Goal: Task Accomplishment & Management: Manage account settings

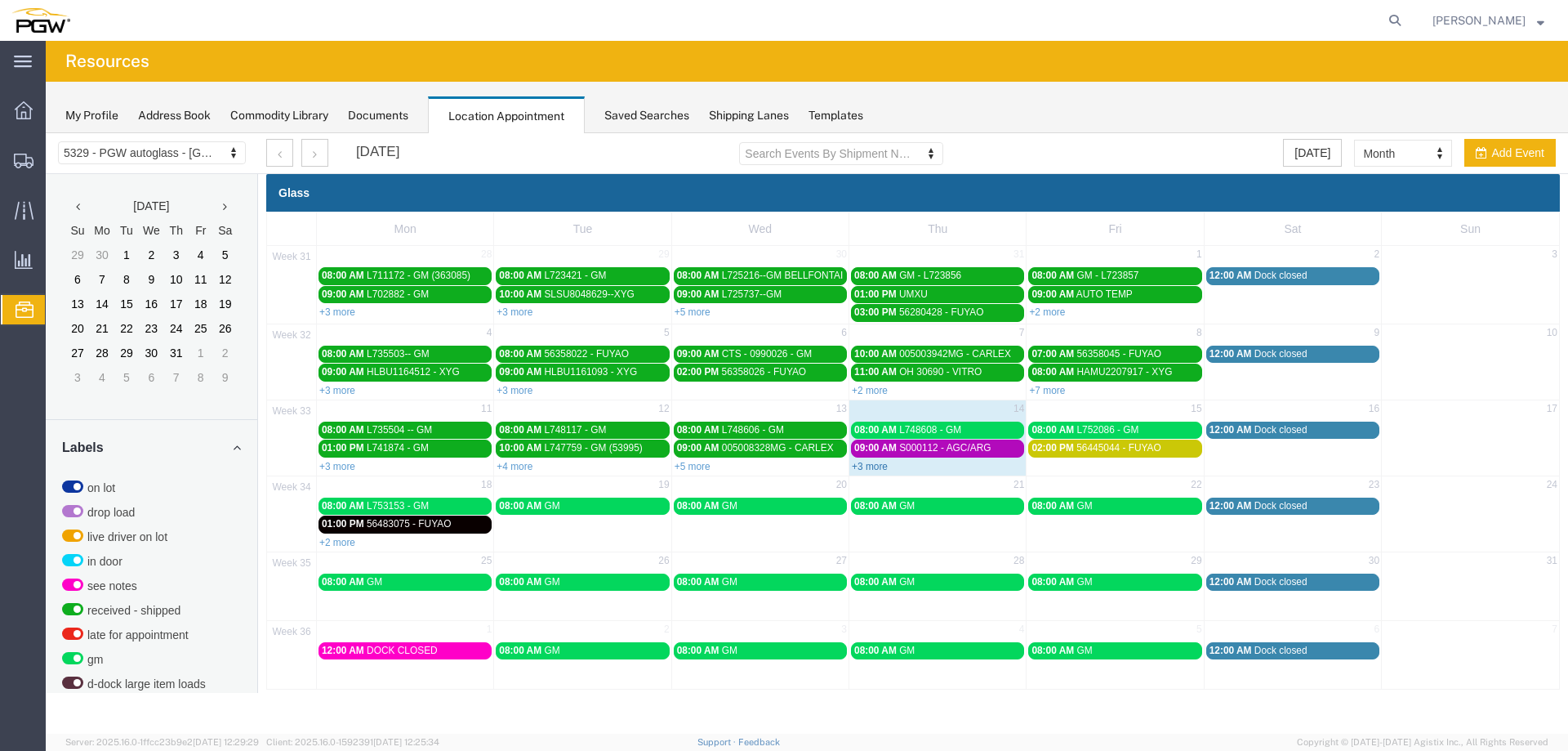
click at [876, 464] on link "+3 more" at bounding box center [870, 466] width 36 height 11
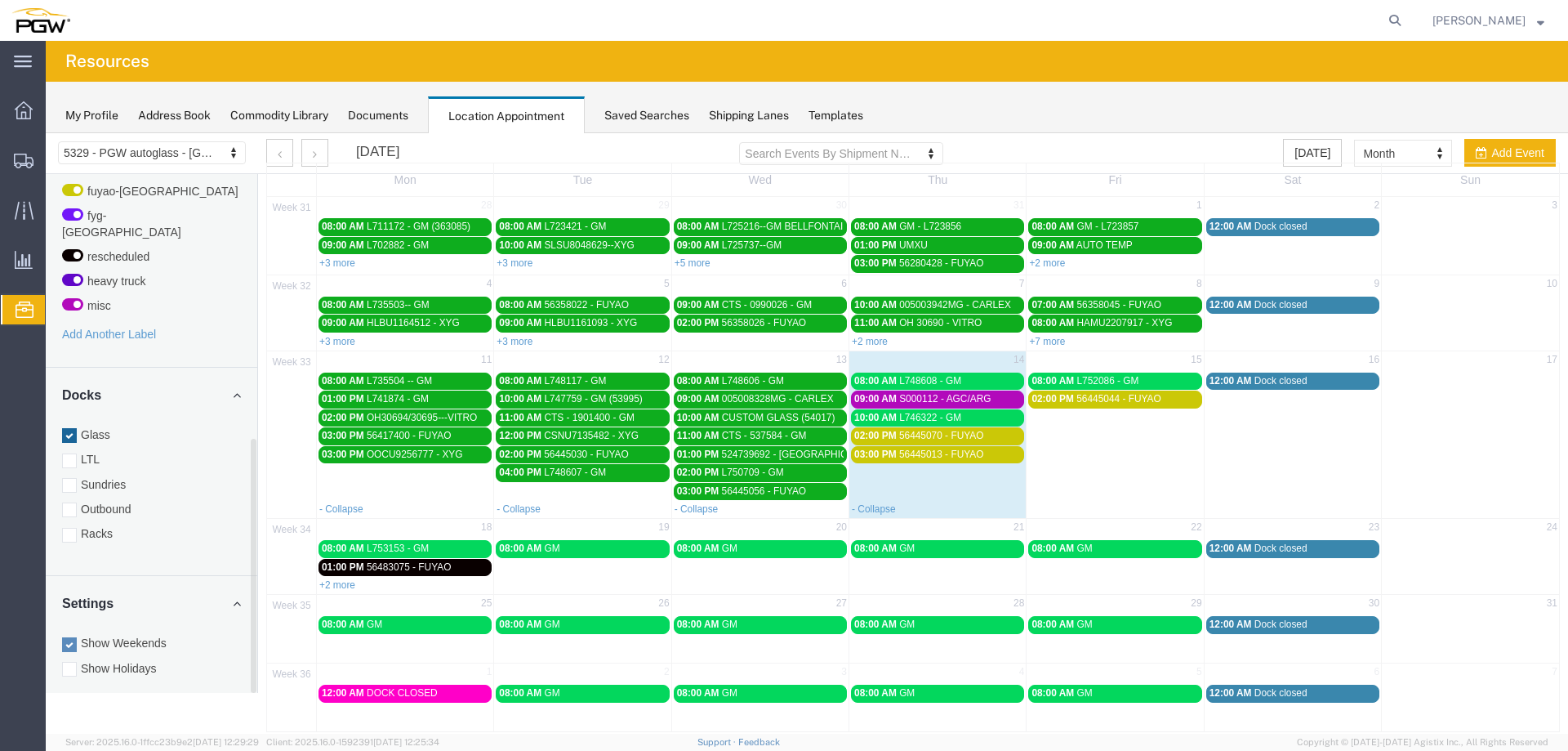
scroll to position [65, 0]
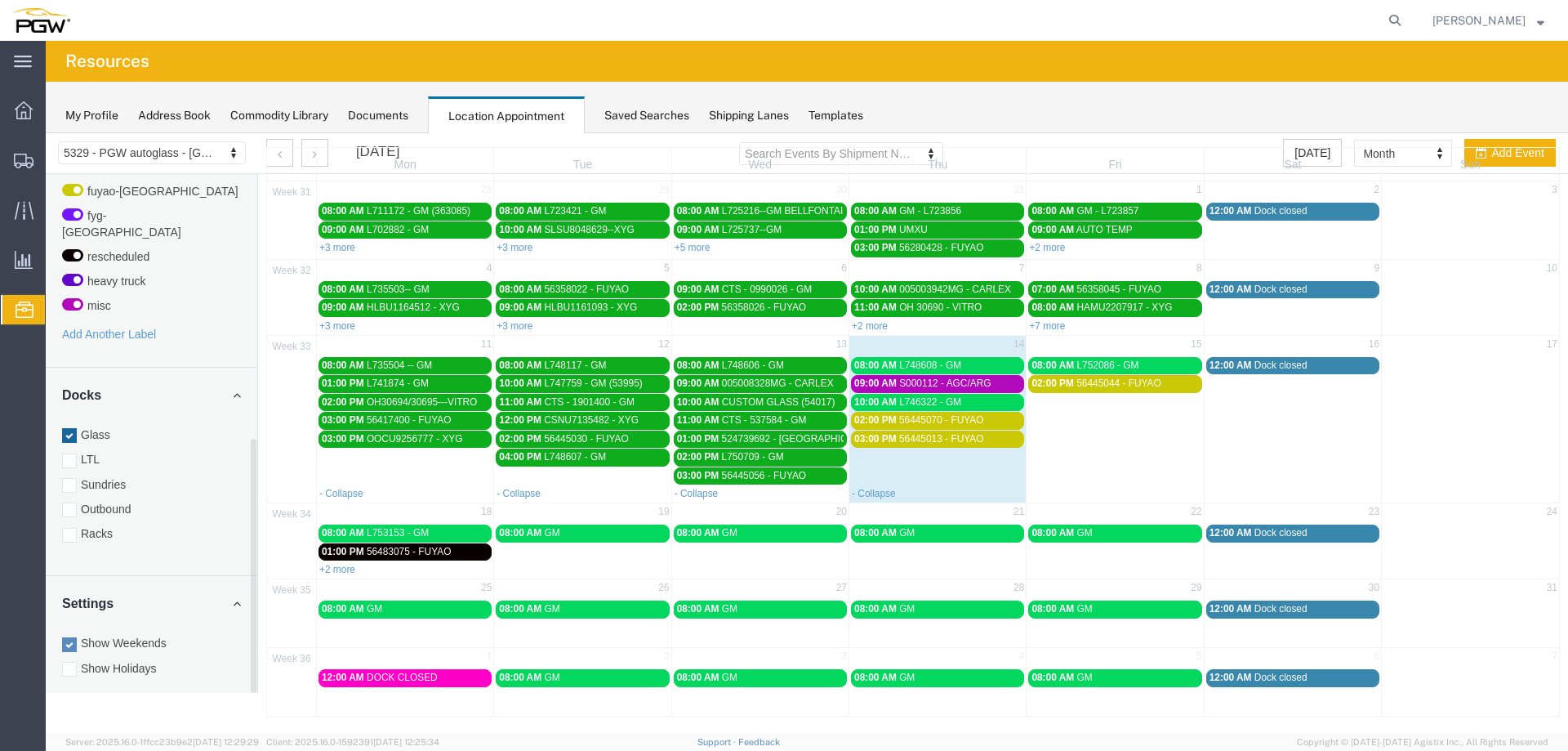
click at [100, 526] on label "Racks" at bounding box center [151, 534] width 179 height 17
click at [45, 134] on input "Racks" at bounding box center [45, 134] width 0 height 0
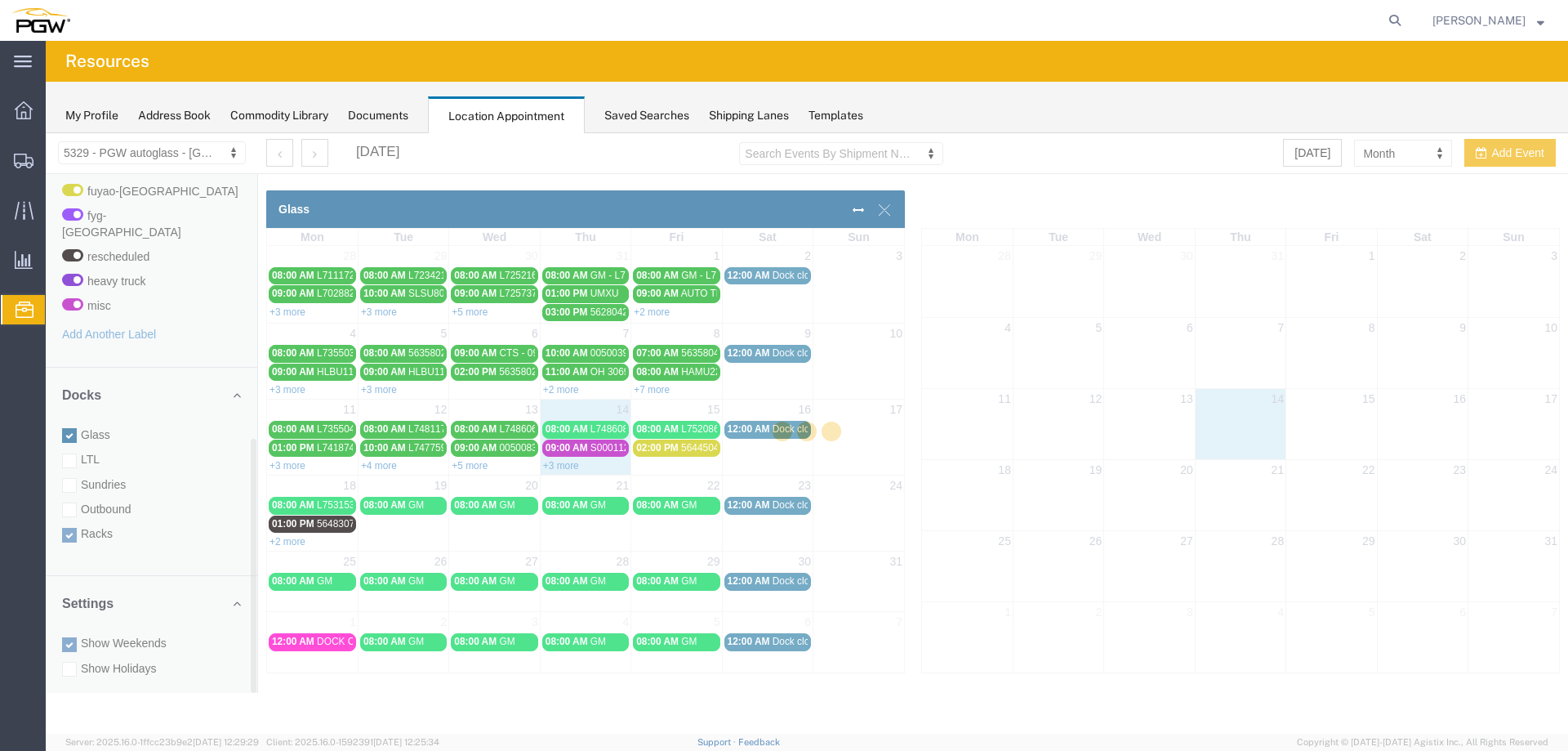
scroll to position [0, 0]
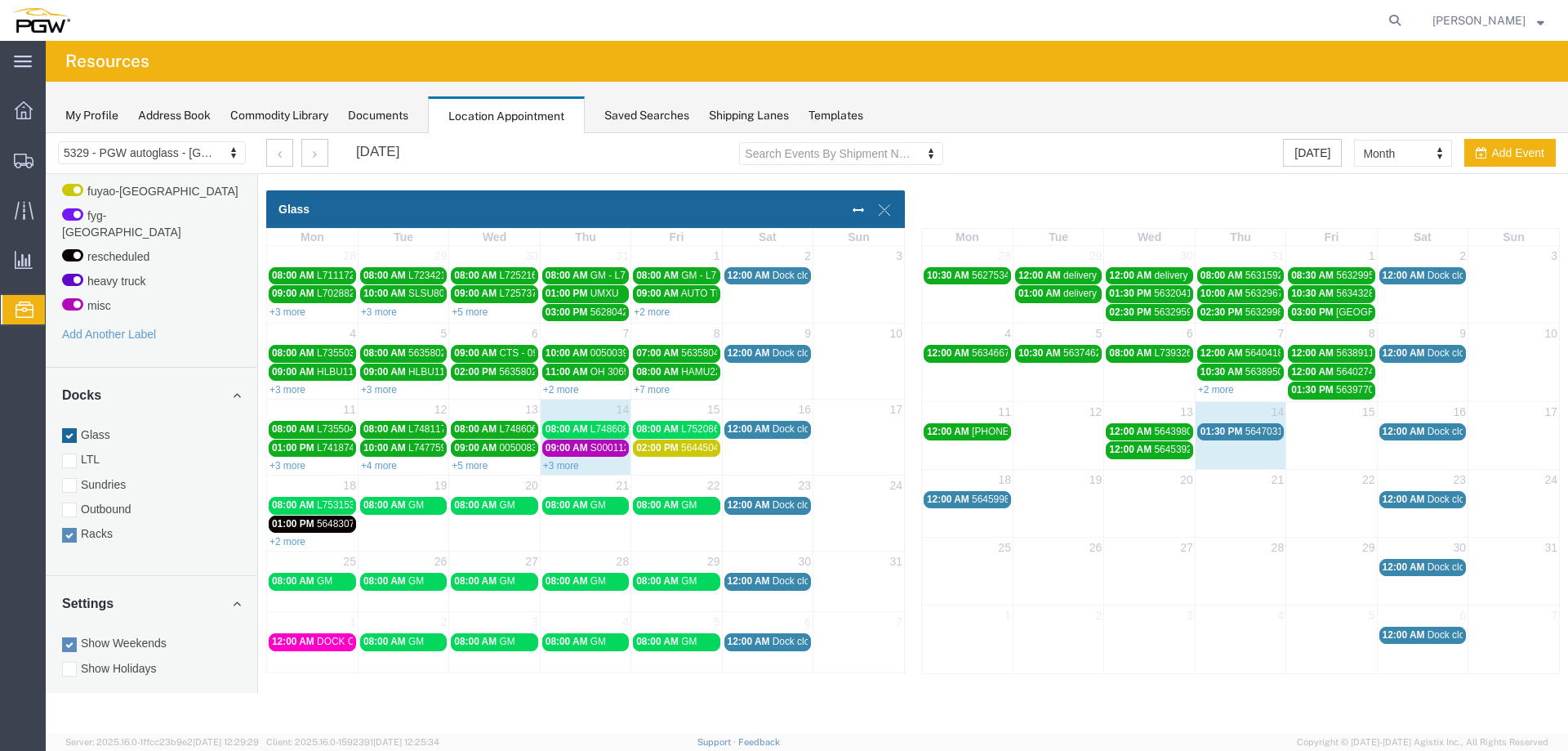
click at [1331, 417] on td "15" at bounding box center [1332, 410] width 91 height 20
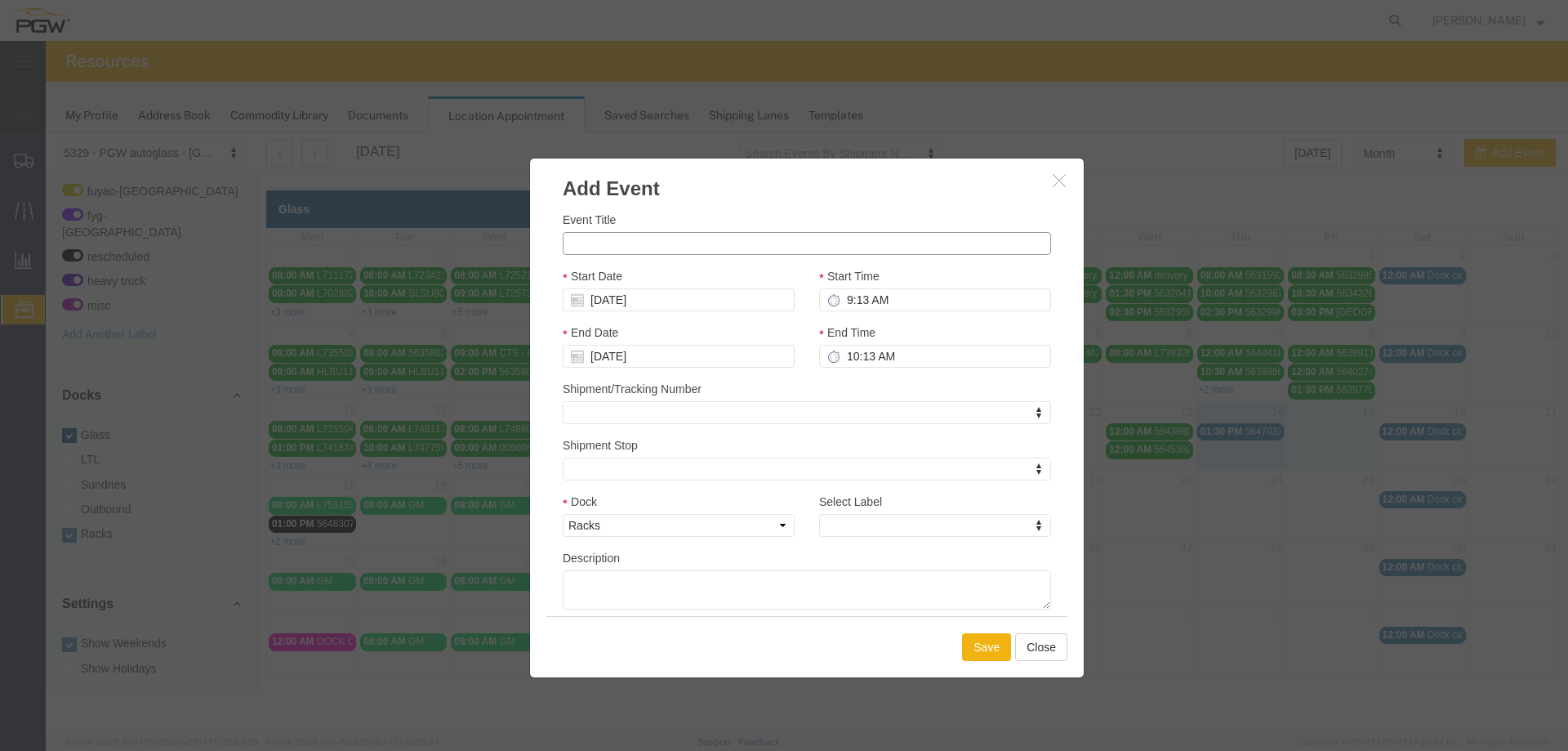
click at [712, 240] on input "Event Title" at bounding box center [808, 244] width 489 height 23
paste input "56482291"
type input "56482291 - RACKS"
click at [842, 308] on input "9:13 AM" at bounding box center [935, 300] width 232 height 23
type input "8:00 AM"
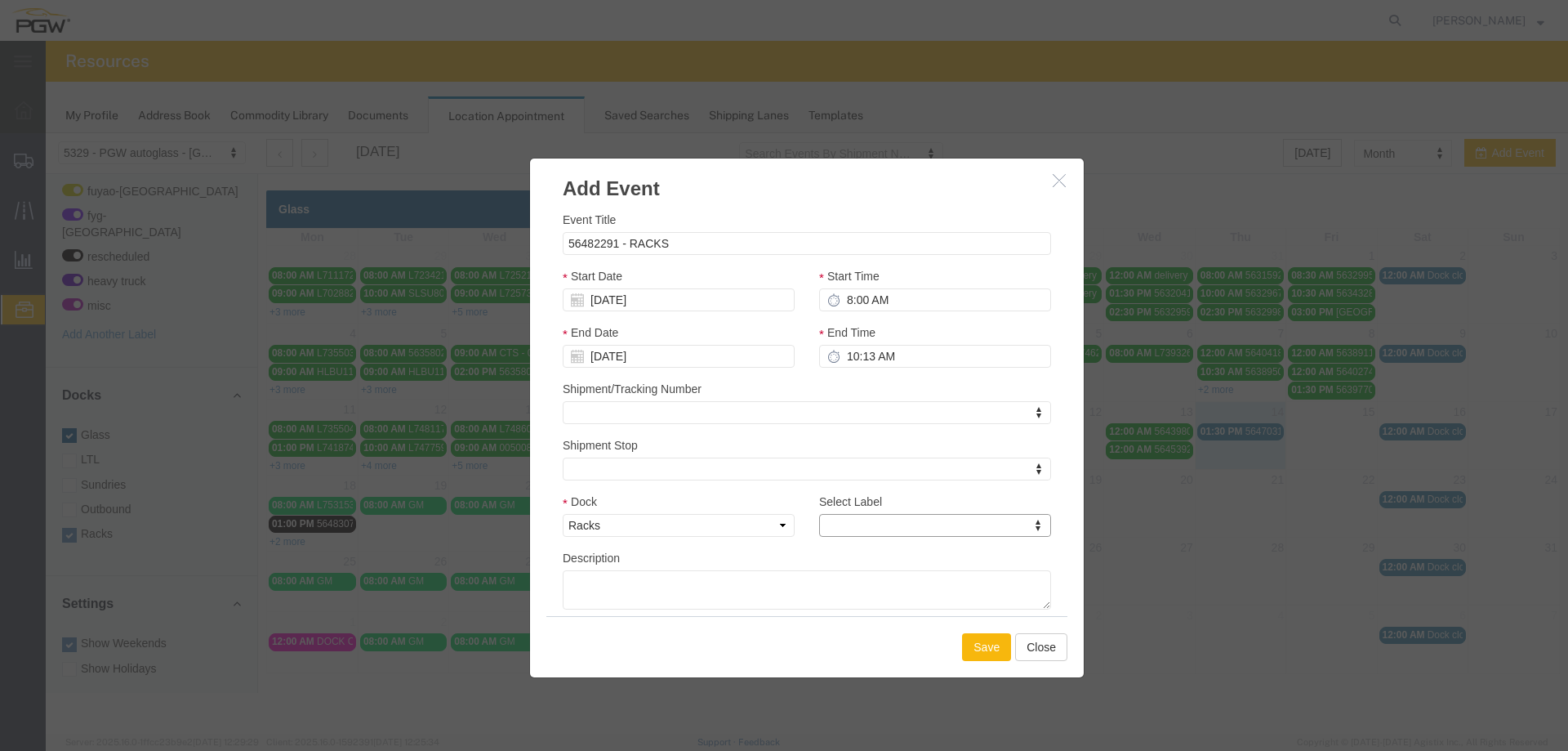
click at [985, 639] on button "Save" at bounding box center [987, 647] width 49 height 28
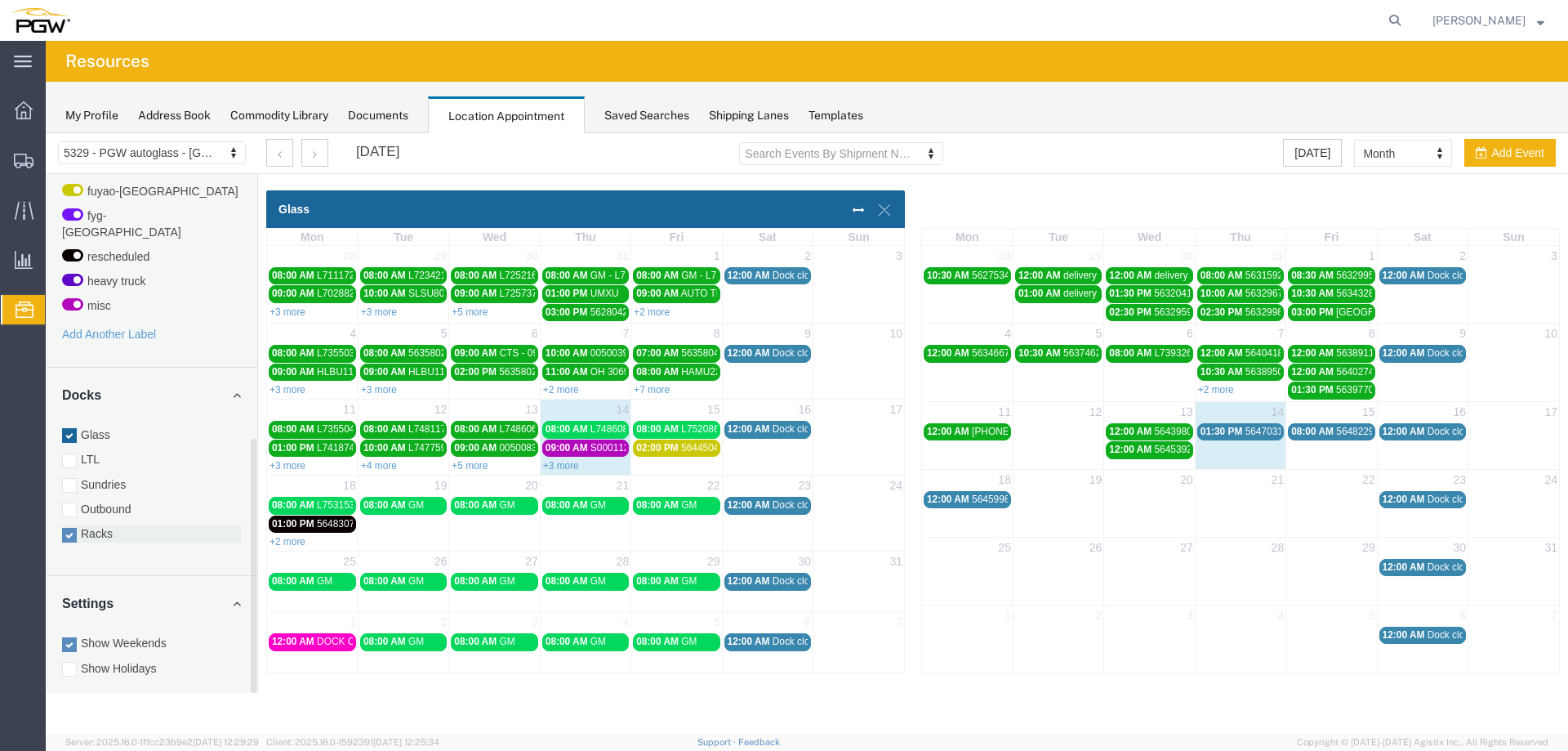
click at [94, 526] on label "Racks" at bounding box center [151, 534] width 179 height 17
click at [45, 134] on input "Racks" at bounding box center [45, 134] width 0 height 0
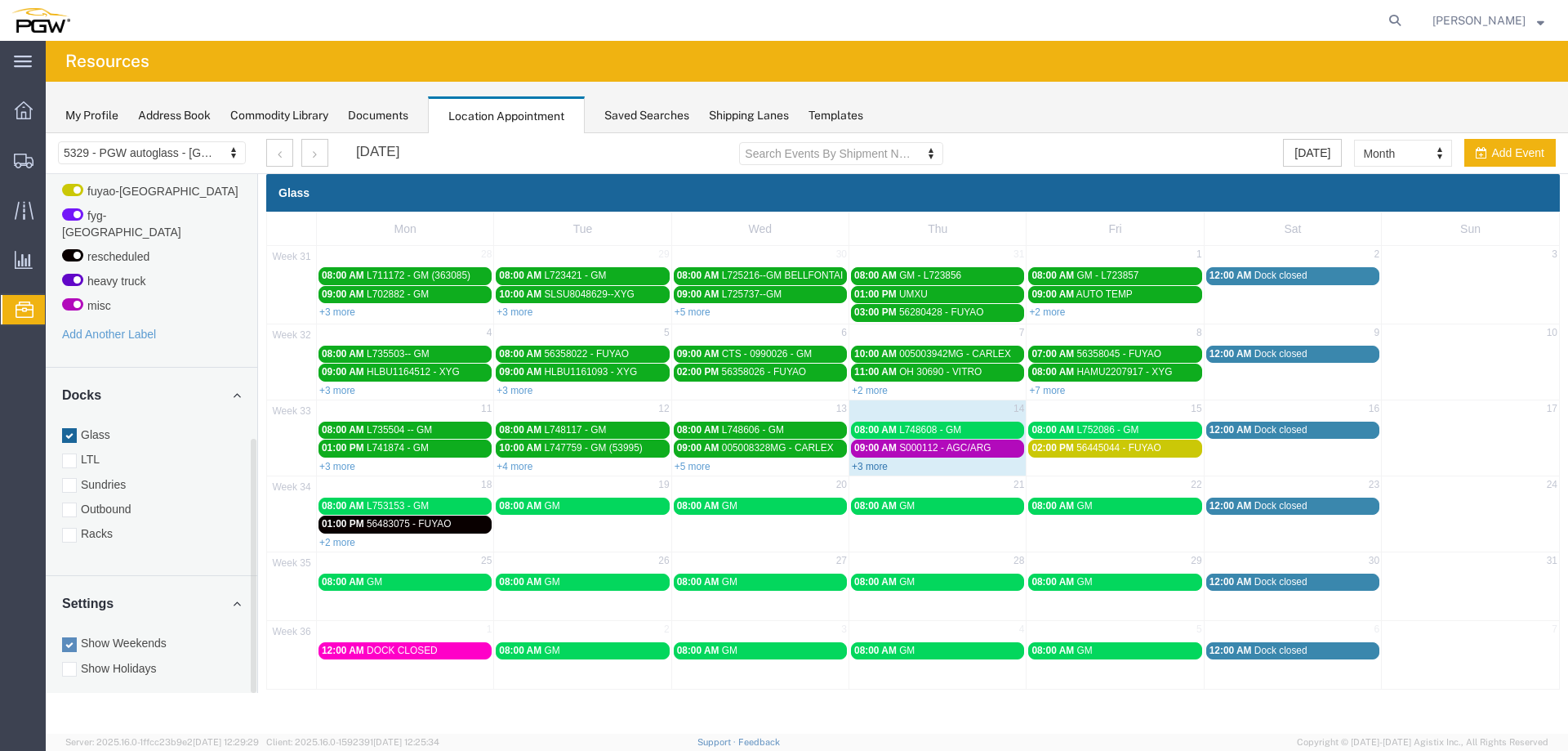
click at [858, 465] on link "+3 more" at bounding box center [870, 466] width 36 height 11
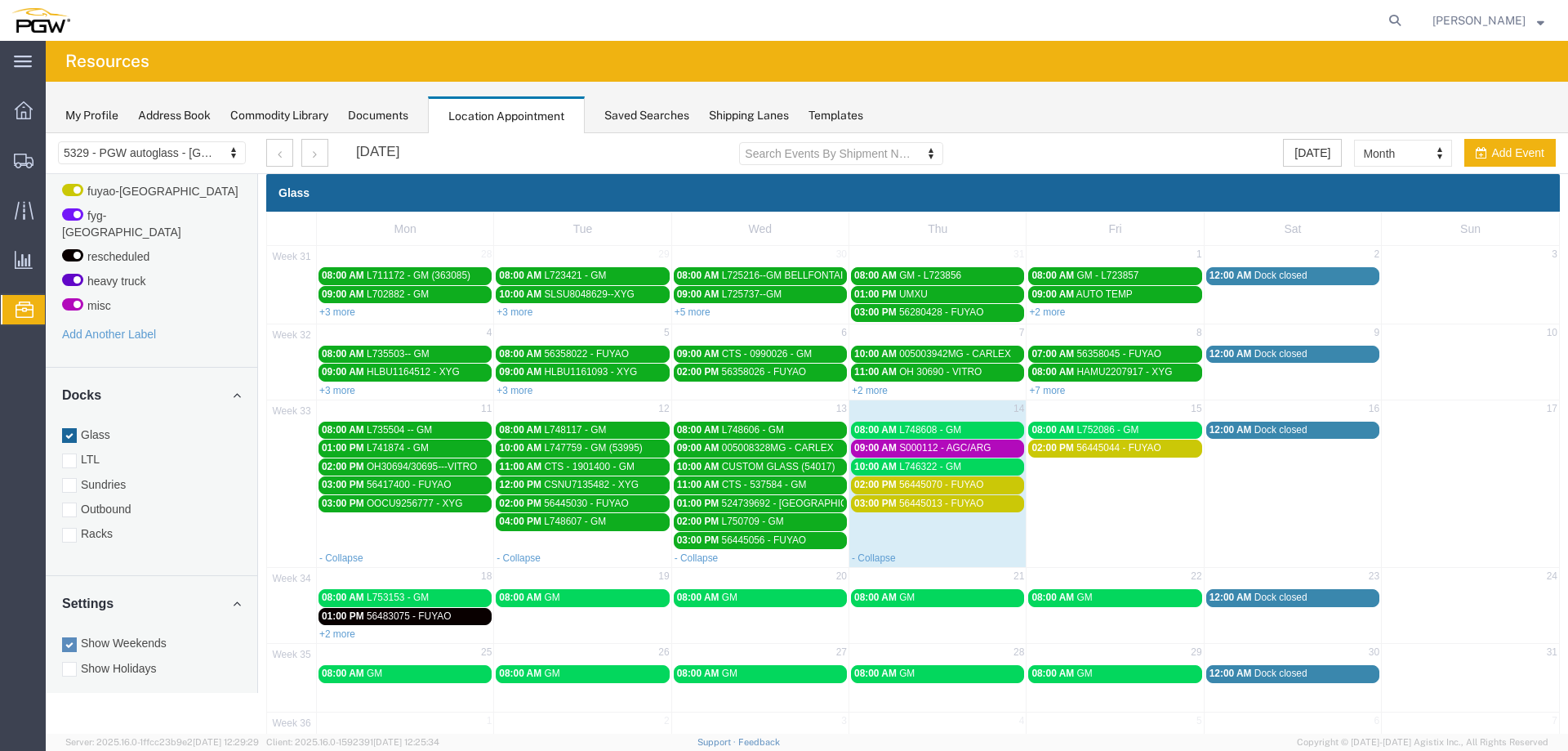
click at [1098, 476] on td "02:00 PM 56445044 - FUYAO" at bounding box center [1115, 493] width 177 height 110
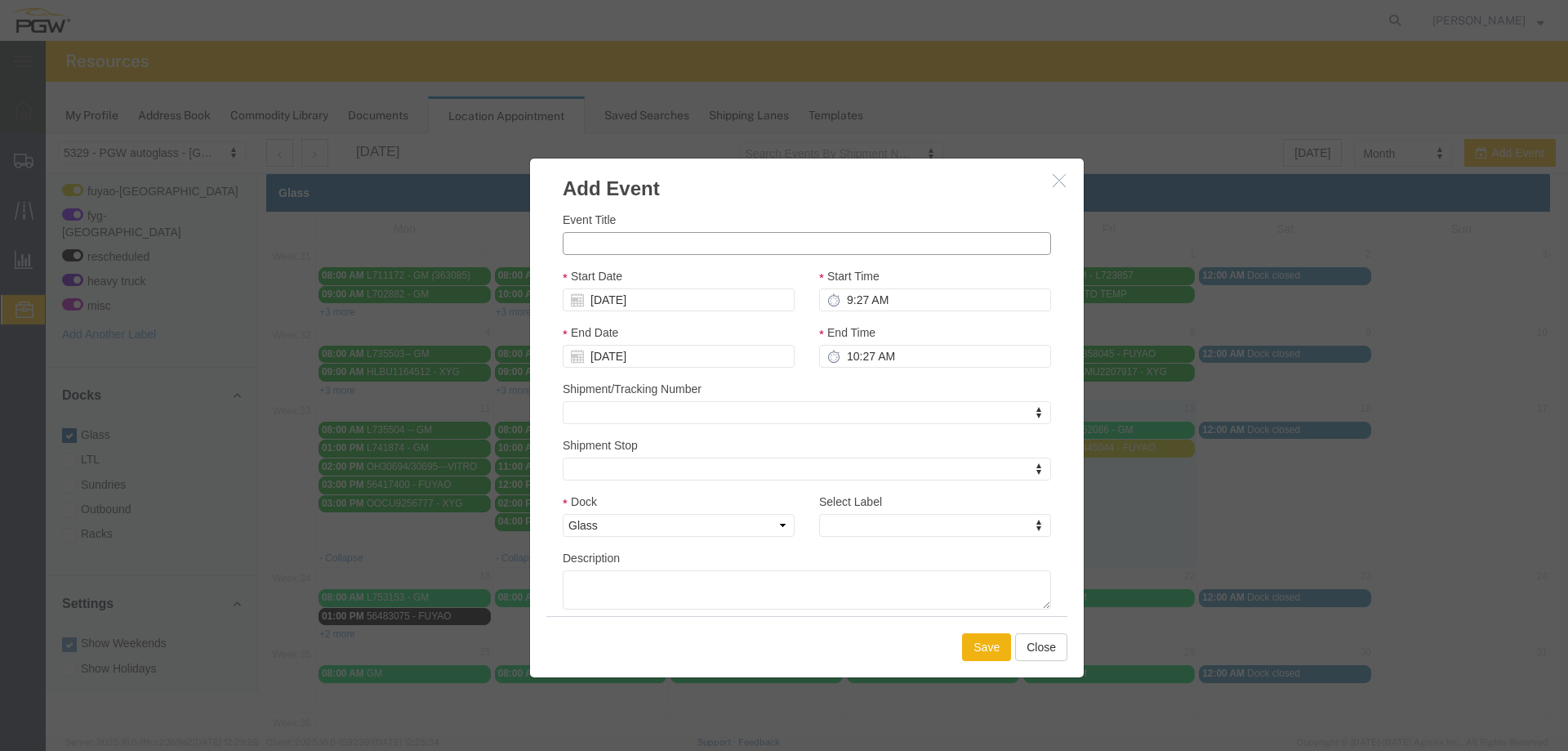
click at [676, 244] on input "Event Title" at bounding box center [808, 244] width 489 height 23
paste input "FFAU3125684"
type input "FFAU3125684 - XYG"
drag, startPoint x: 842, startPoint y: 299, endPoint x: 850, endPoint y: 299, distance: 8.0
click at [842, 299] on input "9:27 AM" at bounding box center [935, 300] width 232 height 23
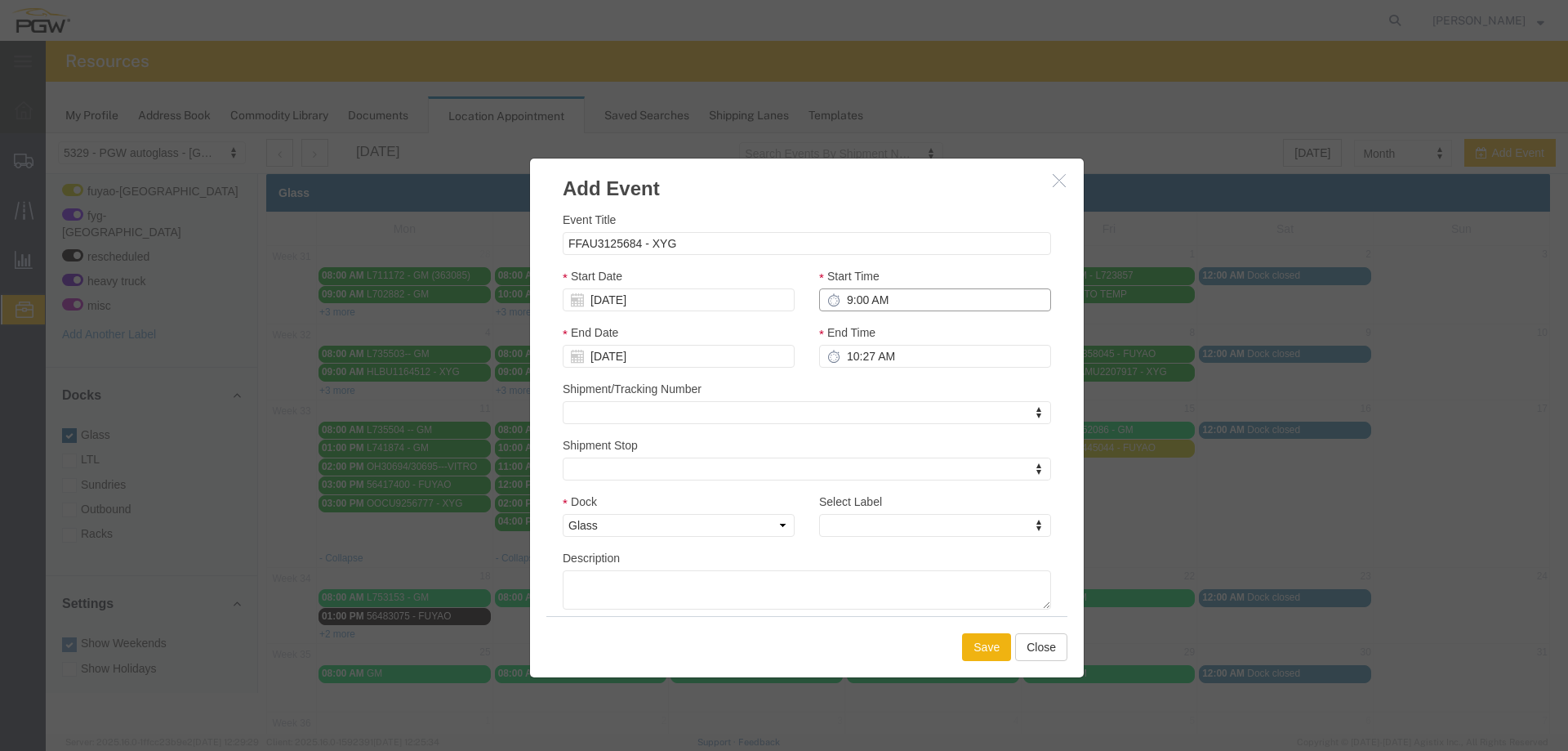
type input "9:00 AM"
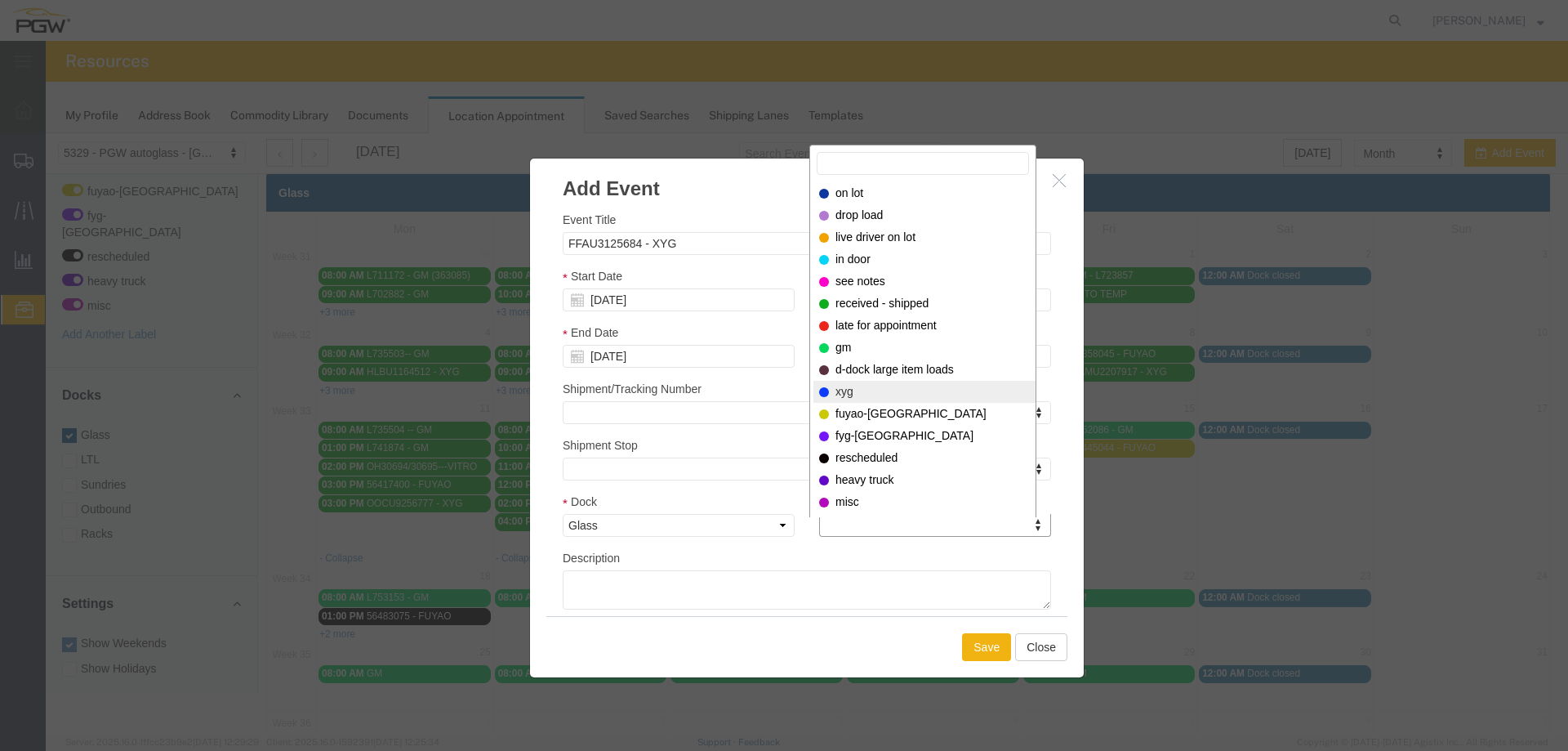
select select "12920"
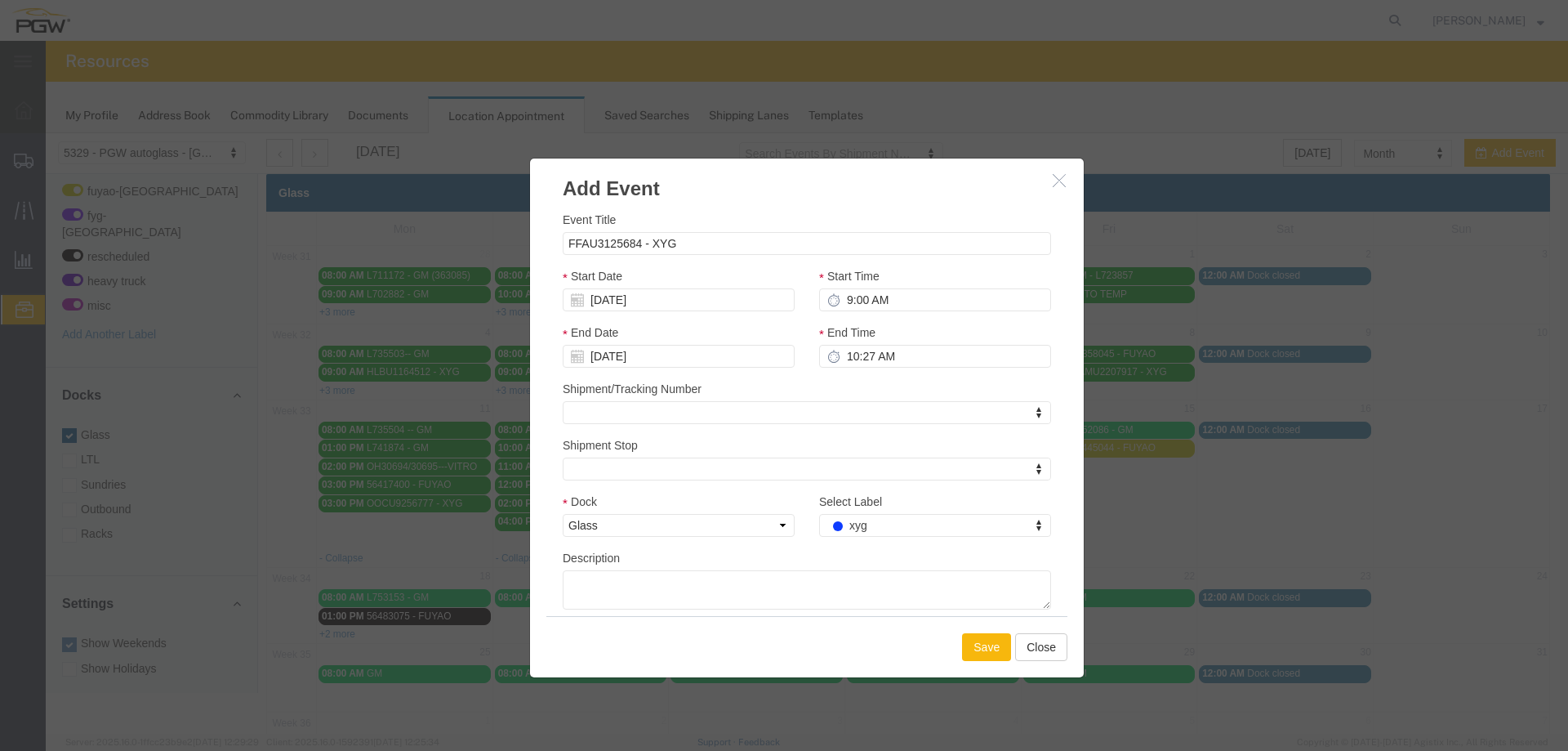
click at [973, 653] on button "Save" at bounding box center [987, 647] width 49 height 28
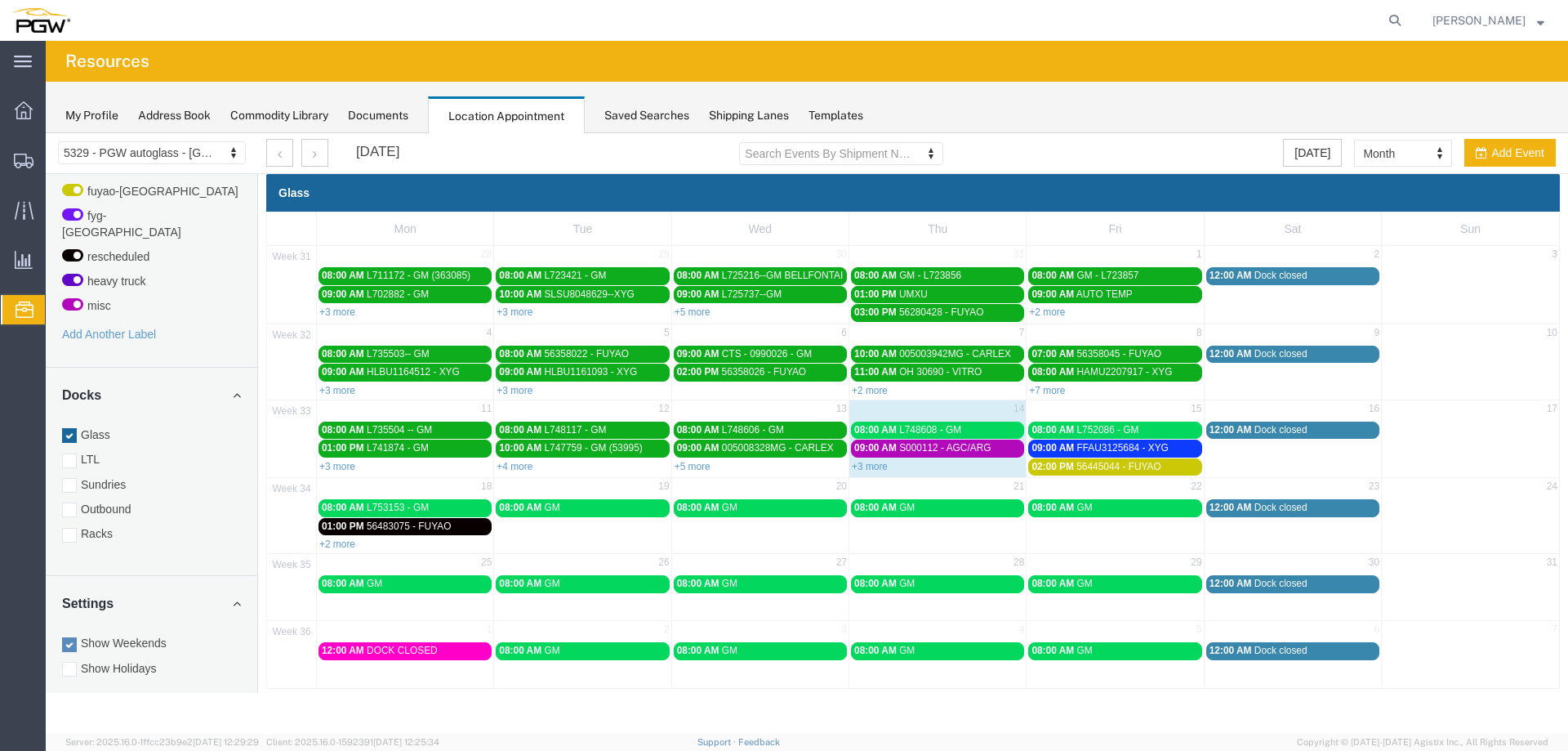
click at [1101, 411] on td "15" at bounding box center [1115, 410] width 177 height 20
select select "1"
select select
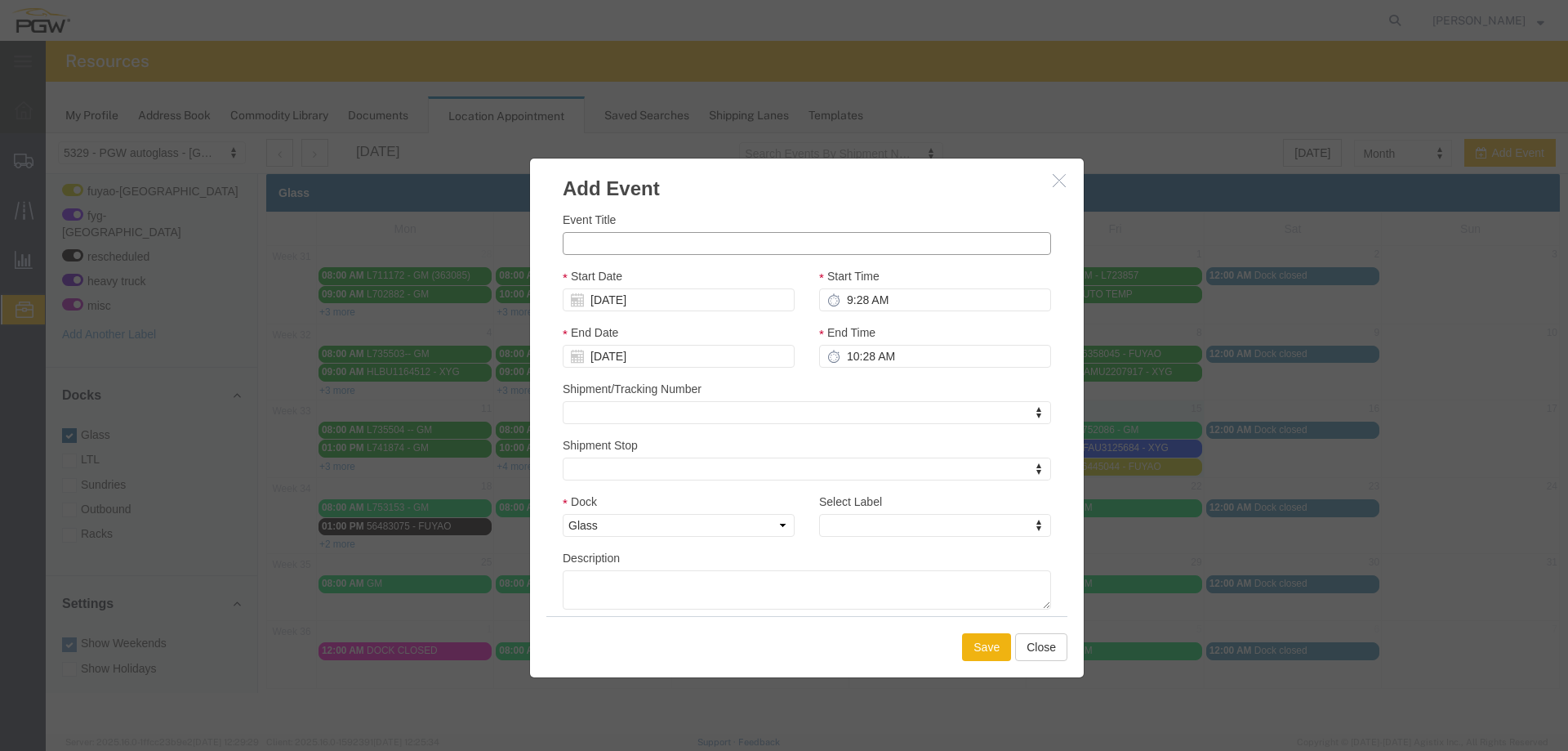
click at [857, 240] on input "Event Title" at bounding box center [808, 244] width 489 height 23
paste input "TCLU5406109"
type input "TCLU5406109 - XYG"
click at [844, 304] on input "9:28 AM" at bounding box center [935, 300] width 232 height 23
type input "10:00 AM"
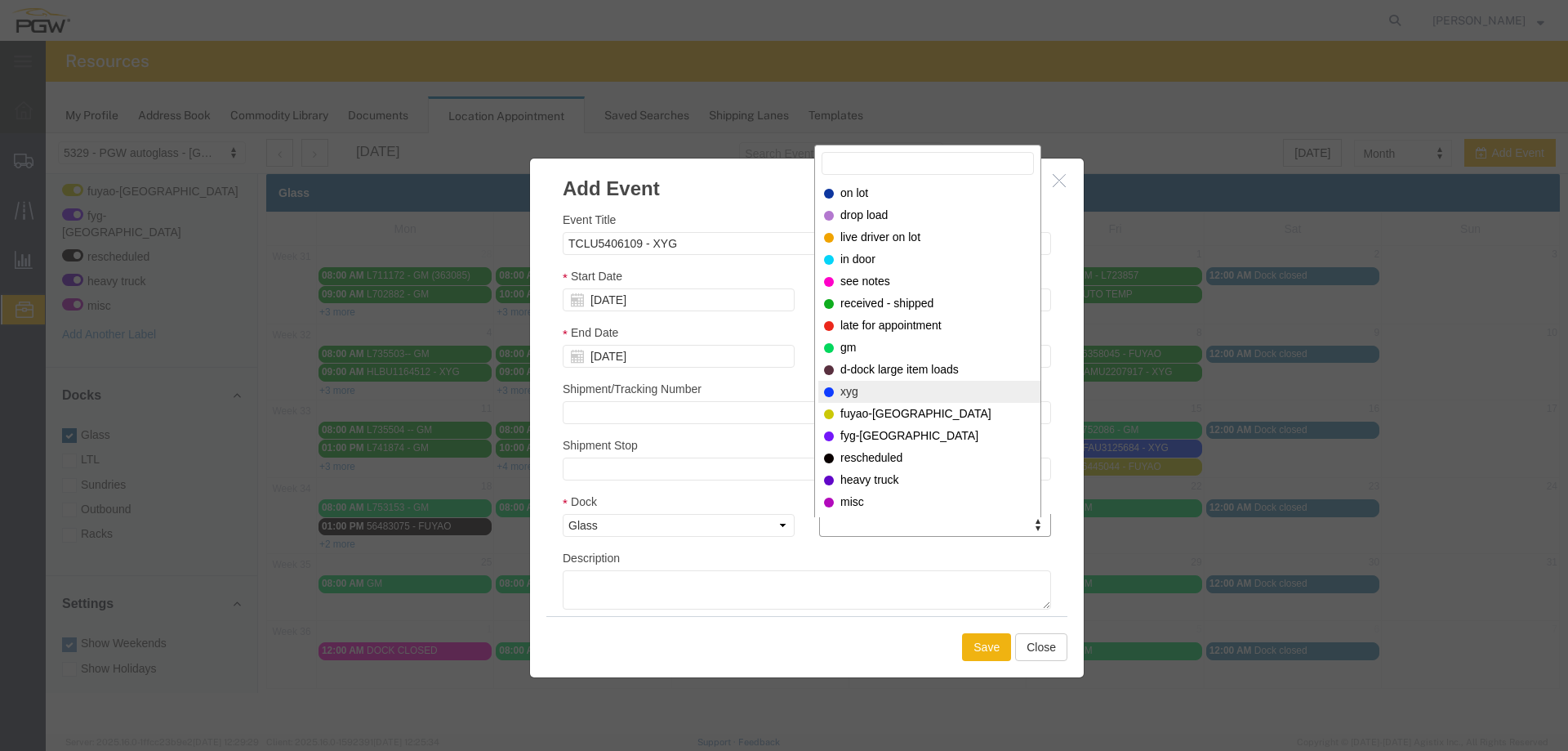
select select "12920"
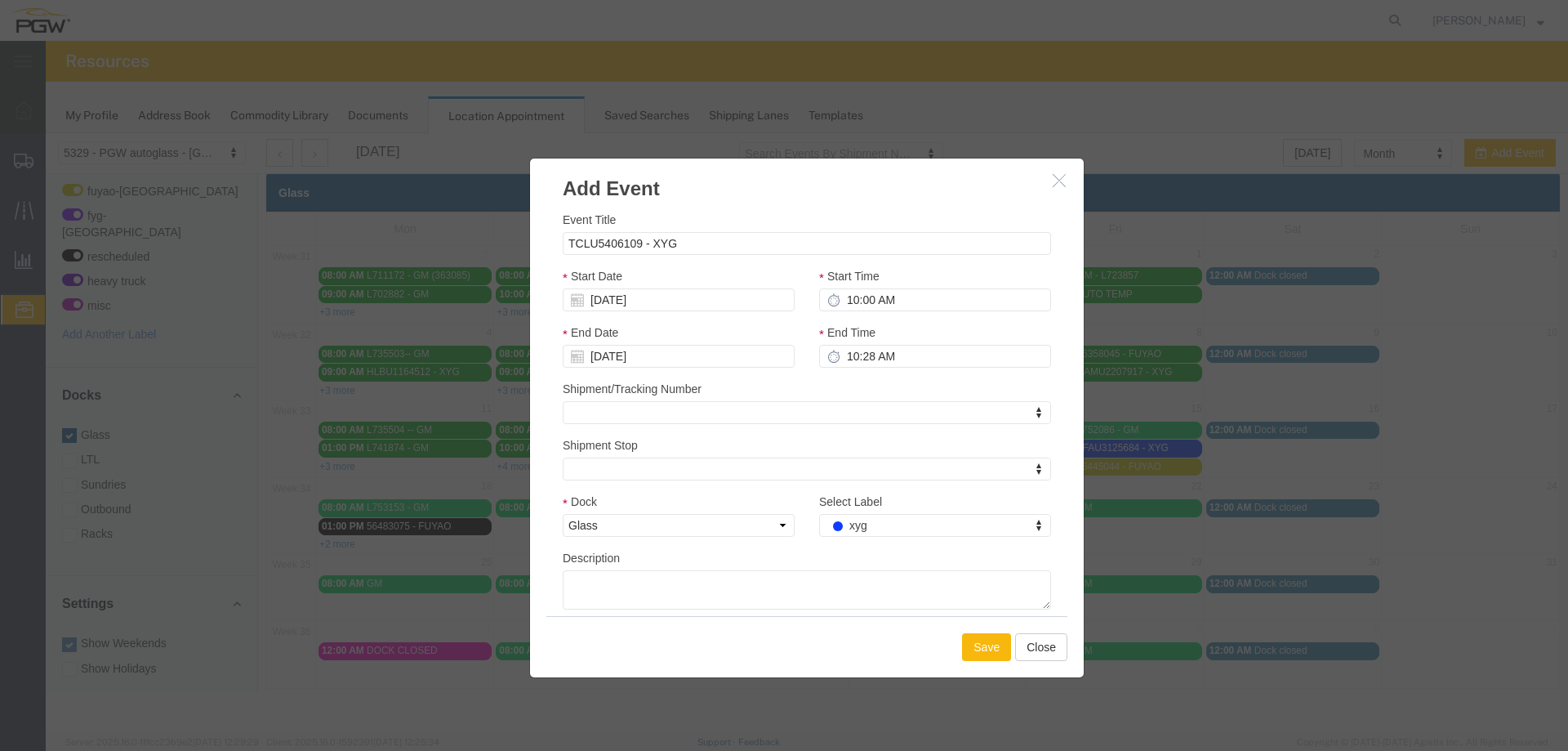
click at [984, 648] on button "Save" at bounding box center [987, 647] width 49 height 28
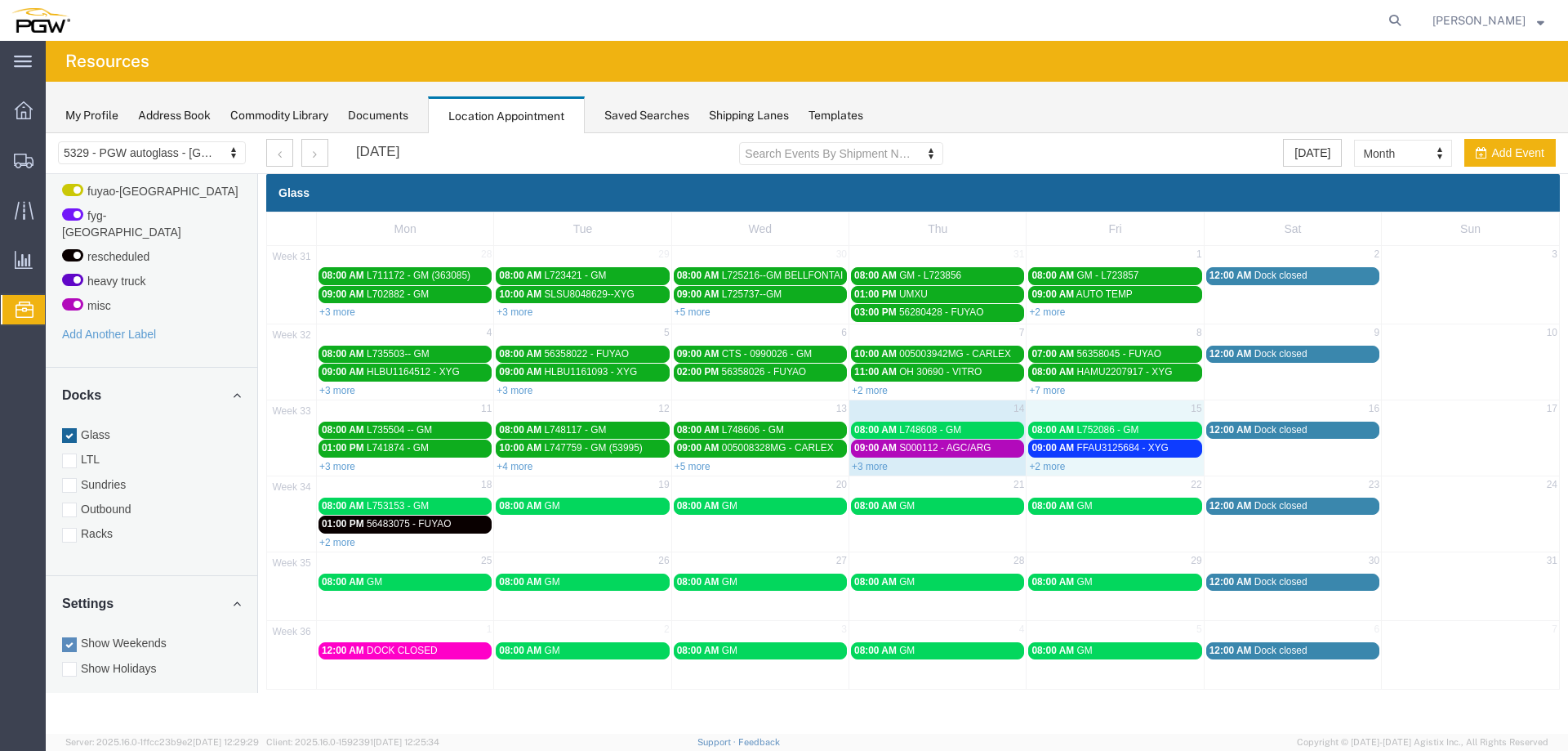
click at [1159, 410] on td "15" at bounding box center [1115, 410] width 177 height 20
select select "1"
select select
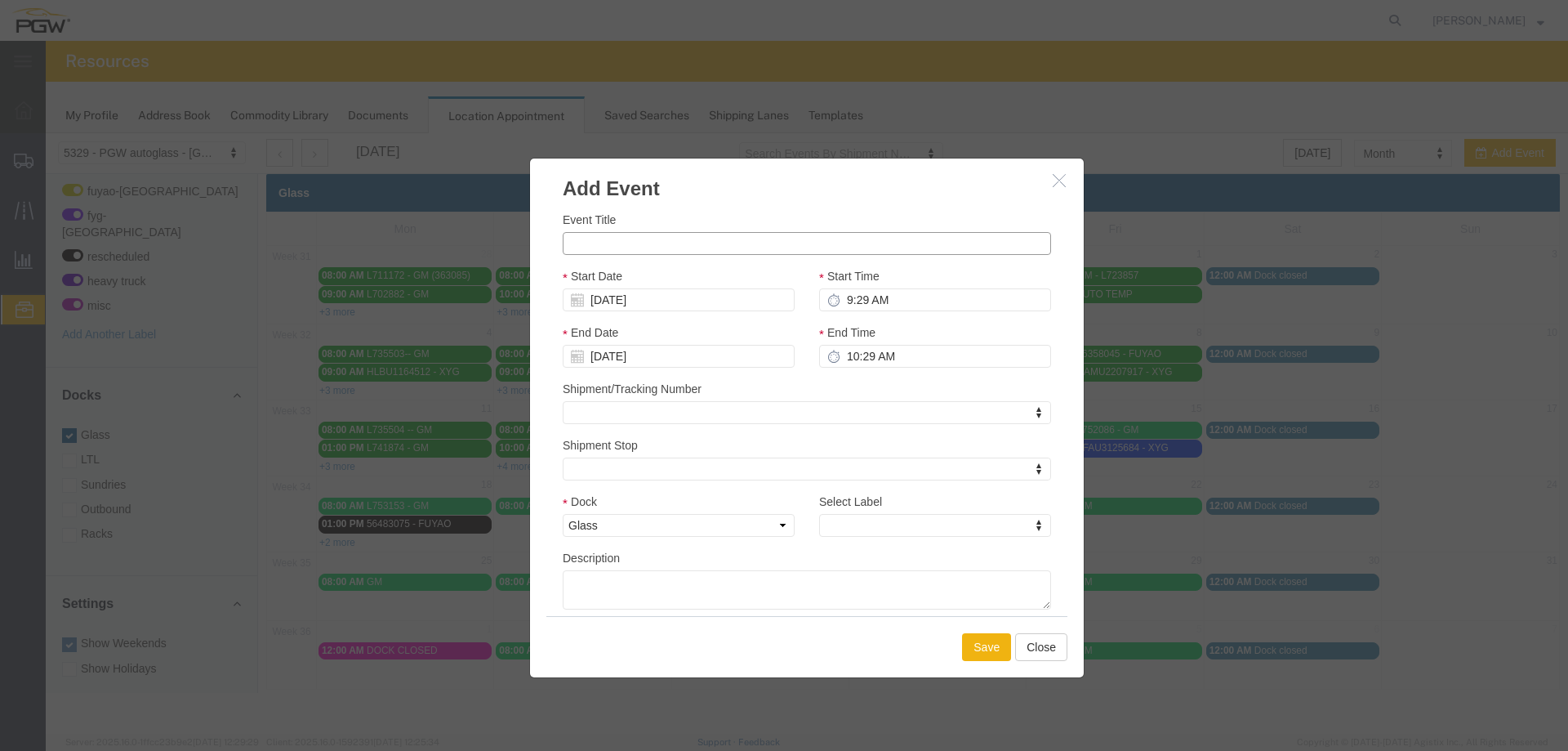
click at [767, 237] on input "Event Title" at bounding box center [808, 244] width 489 height 23
paste input "GCXU5621317"
type input "GCXU5621317 - XYG"
click at [849, 294] on input "9:29 AM" at bounding box center [935, 300] width 232 height 23
type input "11:00 AM"
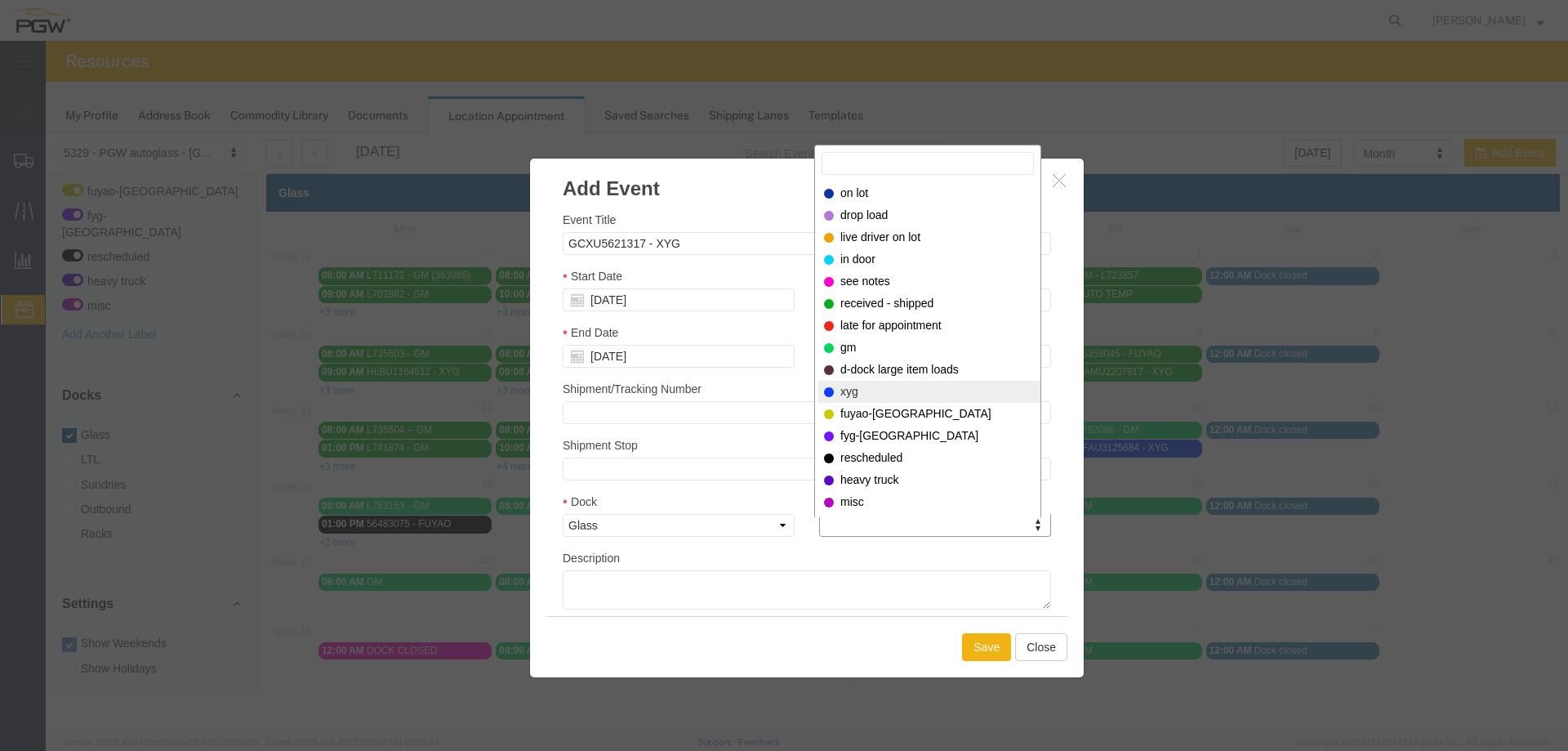
select select "12920"
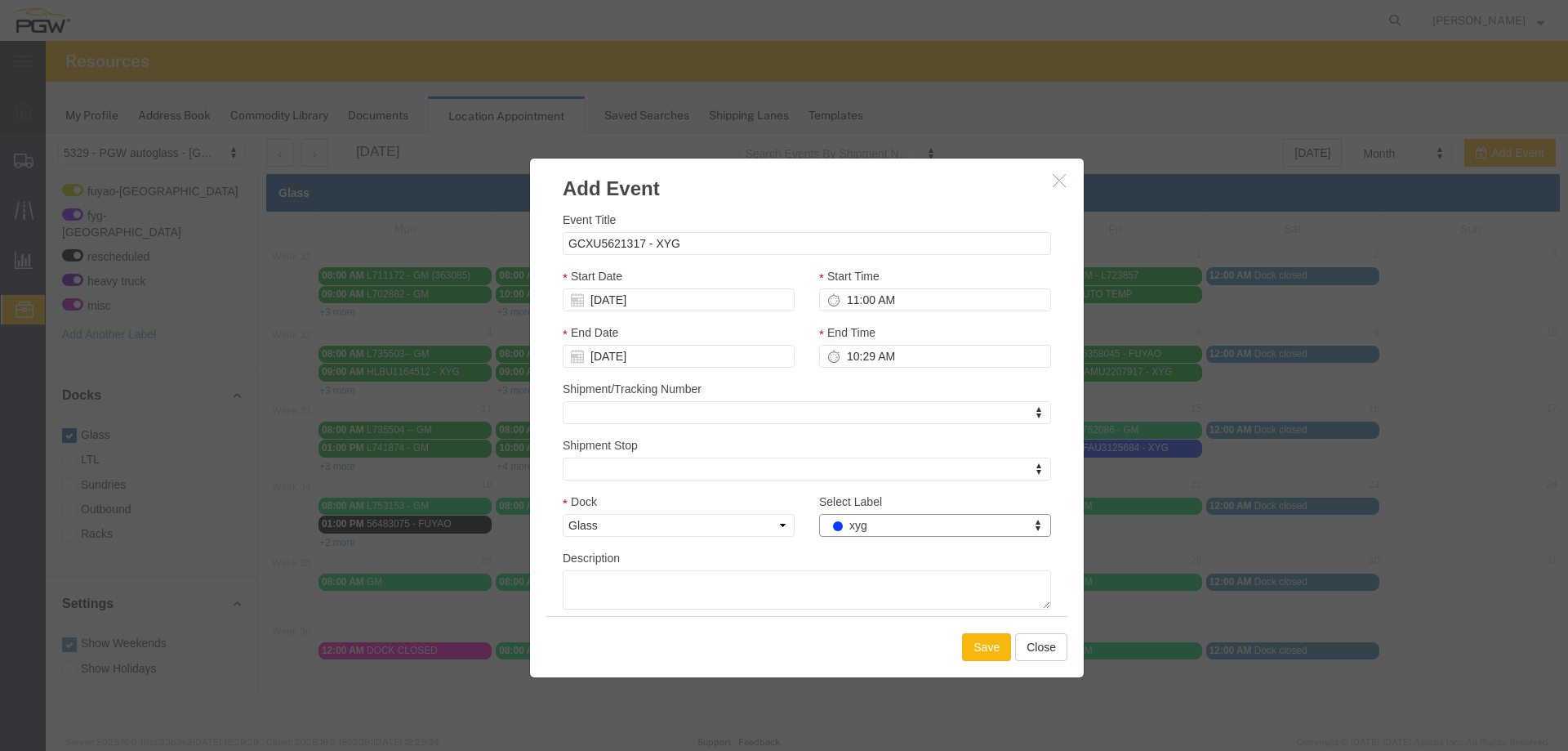
click at [986, 645] on button "Save" at bounding box center [987, 647] width 49 height 28
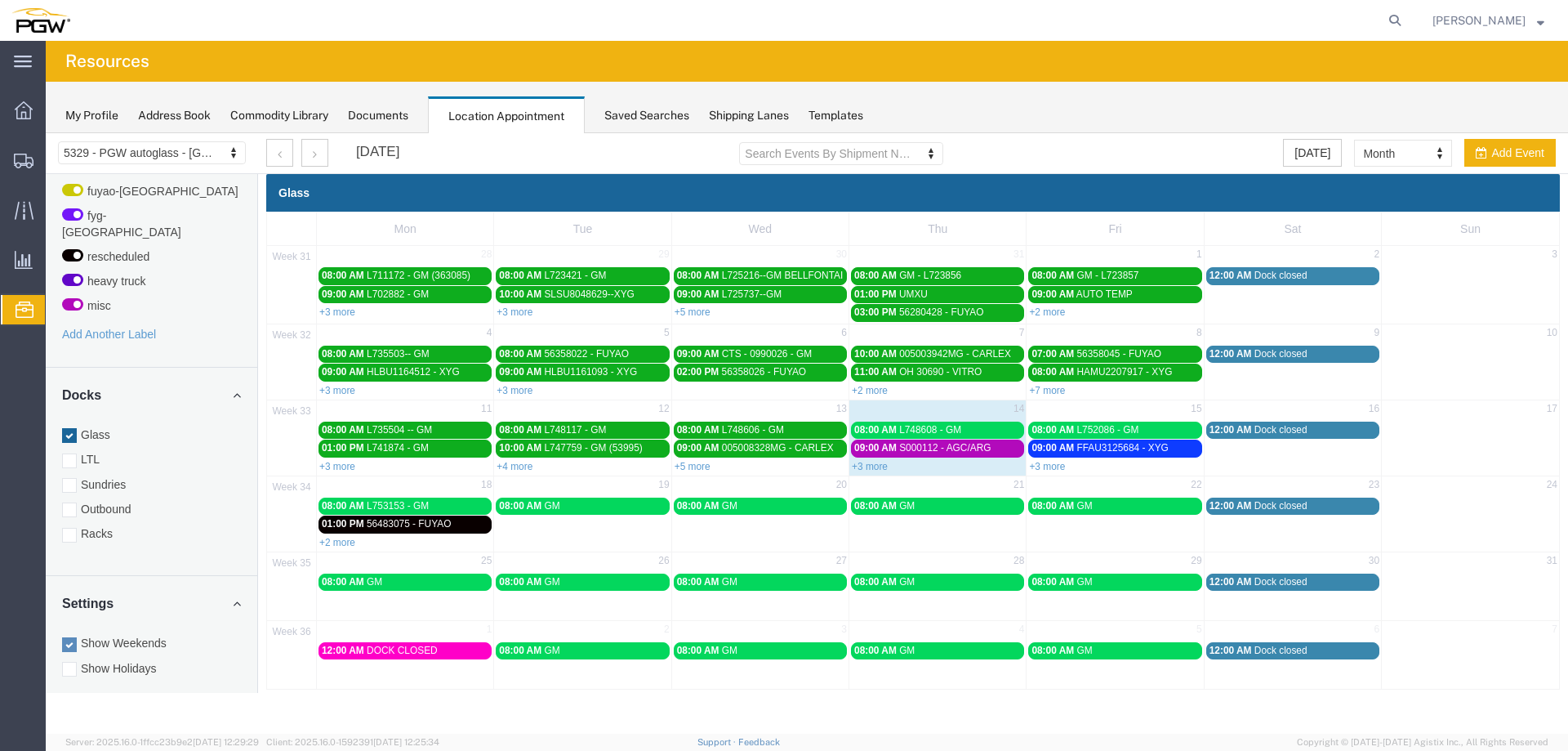
click at [1150, 420] on td "08:00 AM L752086 - GM" at bounding box center [1115, 430] width 177 height 19
select select "1"
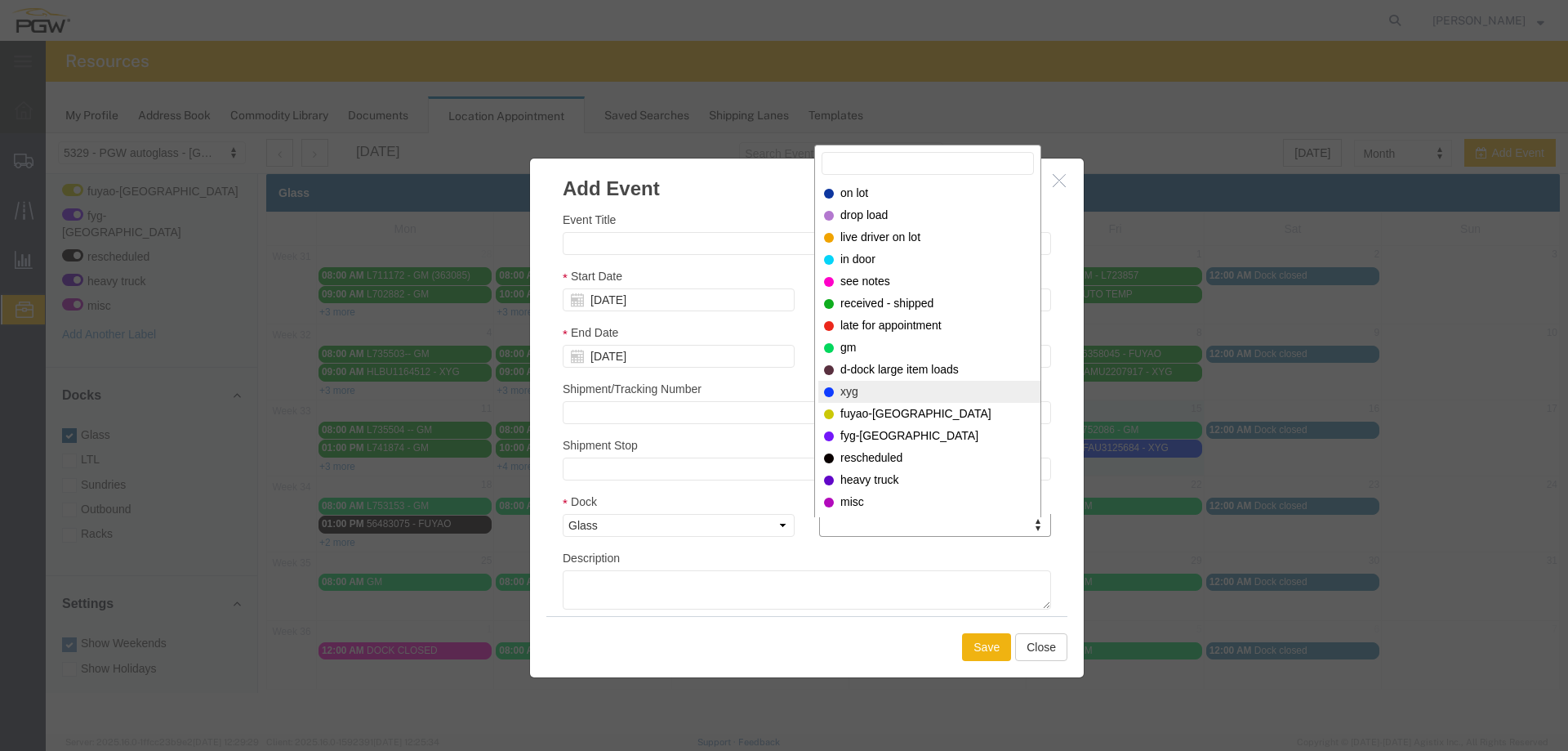
select select "12920"
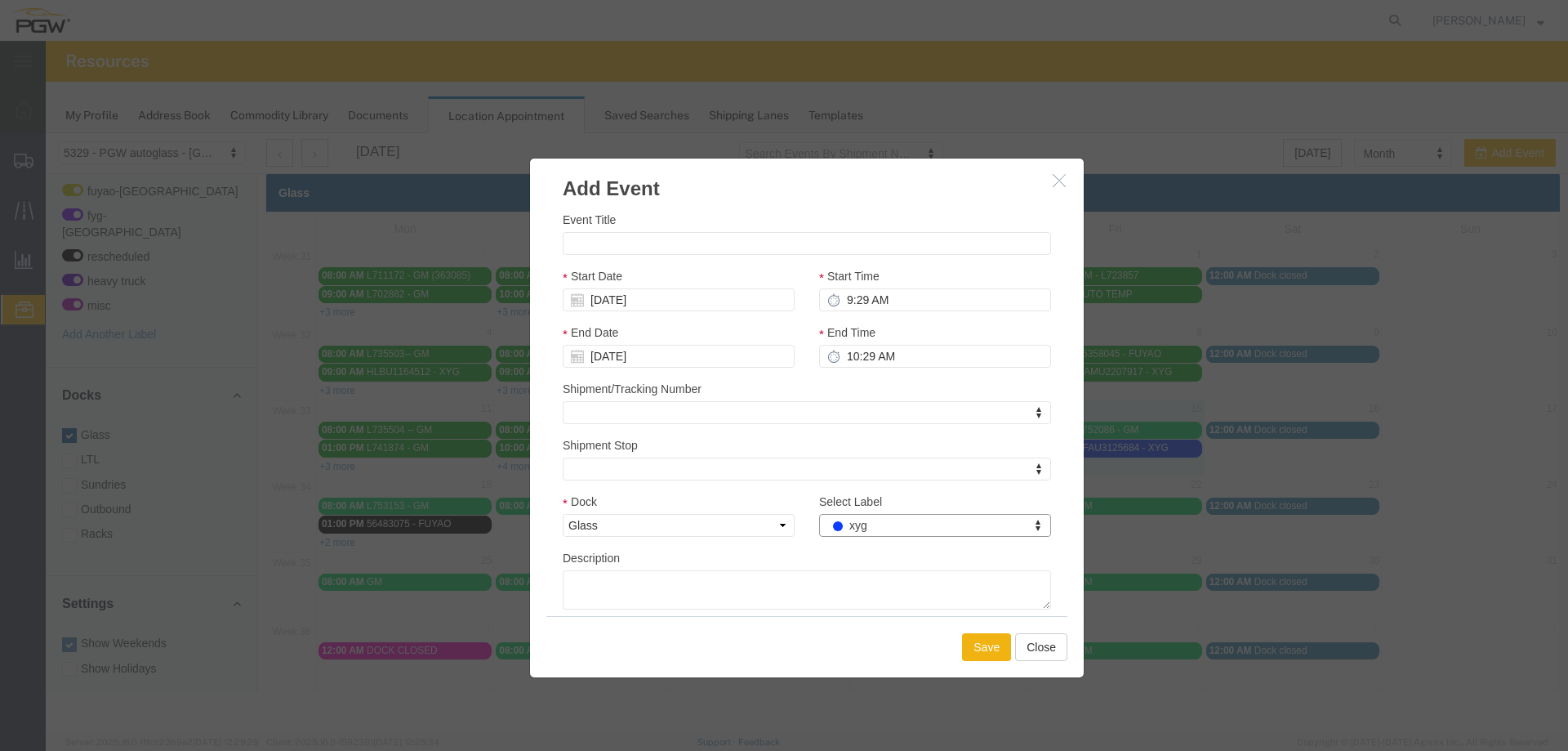
click at [730, 258] on div "Event Title Start Date 08/15/2025 Start Time 9:29 AM End Date 08/15/2025 End Ti…" at bounding box center [808, 410] width 489 height 399
click at [727, 251] on input "Event Title" at bounding box center [808, 244] width 489 height 23
paste input "CSNU8373443"
type input "CSNU8373443 - XYG"
click at [842, 303] on input "9:29 AM" at bounding box center [935, 300] width 232 height 23
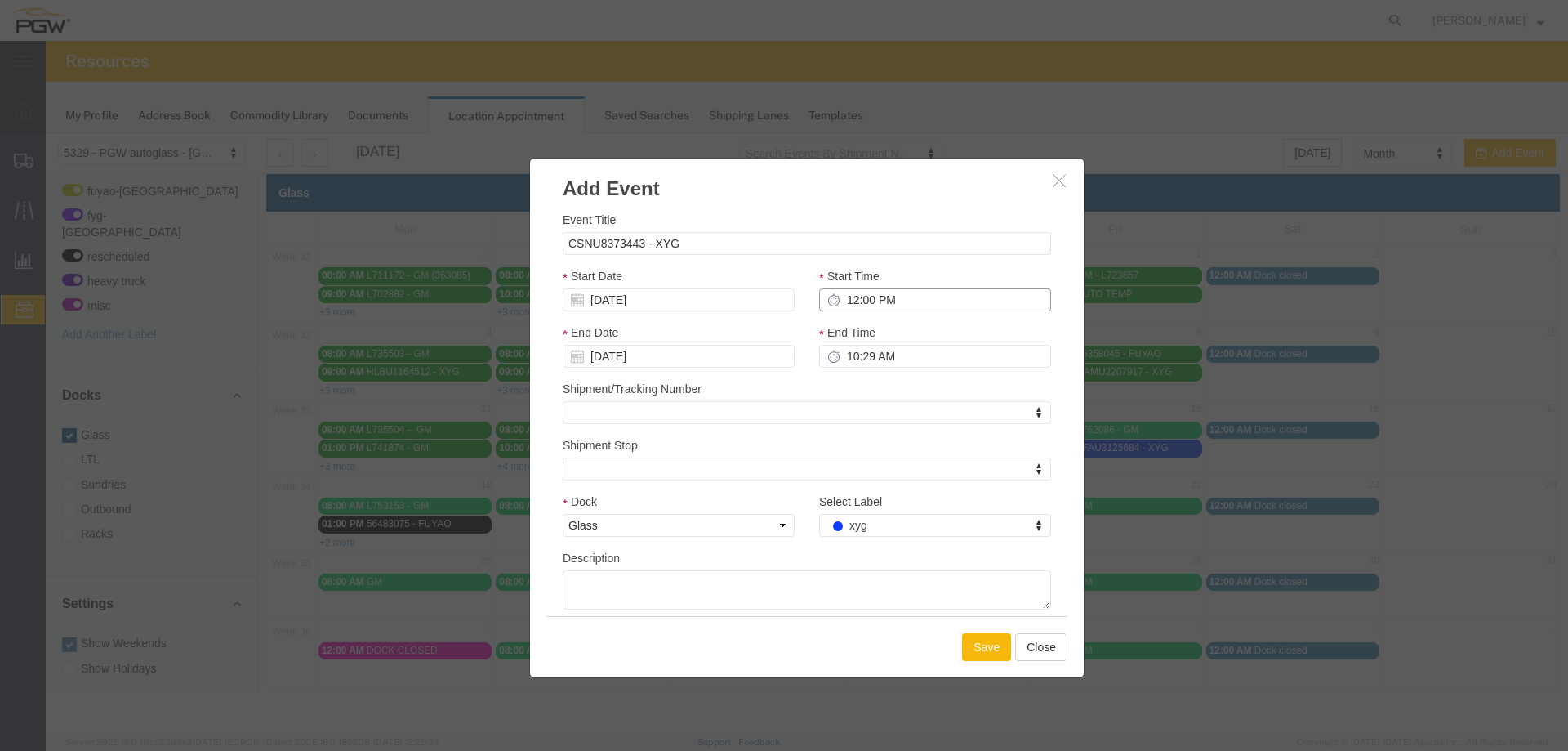
type input "12:00 PM"
click at [970, 642] on button "Save" at bounding box center [987, 647] width 49 height 28
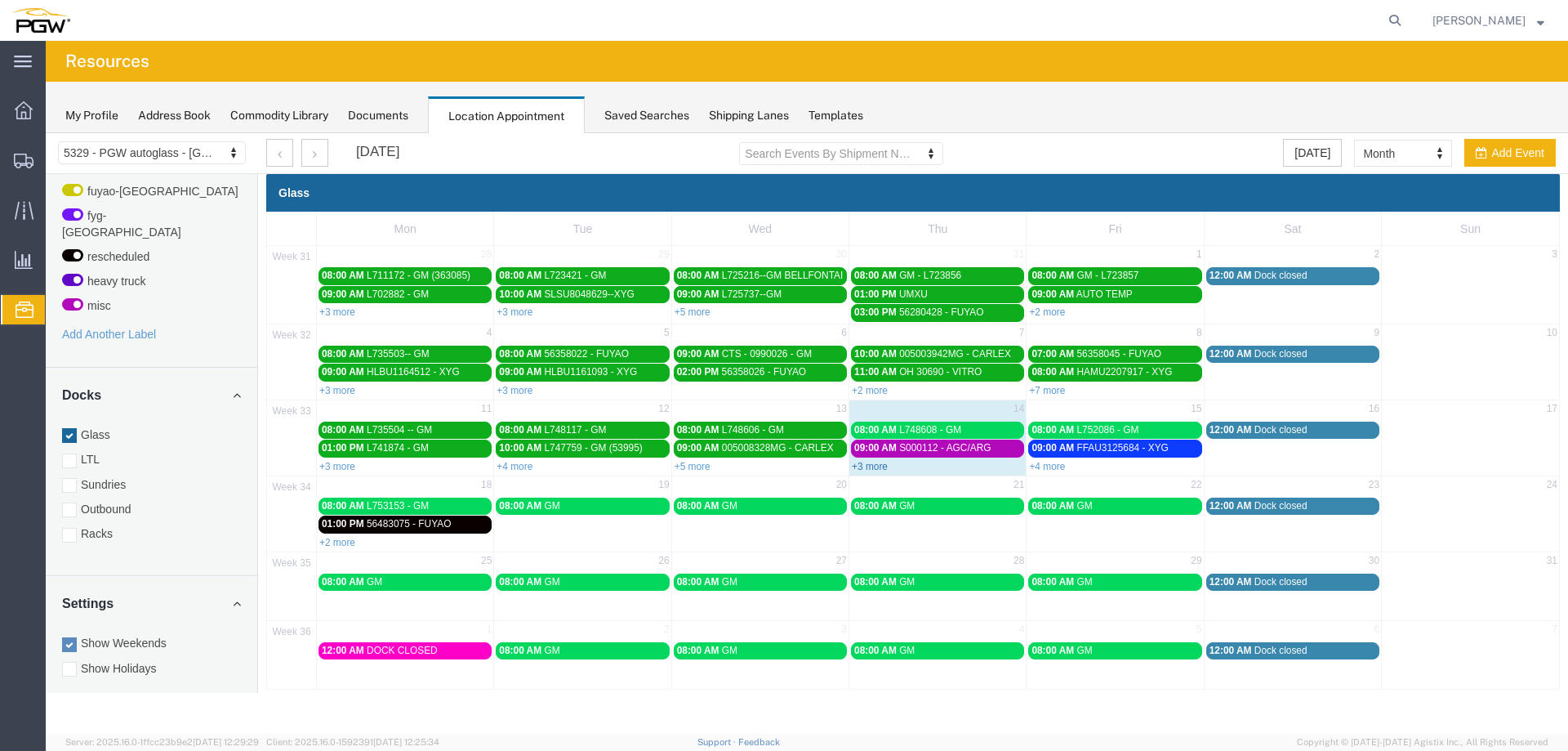
click at [869, 465] on link "+3 more" at bounding box center [870, 466] width 36 height 11
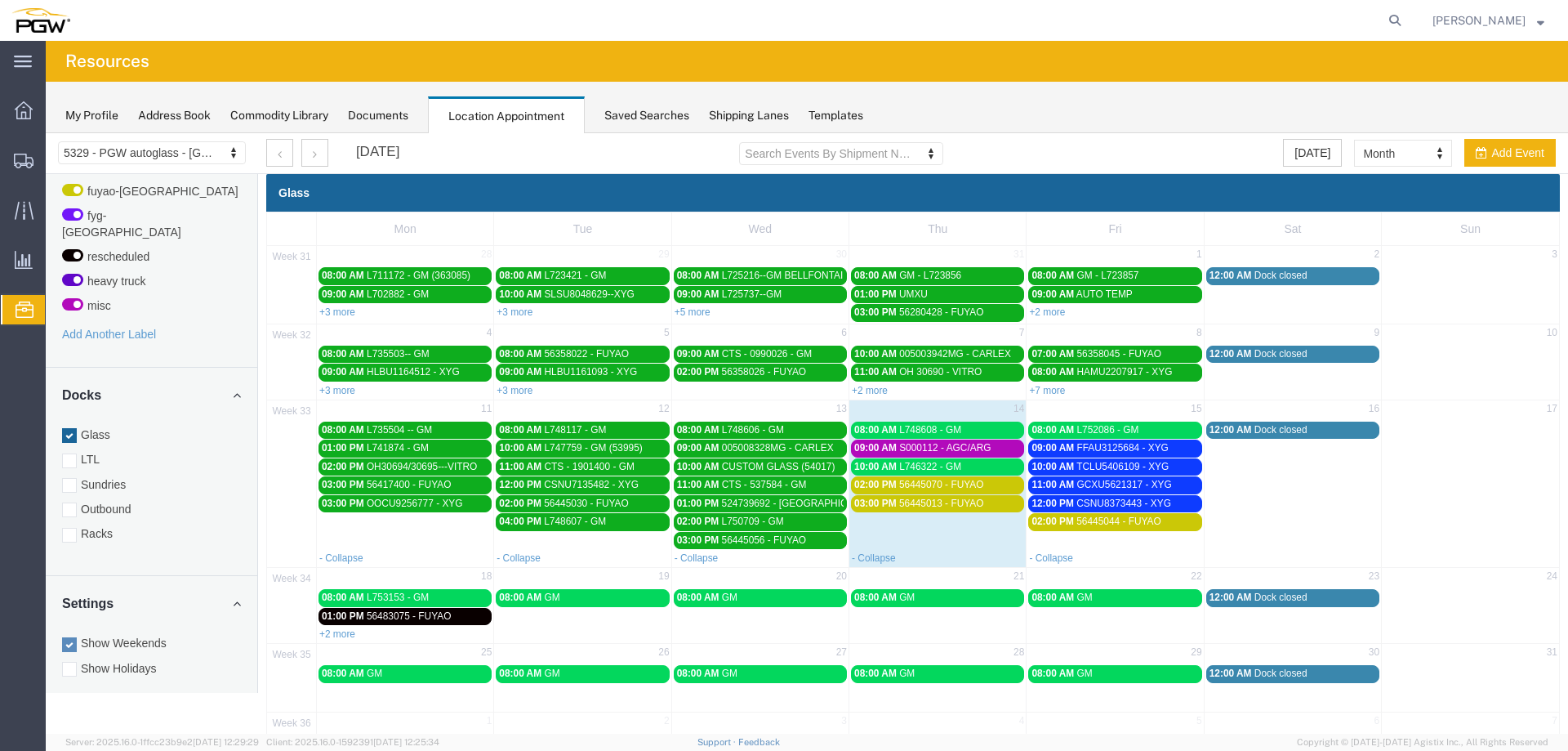
click at [899, 468] on span "L746322 - GM" at bounding box center [930, 466] width 62 height 11
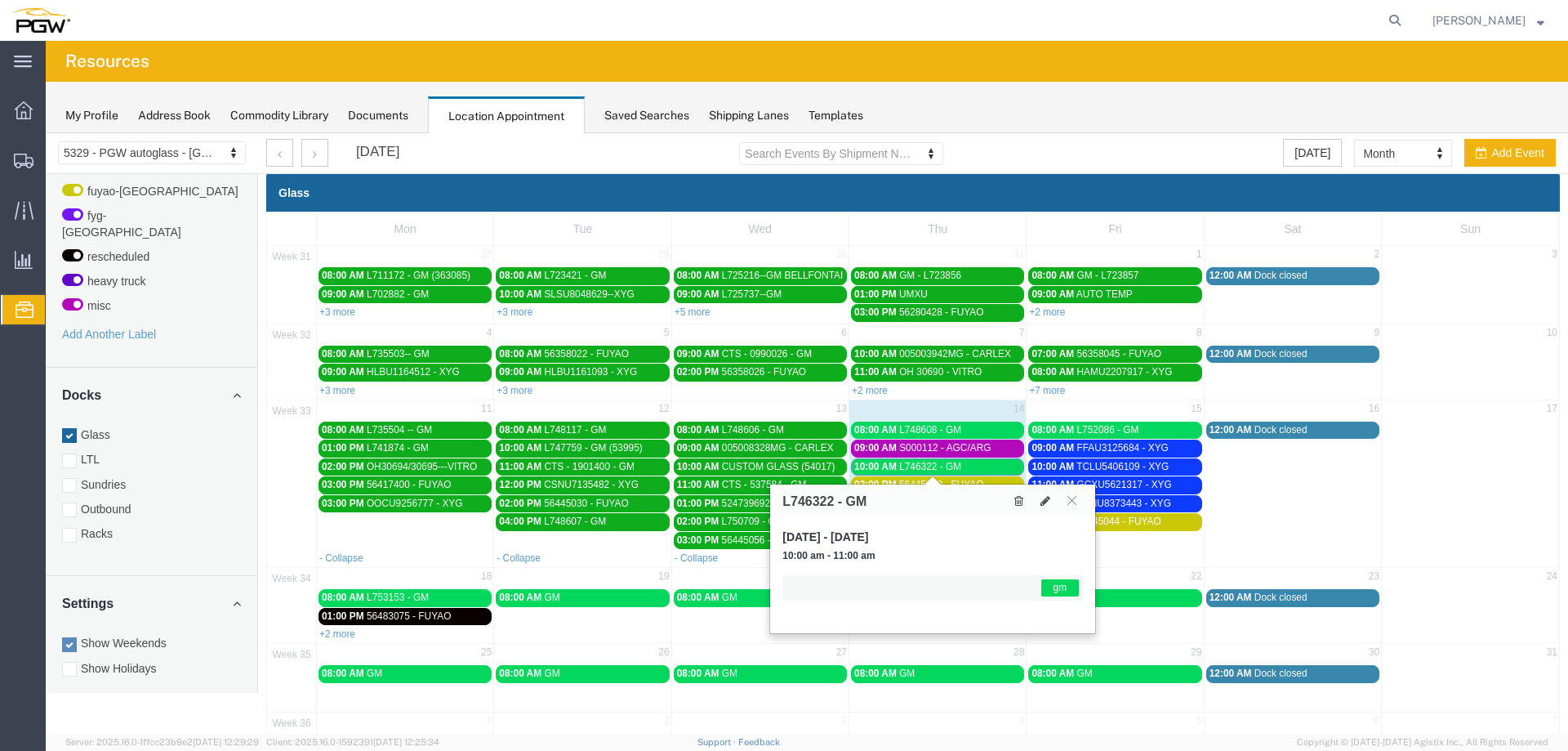
click at [800, 499] on h3 "L746322 - GM" at bounding box center [824, 501] width 84 height 15
copy h3 "L746322"
click at [1046, 499] on icon at bounding box center [1045, 500] width 10 height 11
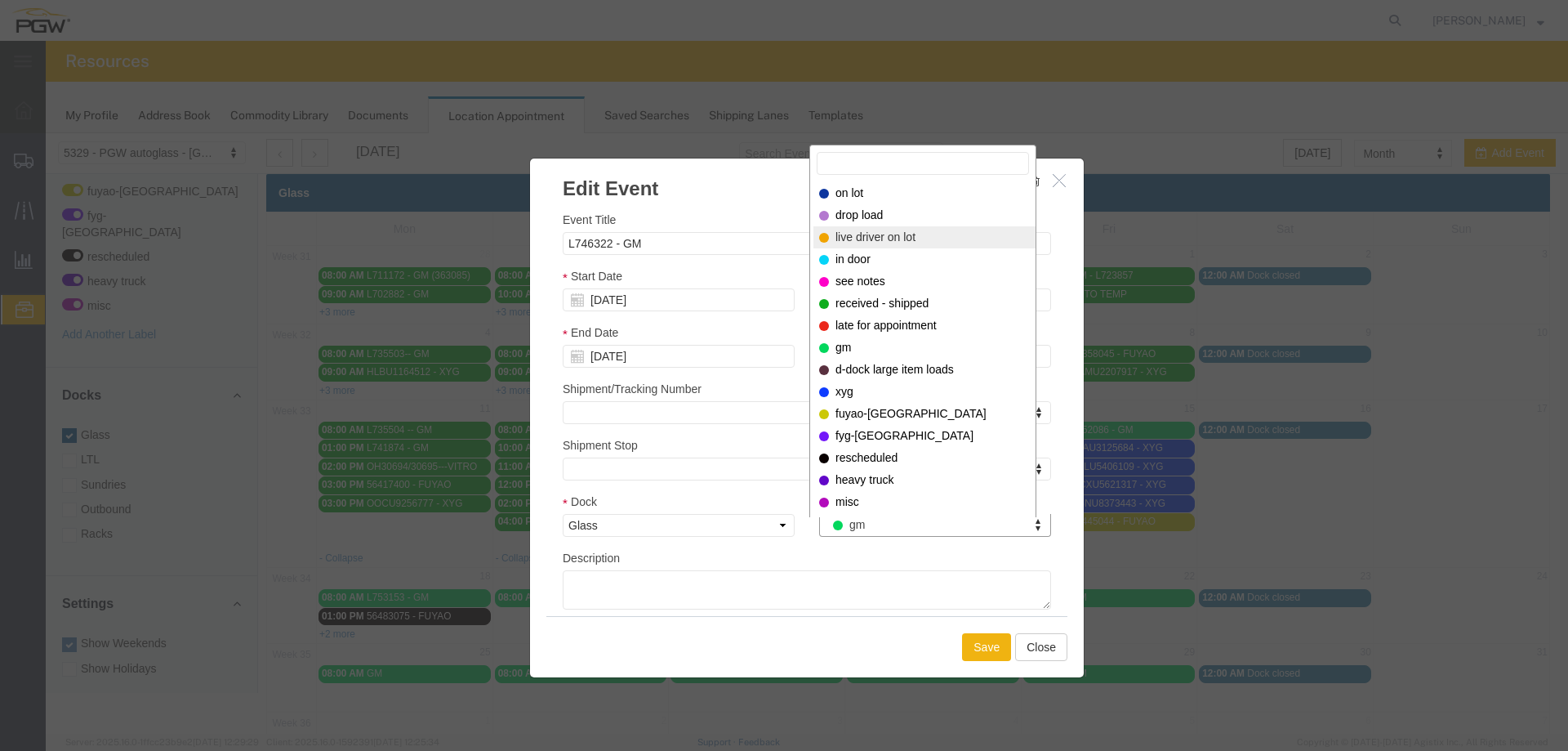
select select "521"
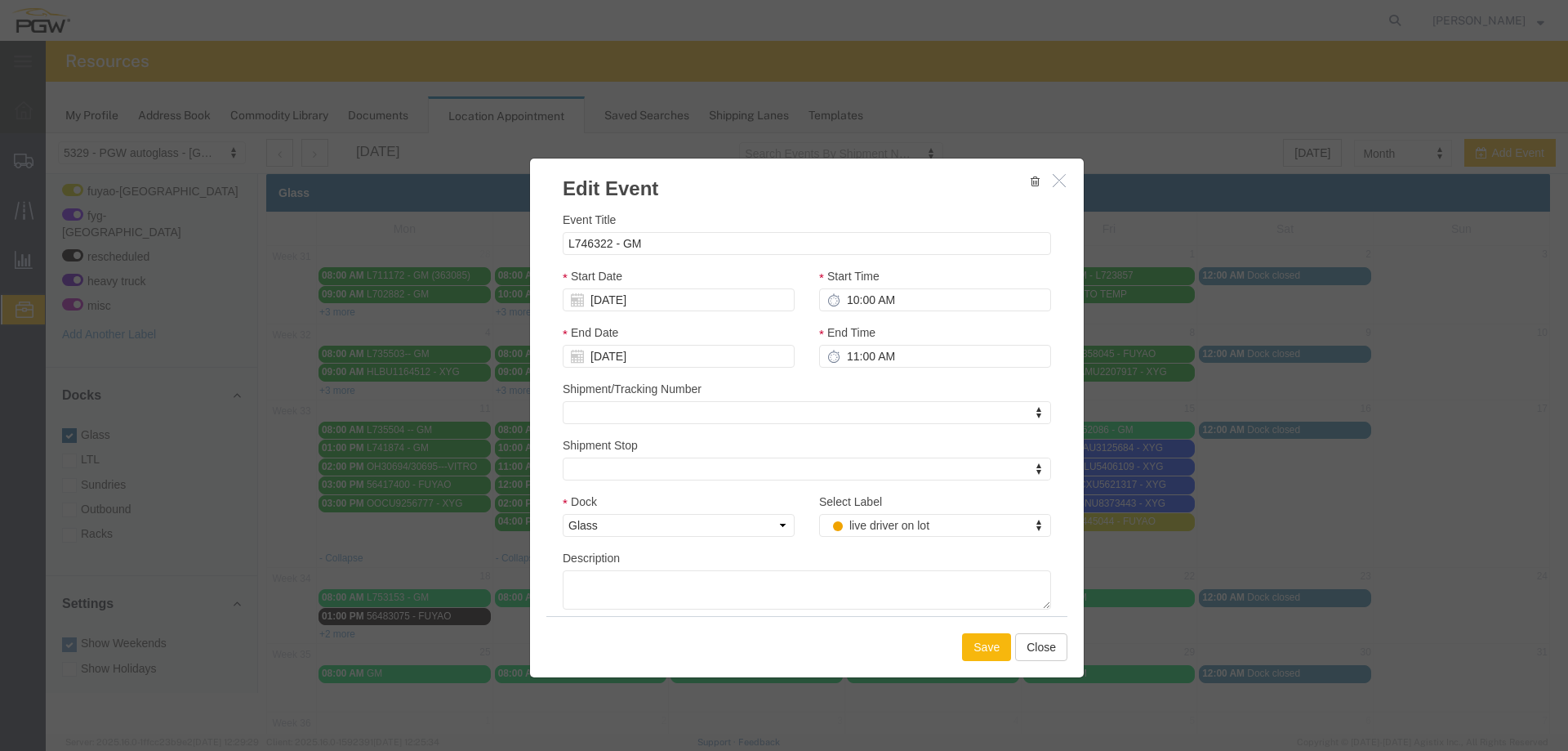
click at [973, 659] on button "Save" at bounding box center [987, 647] width 49 height 28
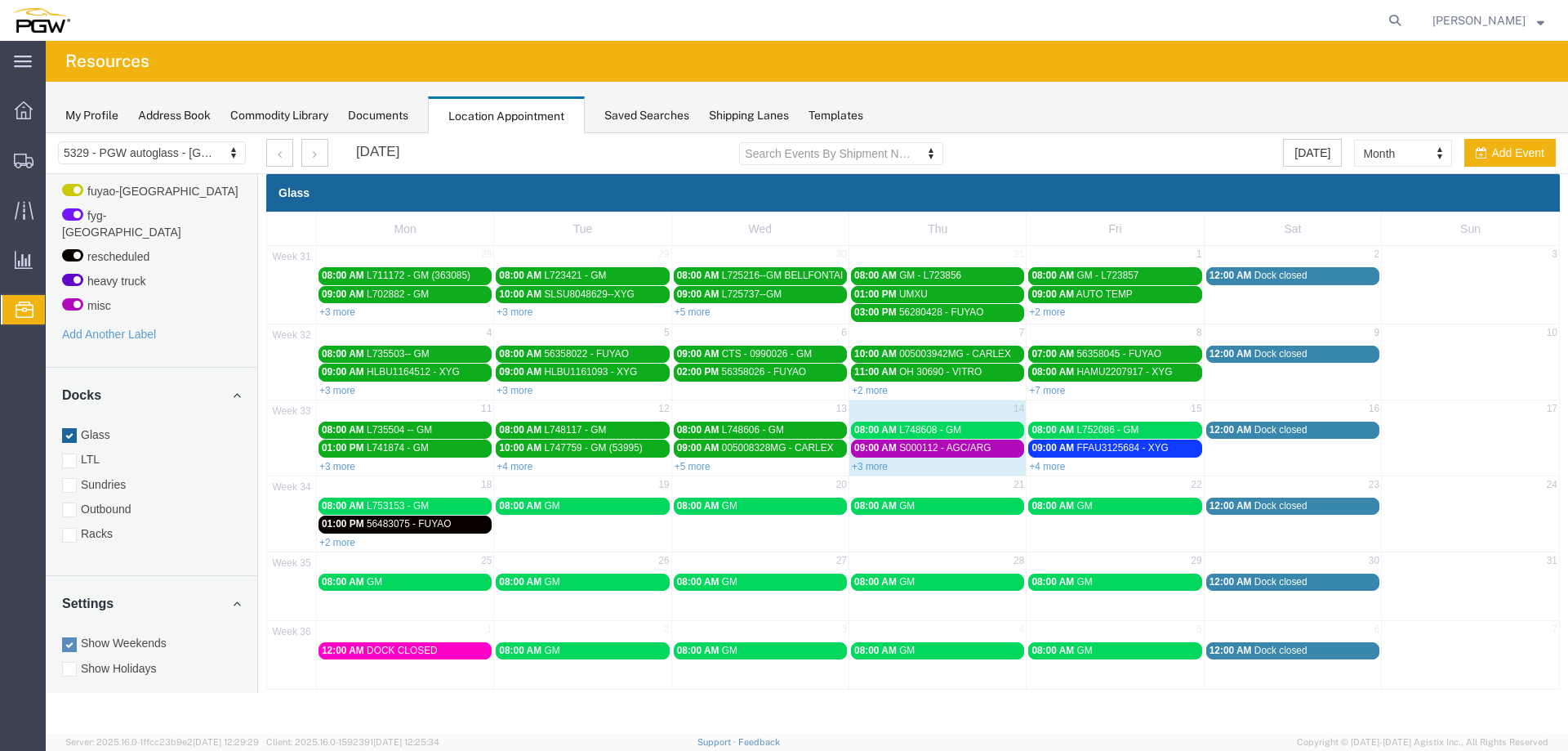
click at [914, 431] on span "L748608 - GM" at bounding box center [930, 430] width 62 height 11
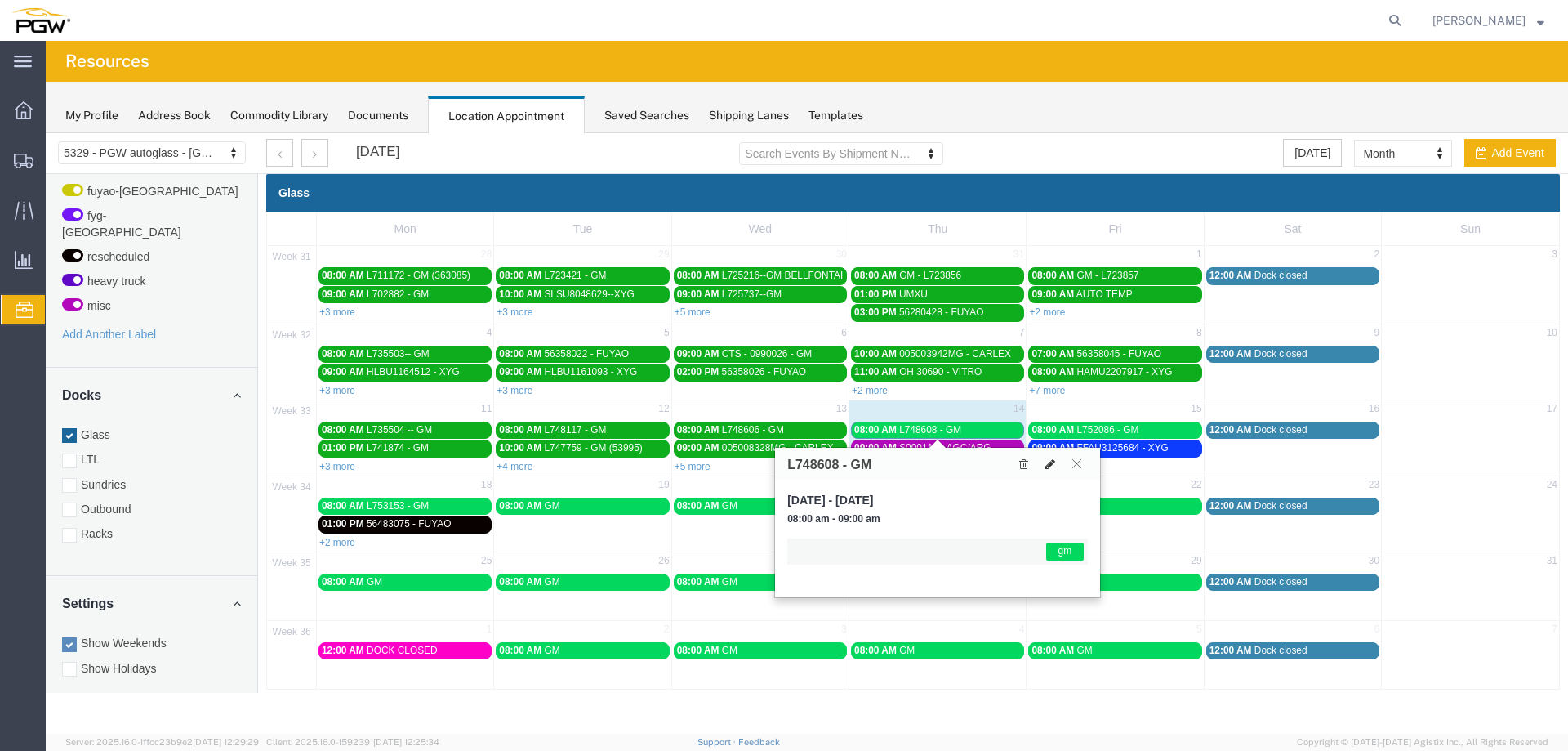
click at [1043, 464] on button at bounding box center [1050, 464] width 23 height 17
select select "1"
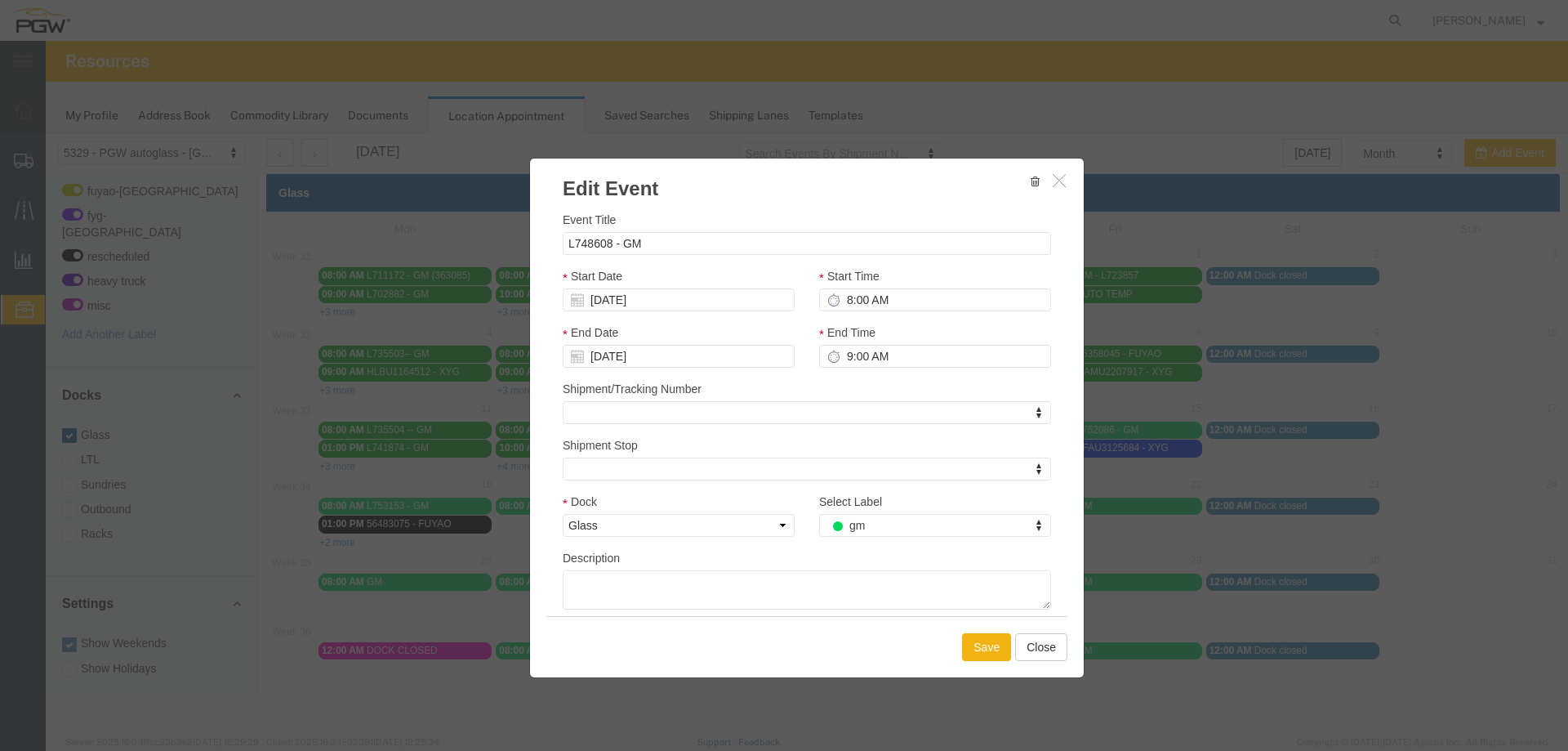
click at [927, 540] on div "Select Label gm Select Label Select Label on lot drop load live driver on lot i…" at bounding box center [935, 520] width 257 height 57
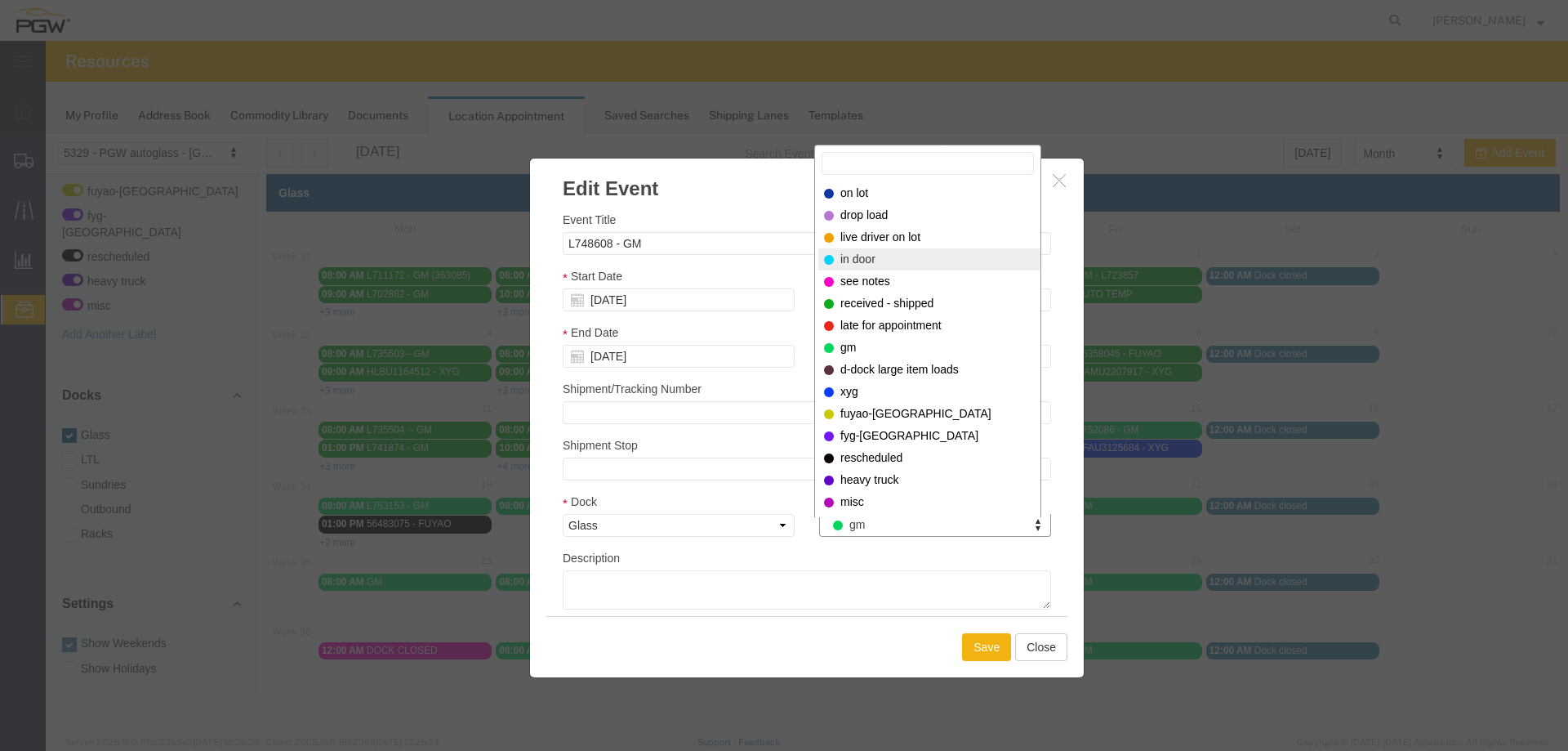
select select "220"
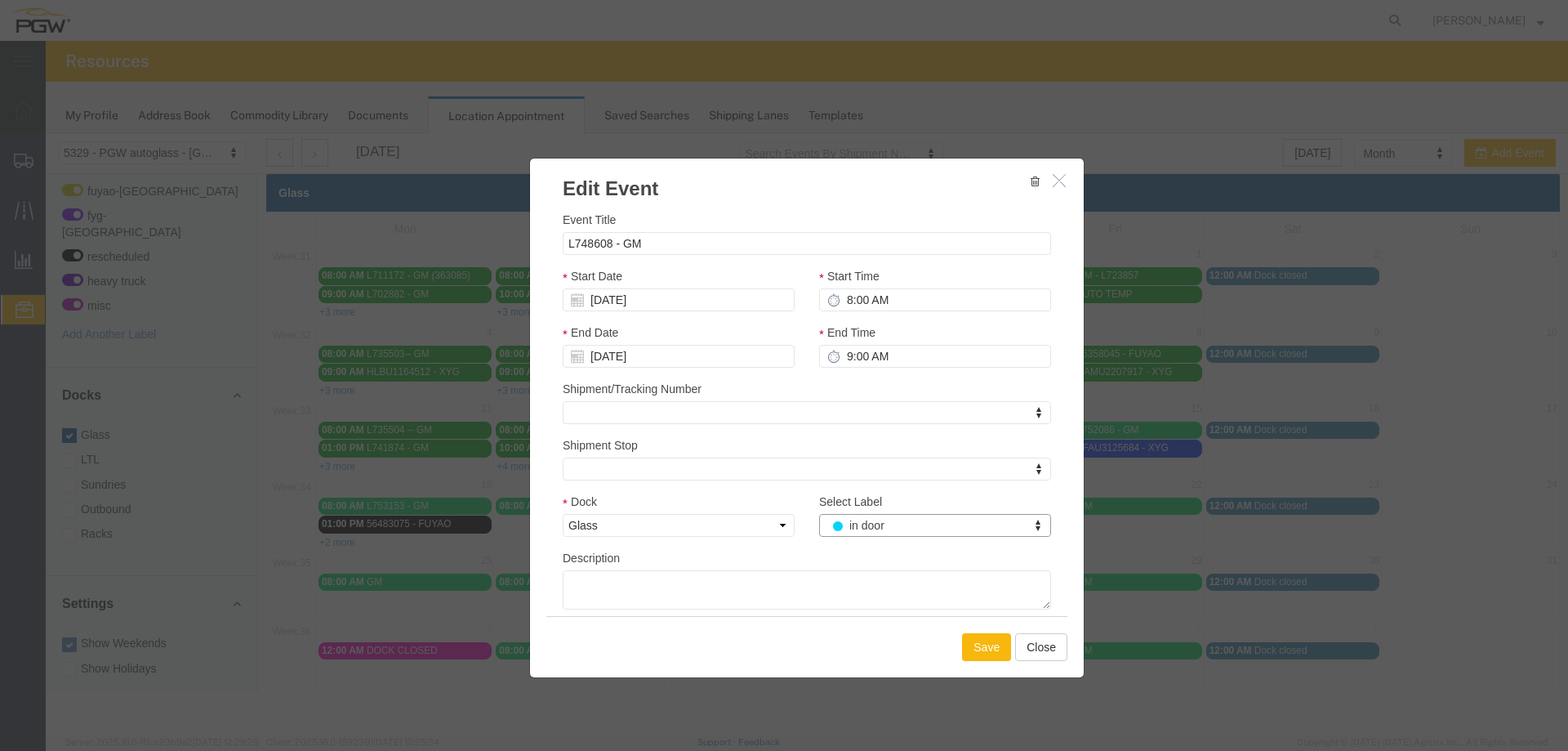
click at [980, 647] on button "Save" at bounding box center [987, 647] width 49 height 28
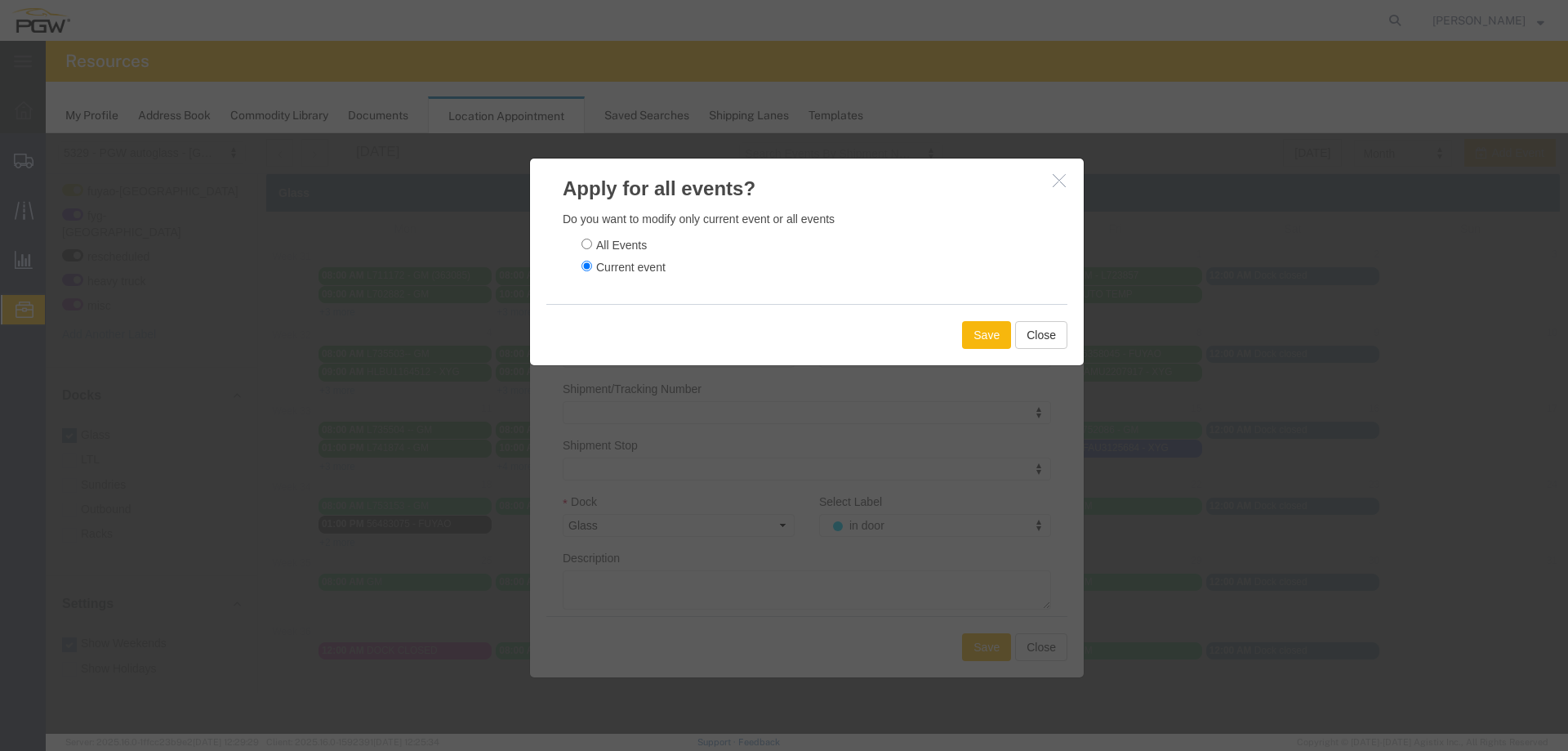
click at [970, 342] on button "Save" at bounding box center [987, 335] width 49 height 28
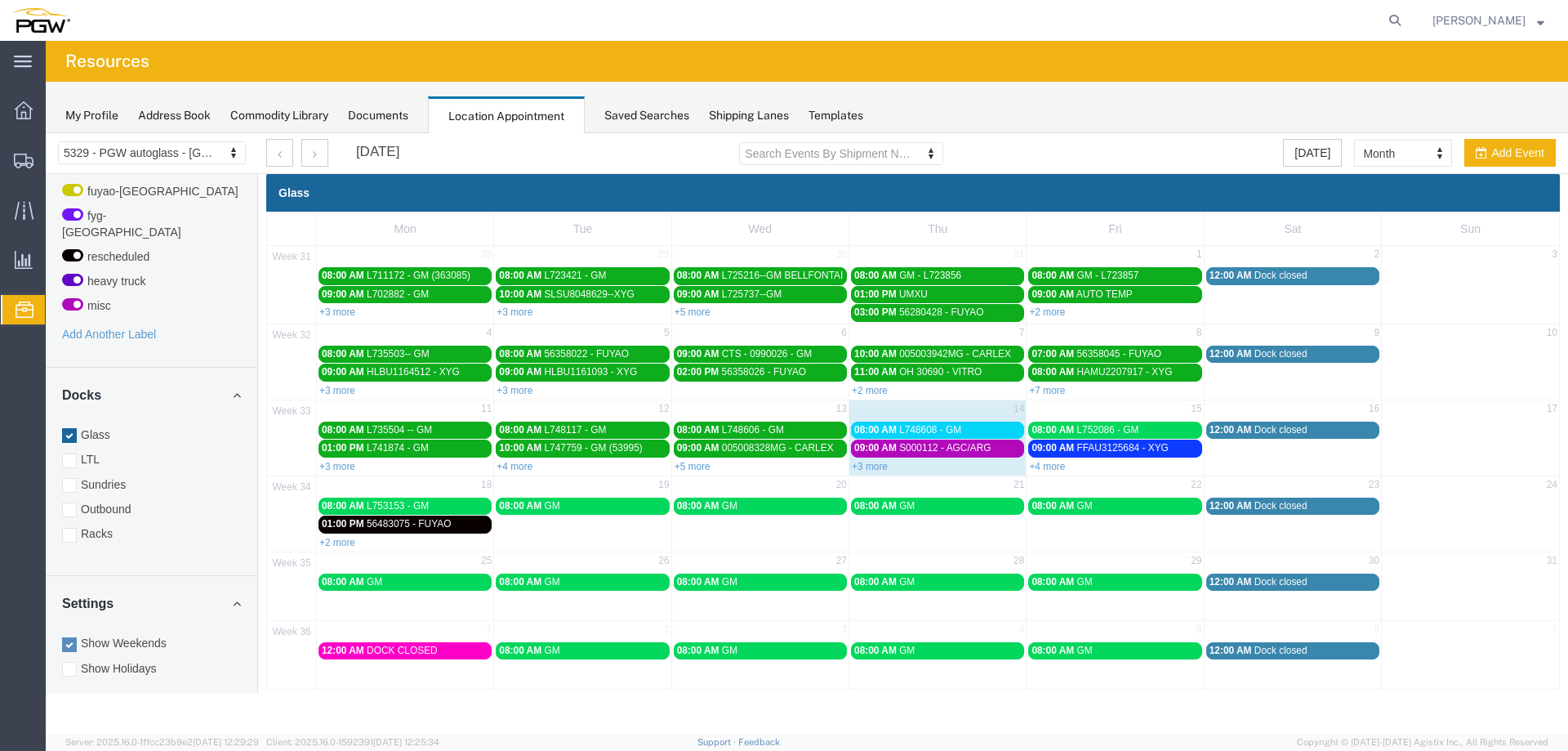
click at [946, 446] on span "S000112 - AGC/ARG" at bounding box center [945, 447] width 92 height 11
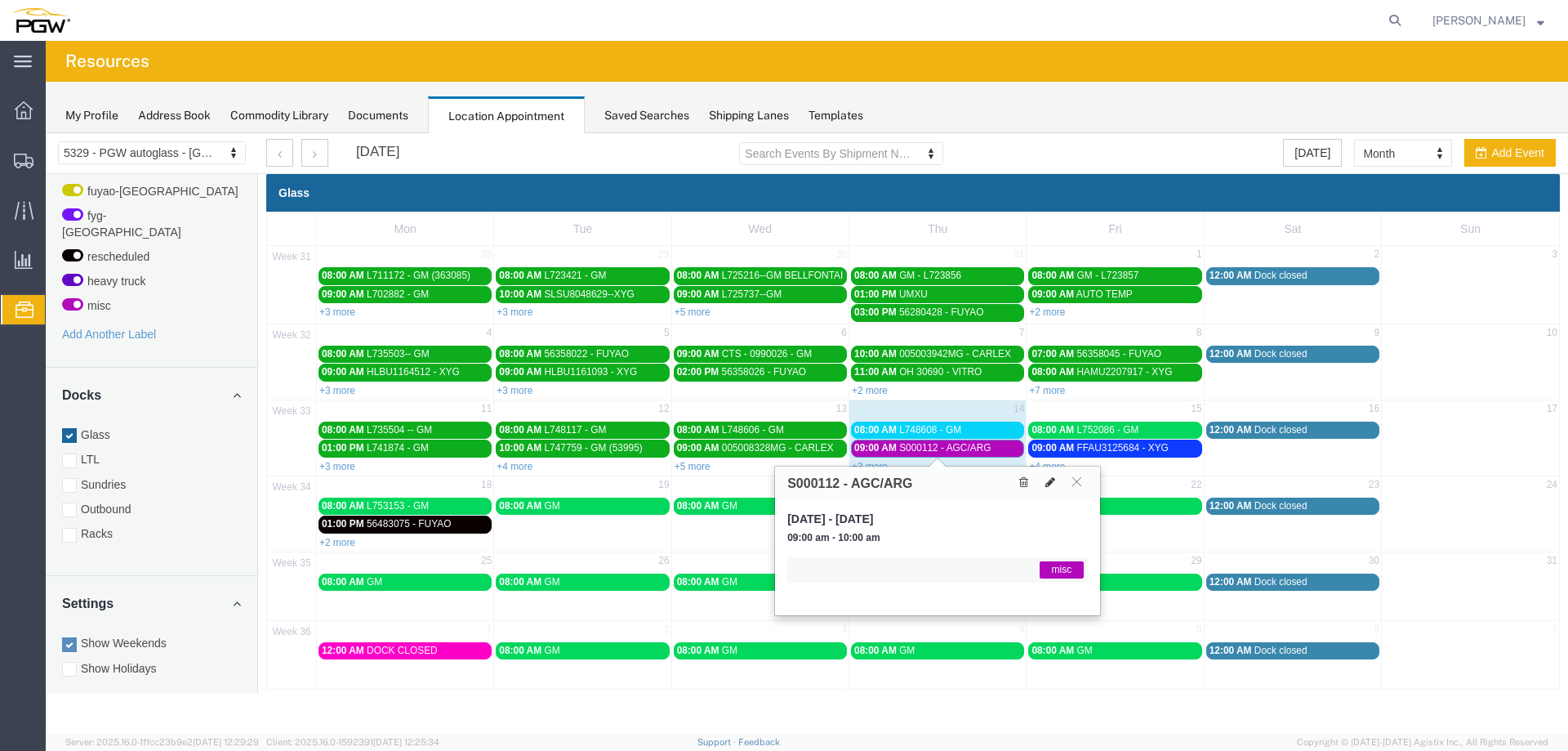
click at [1047, 479] on icon at bounding box center [1050, 481] width 10 height 11
select select "1"
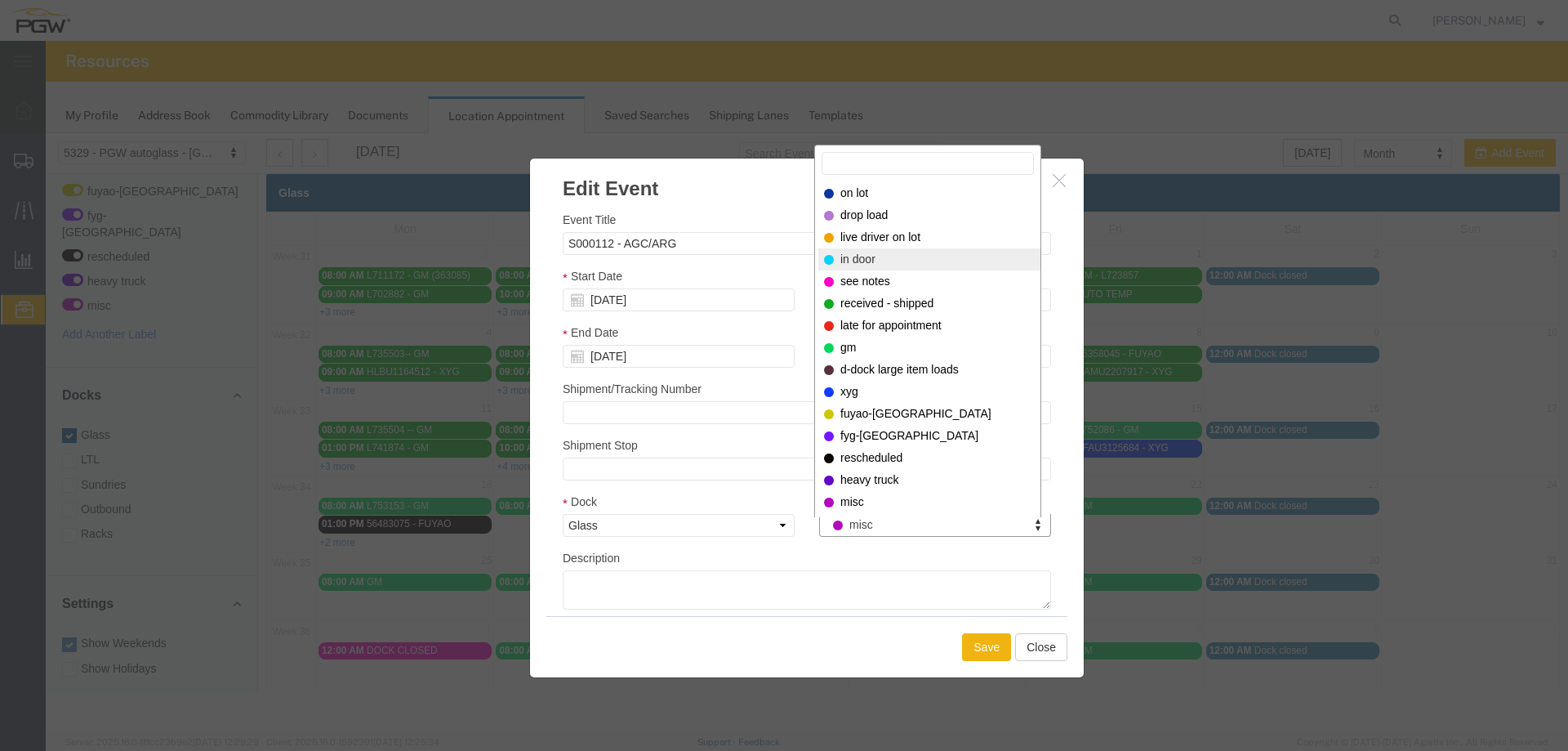
select select "220"
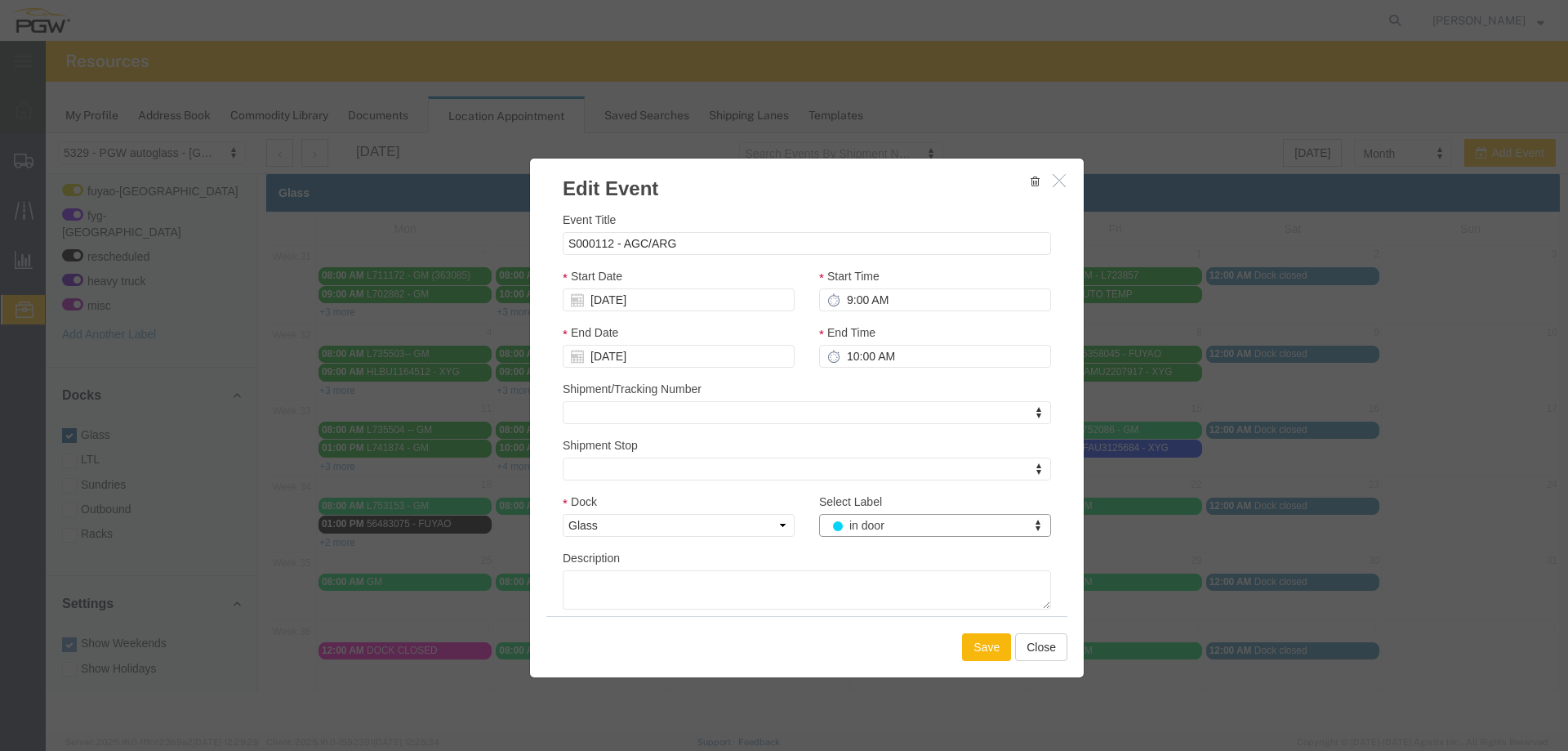
click at [979, 640] on button "Save" at bounding box center [987, 647] width 49 height 28
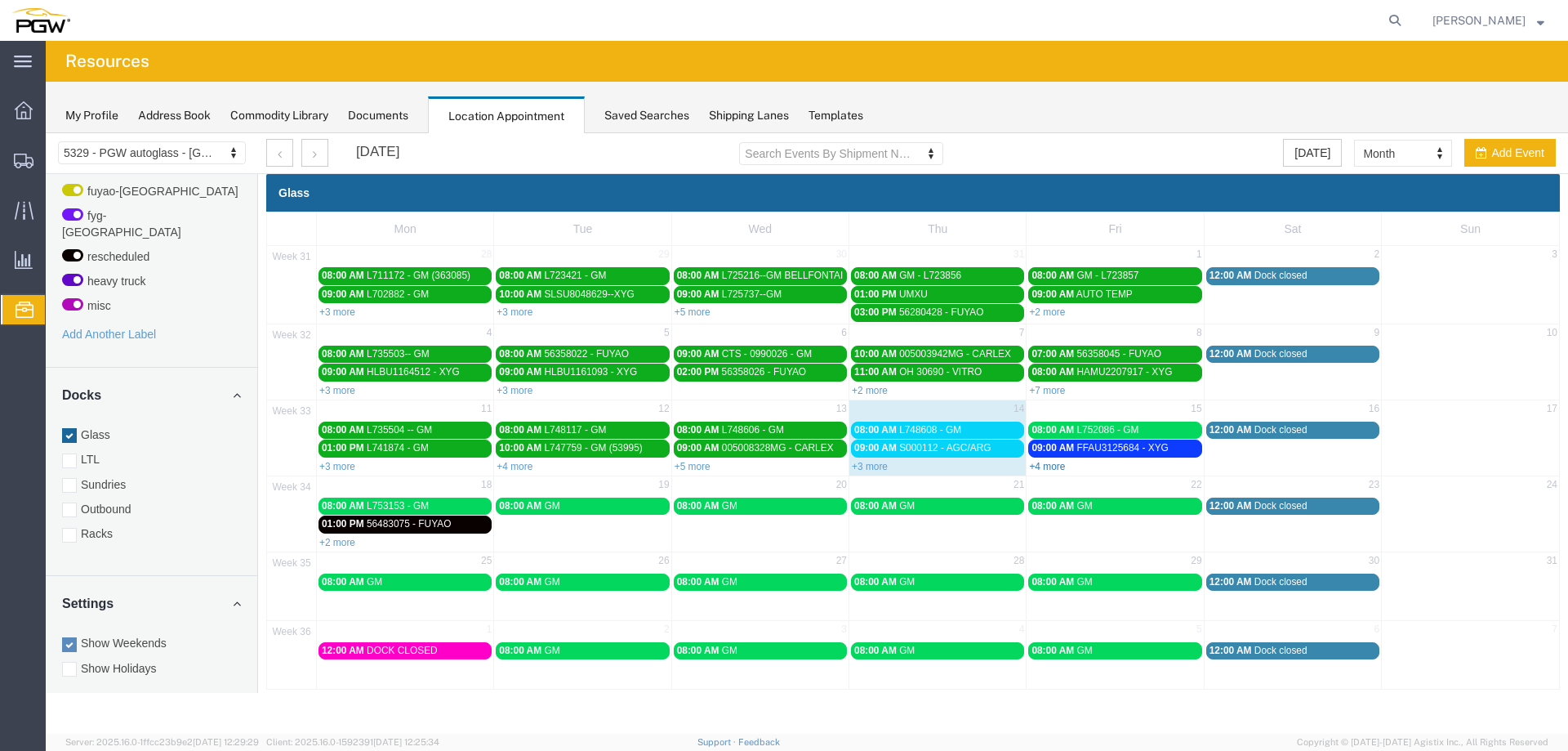
click at [1042, 467] on link "+4 more" at bounding box center [1047, 466] width 36 height 11
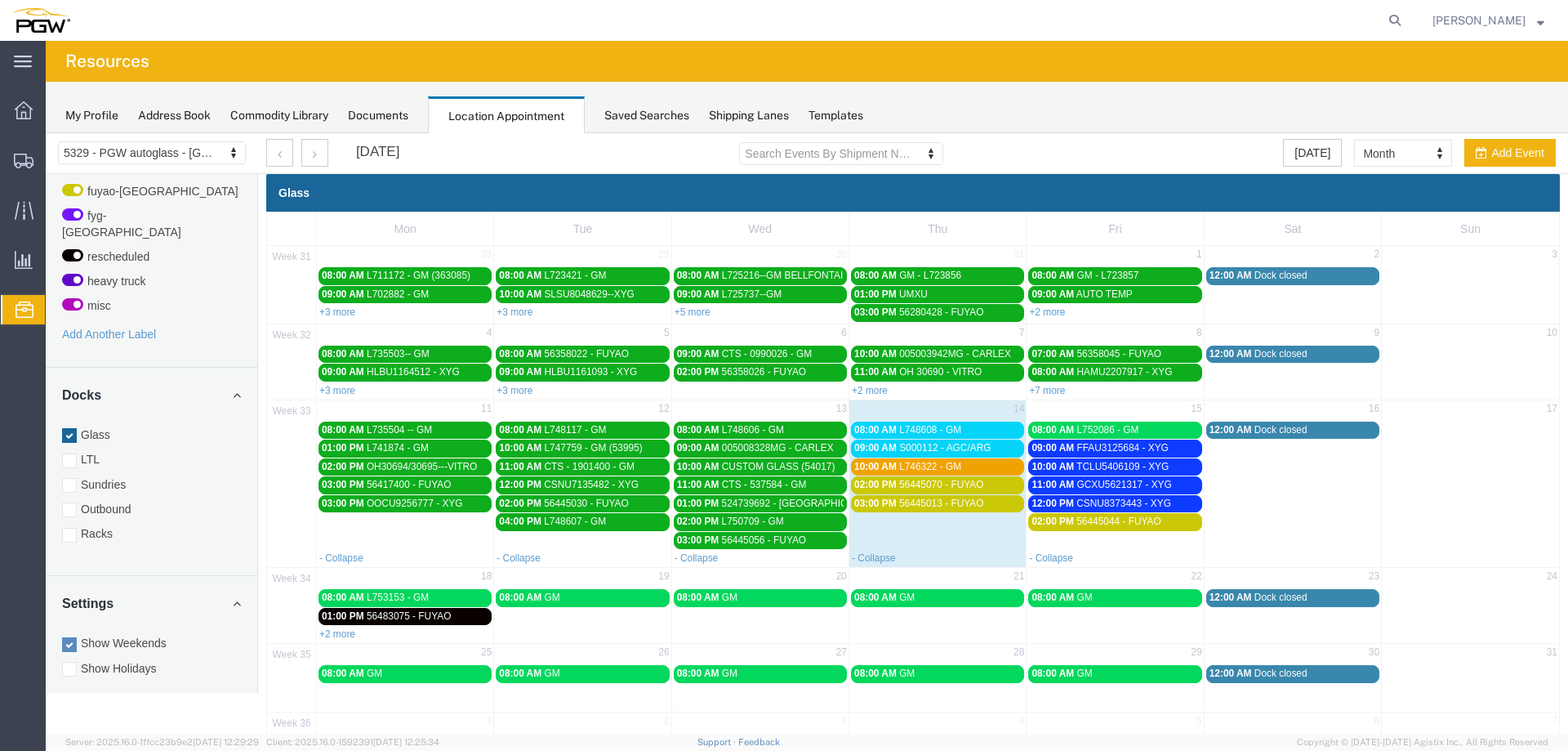
drag, startPoint x: 1159, startPoint y: 451, endPoint x: 1188, endPoint y: 451, distance: 29.0
click at [1159, 451] on span "FFAU3125684 - XYG" at bounding box center [1122, 447] width 92 height 11
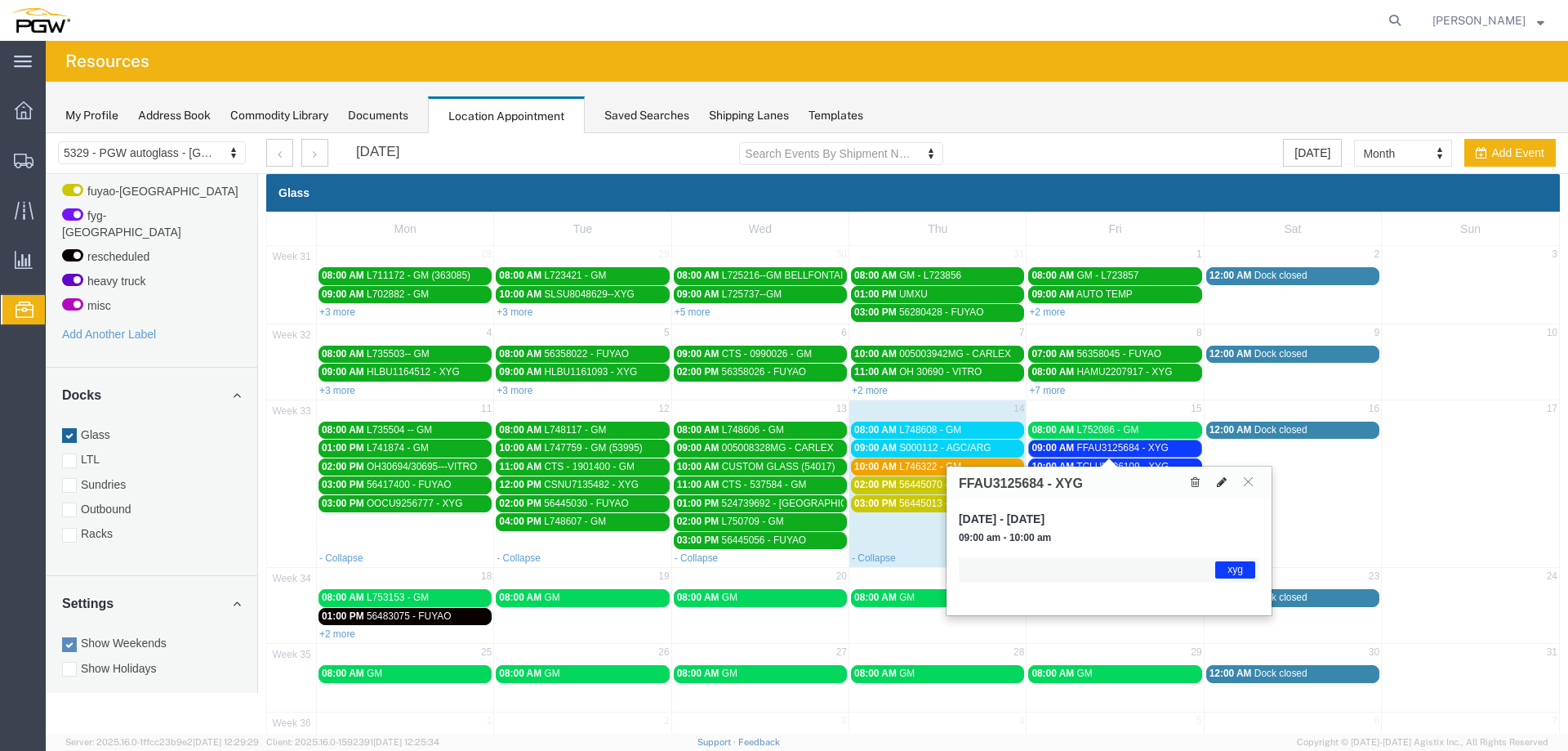
click at [1213, 480] on button at bounding box center [1222, 483] width 23 height 17
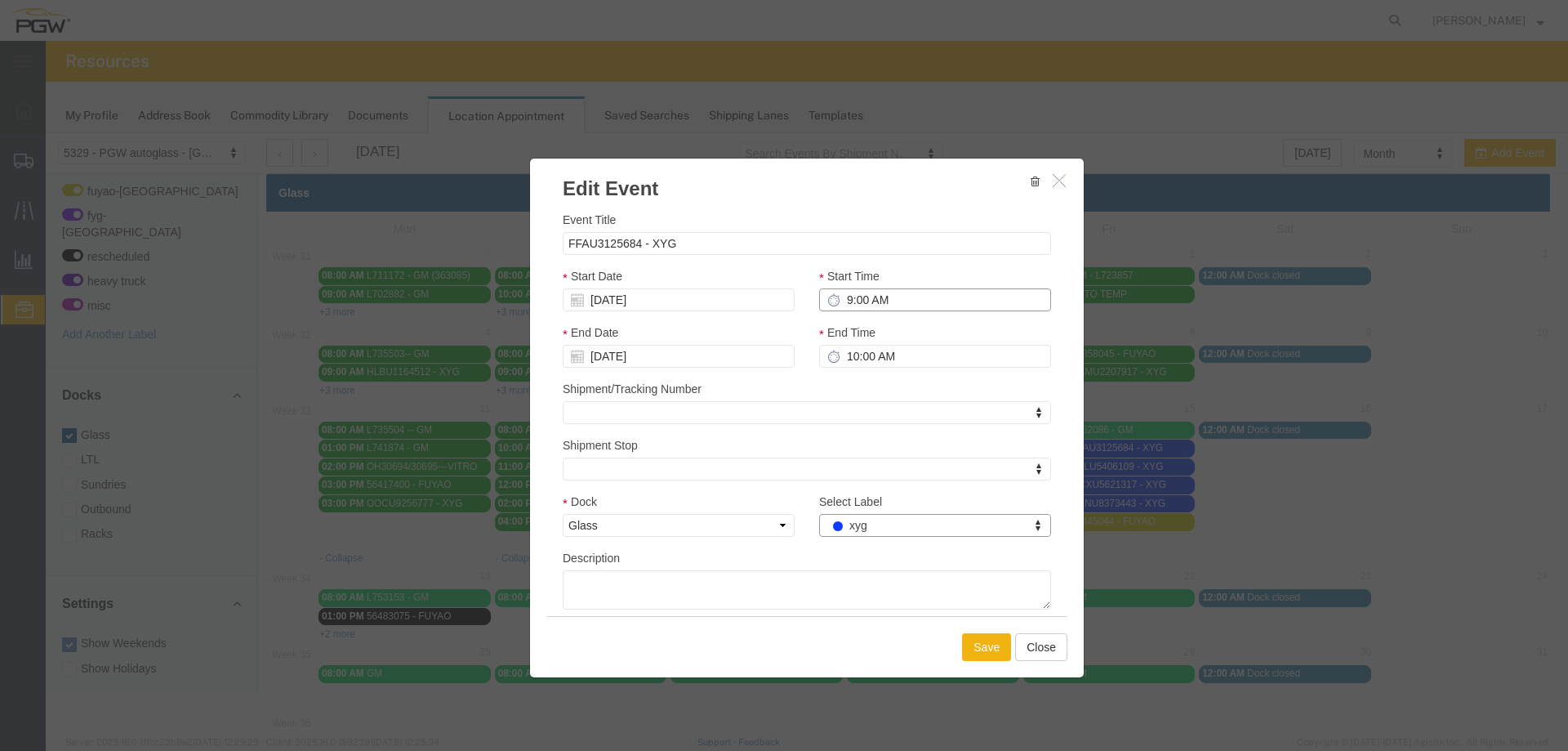
click at [831, 298] on input "9:00 AM" at bounding box center [935, 300] width 232 height 23
type input "1:00 PM"
click at [987, 653] on button "Save" at bounding box center [987, 647] width 49 height 28
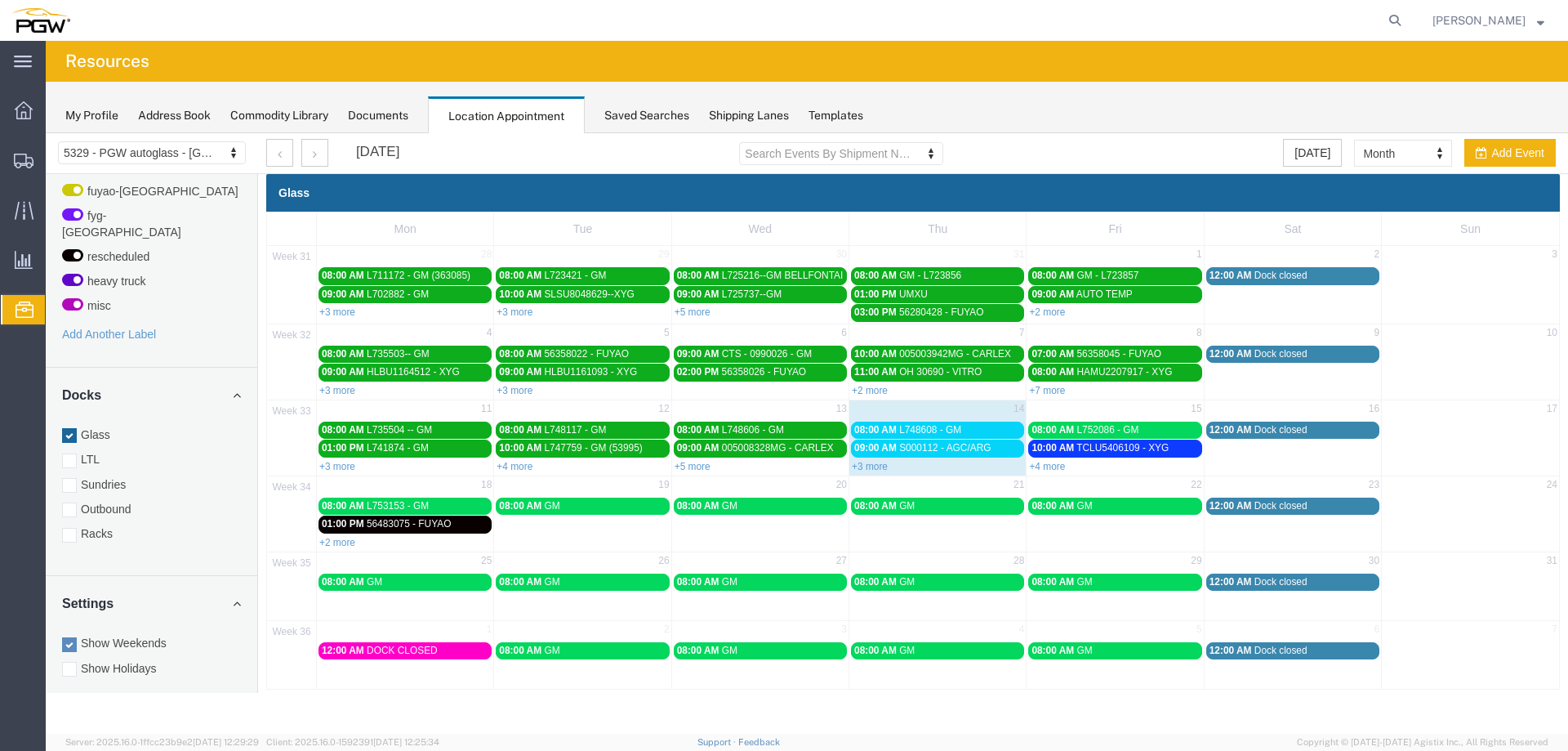
click at [963, 456] on link "09:00 AM S000112 - AGC/ARG" at bounding box center [938, 448] width 173 height 17
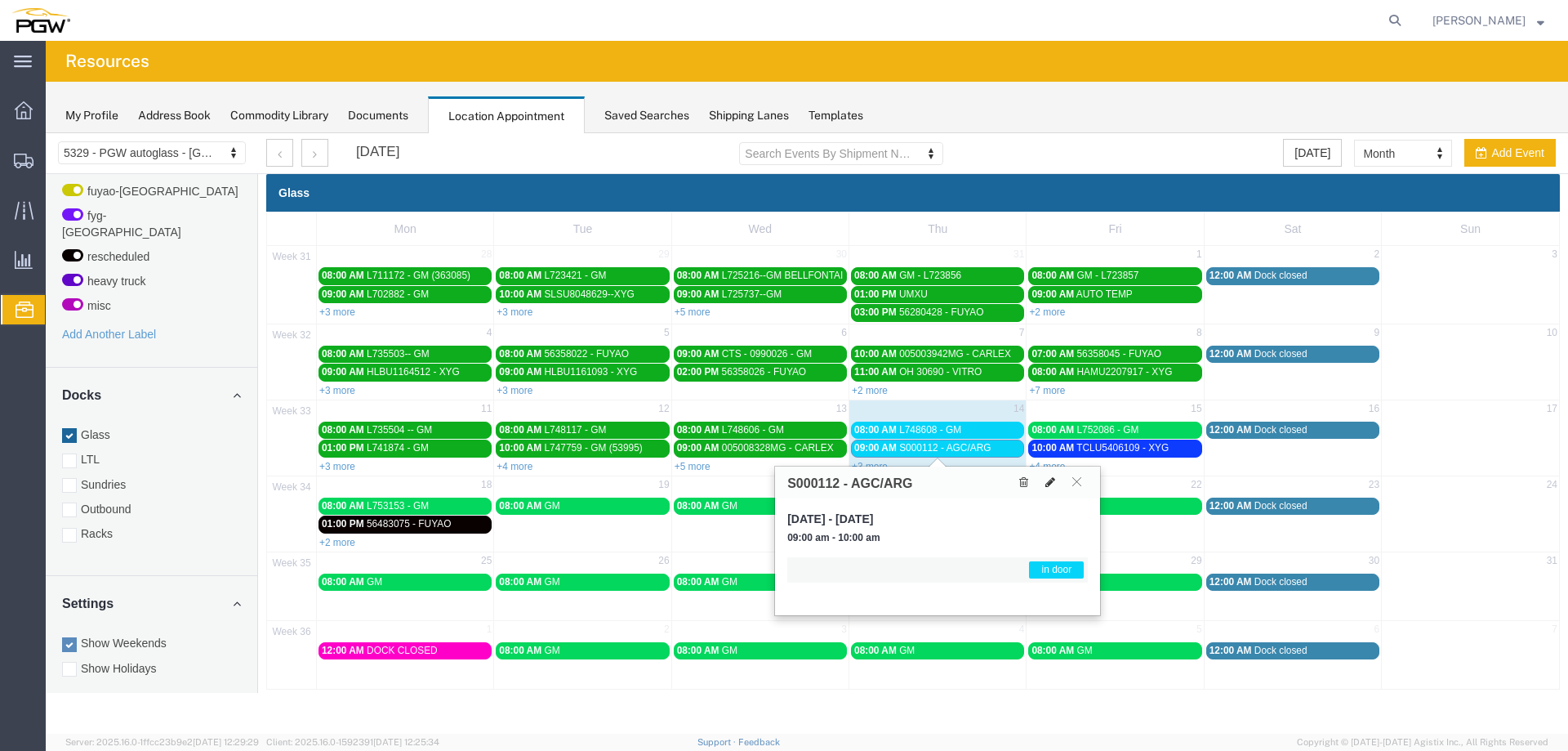
click at [1048, 485] on icon at bounding box center [1050, 481] width 10 height 11
select select "1"
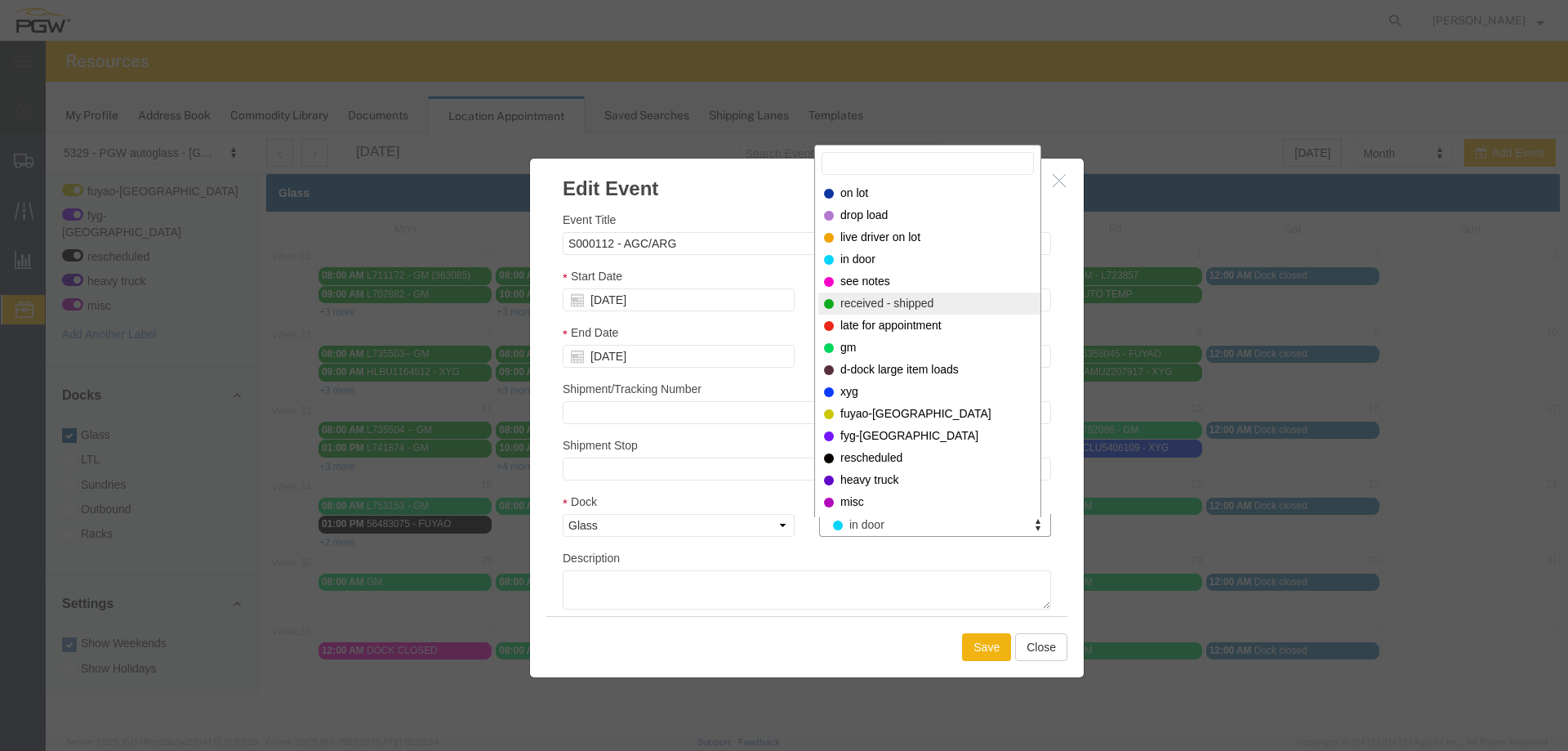
select select "200"
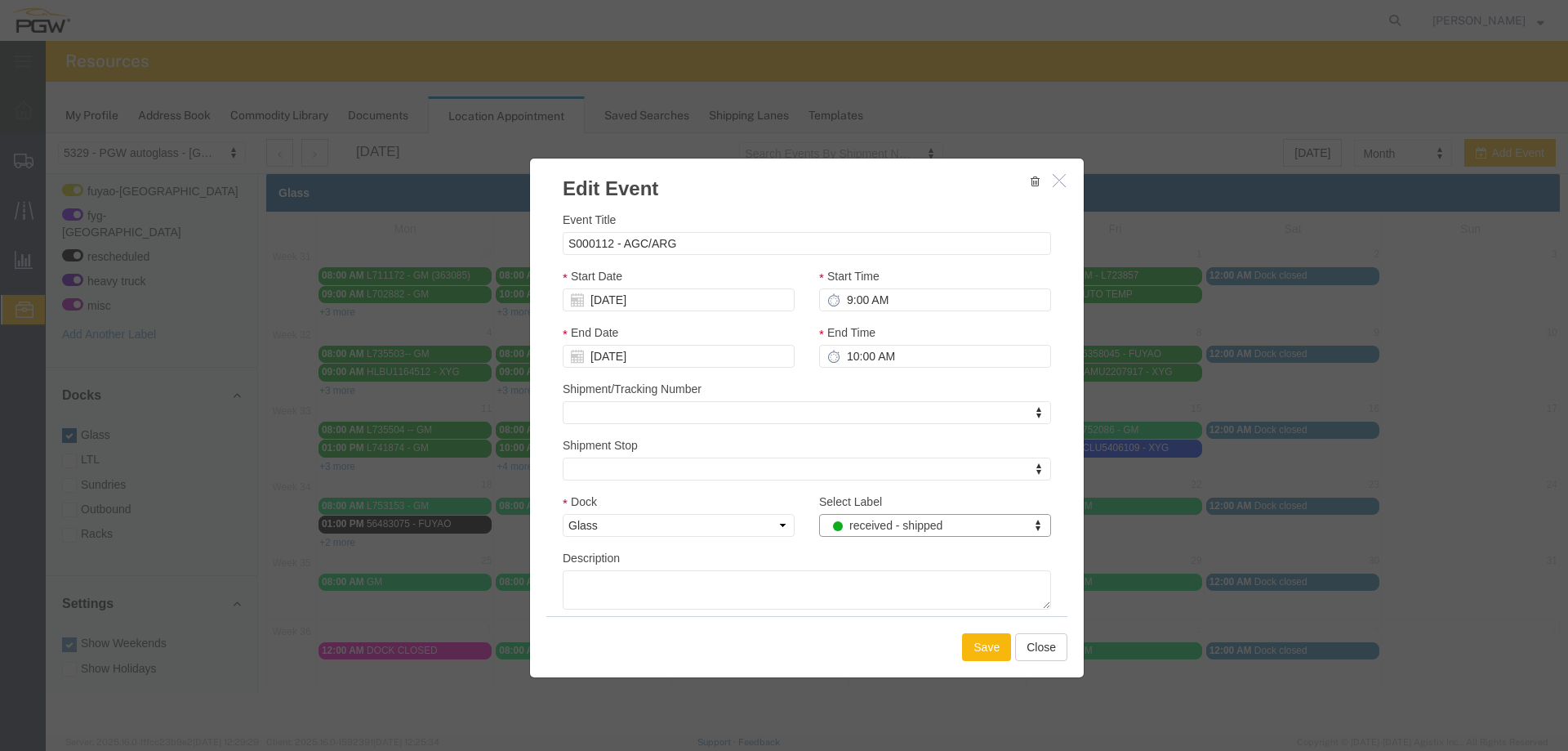
click at [984, 641] on button "Save" at bounding box center [987, 647] width 49 height 28
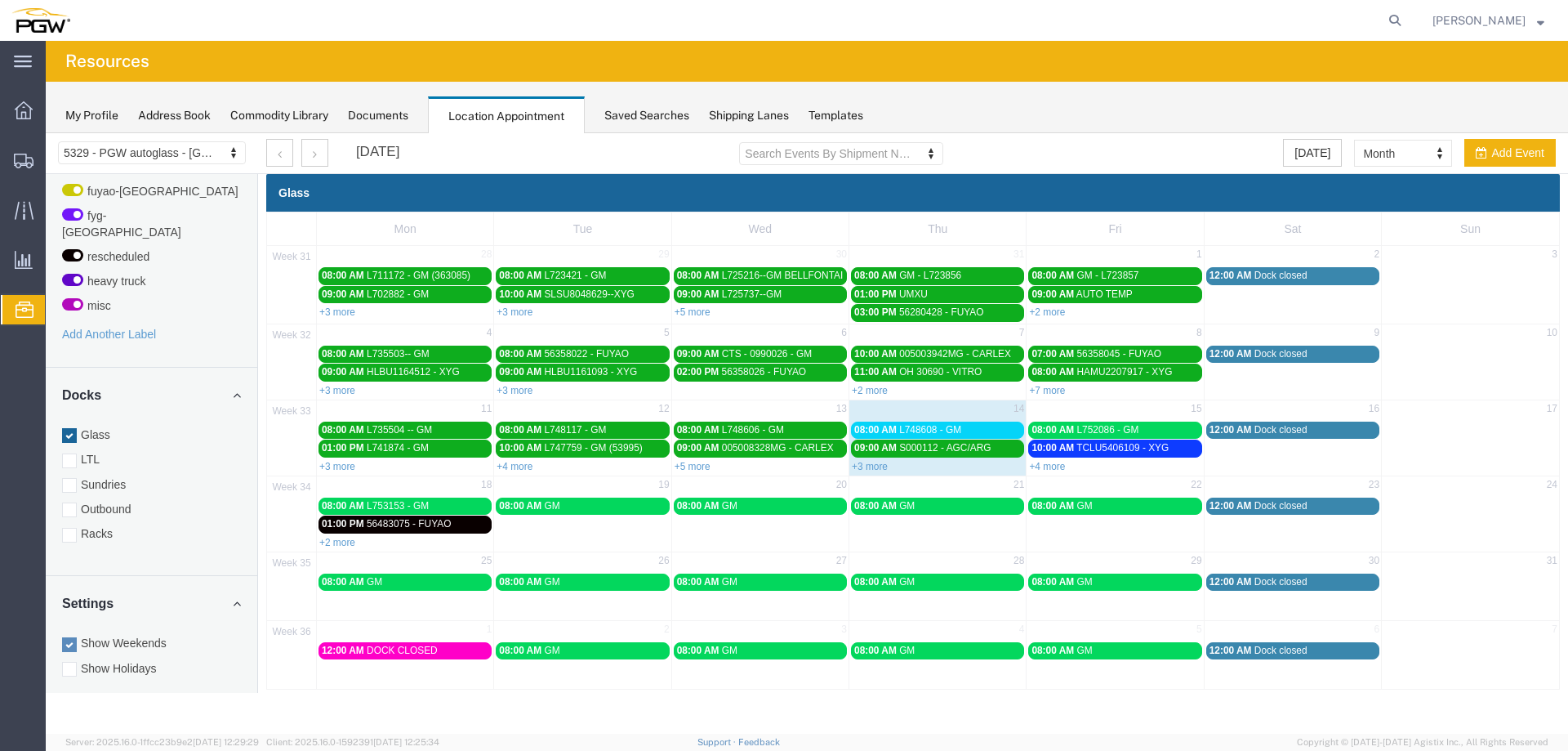
click at [866, 467] on link "+3 more" at bounding box center [870, 466] width 36 height 11
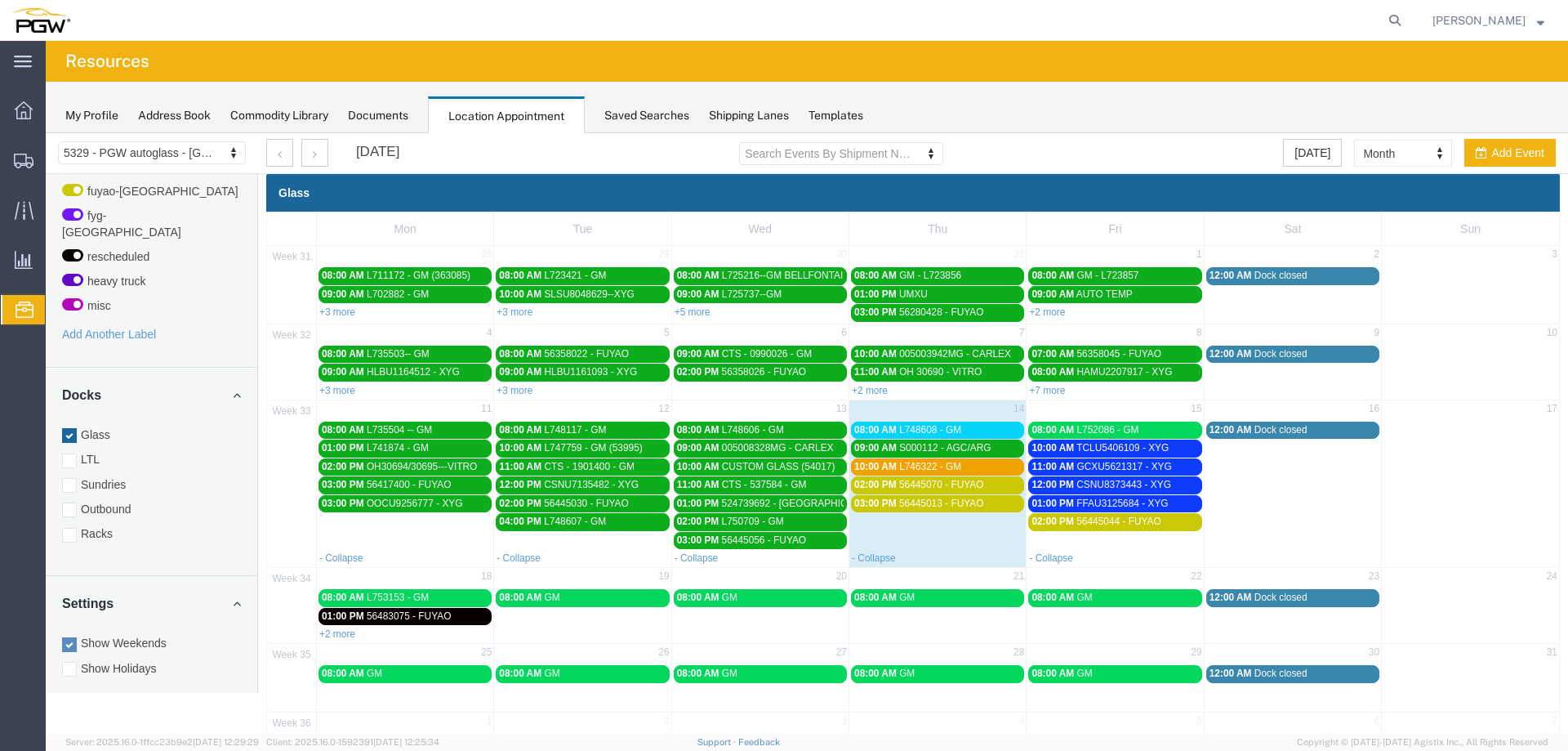
click at [866, 467] on span "10:00 AM" at bounding box center [876, 466] width 43 height 11
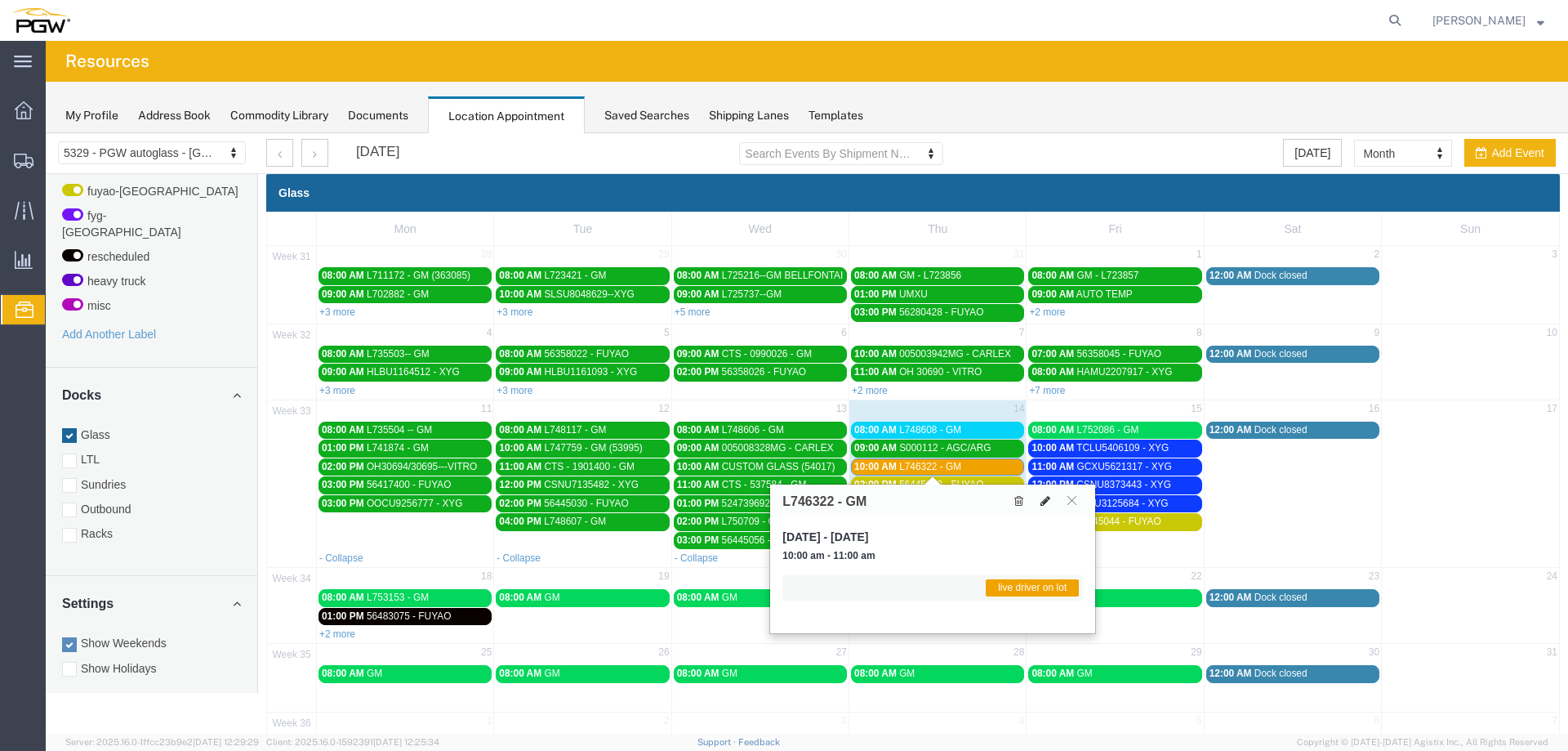
click at [1056, 506] on button at bounding box center [1046, 500] width 23 height 17
select select "1"
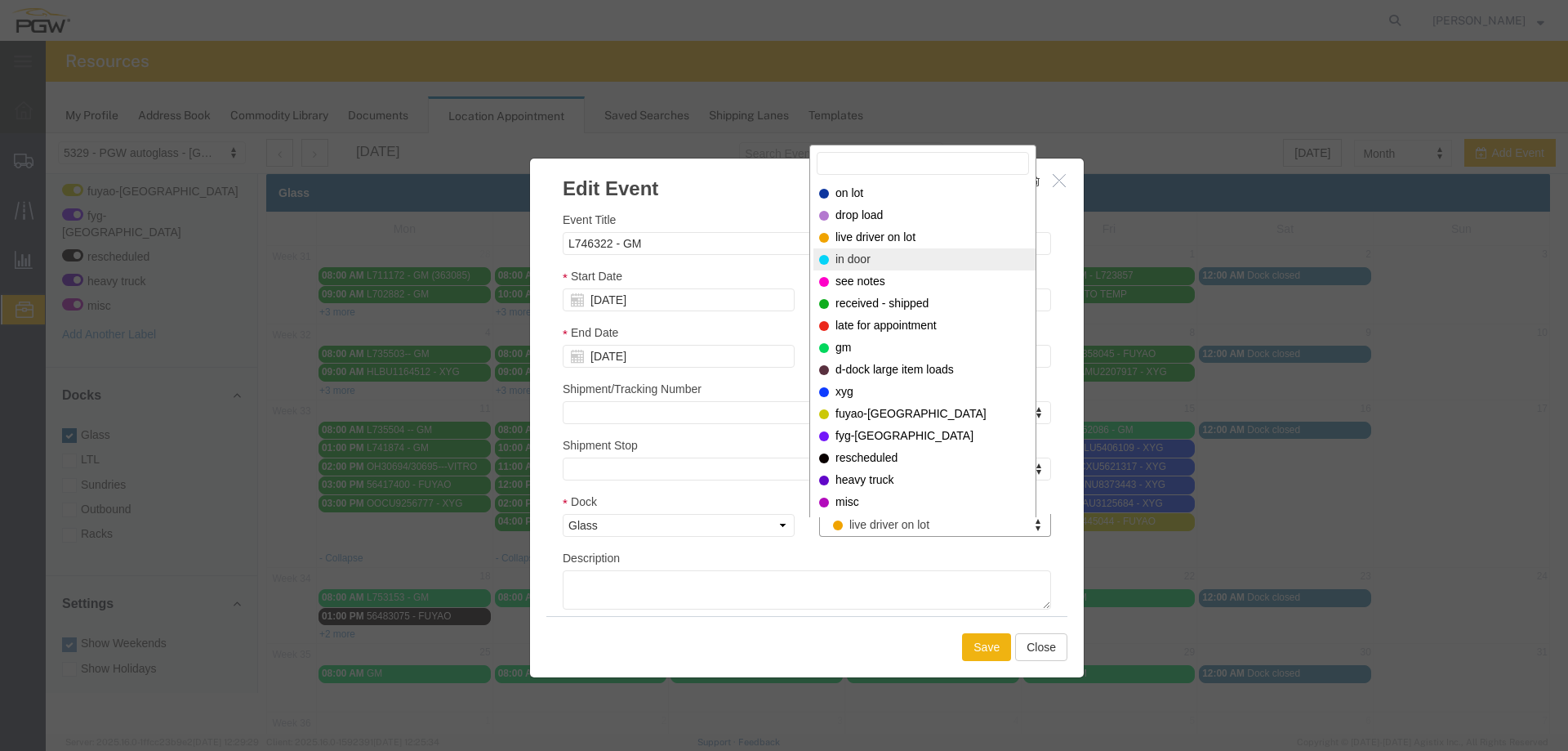
select select "220"
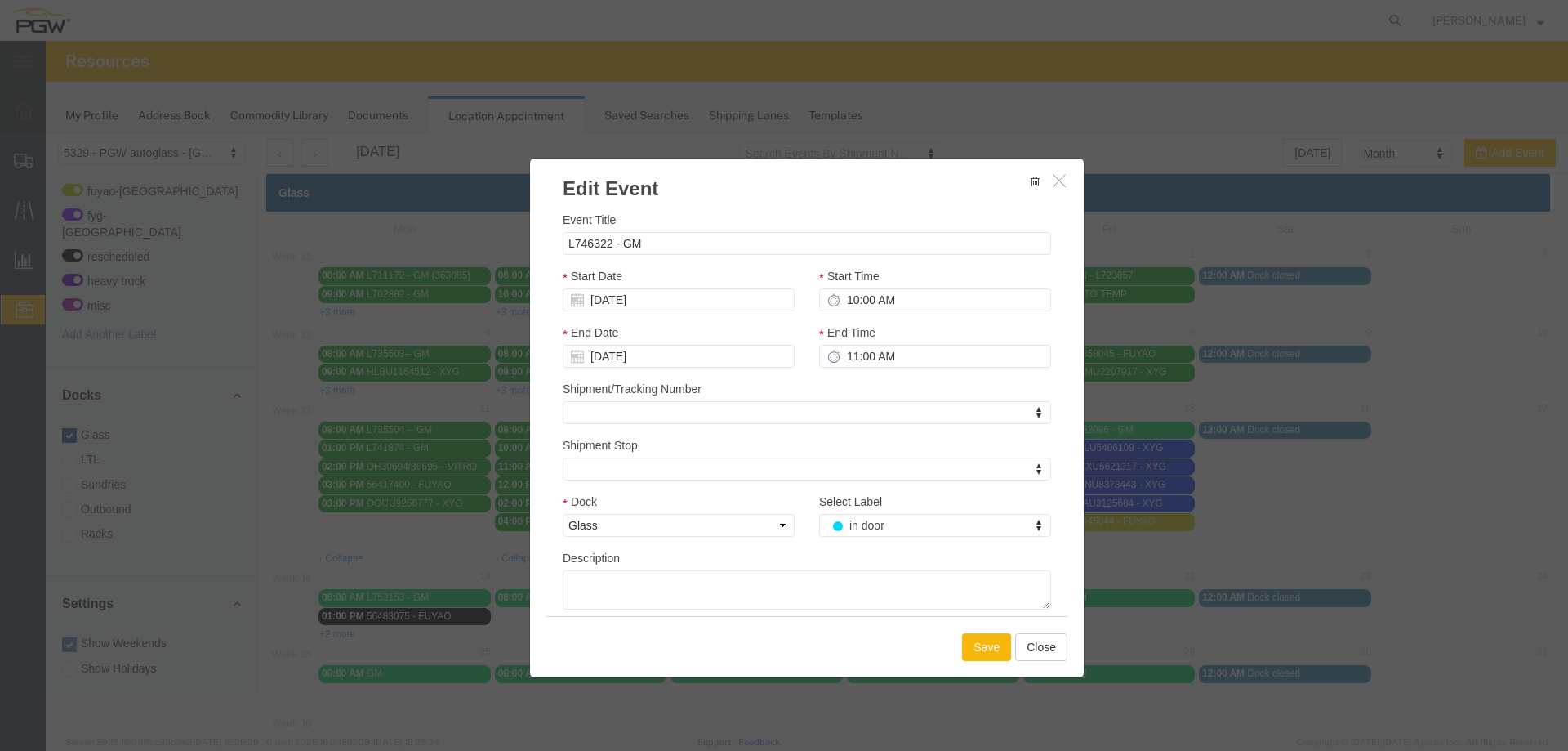
click at [978, 644] on button "Save" at bounding box center [987, 647] width 49 height 28
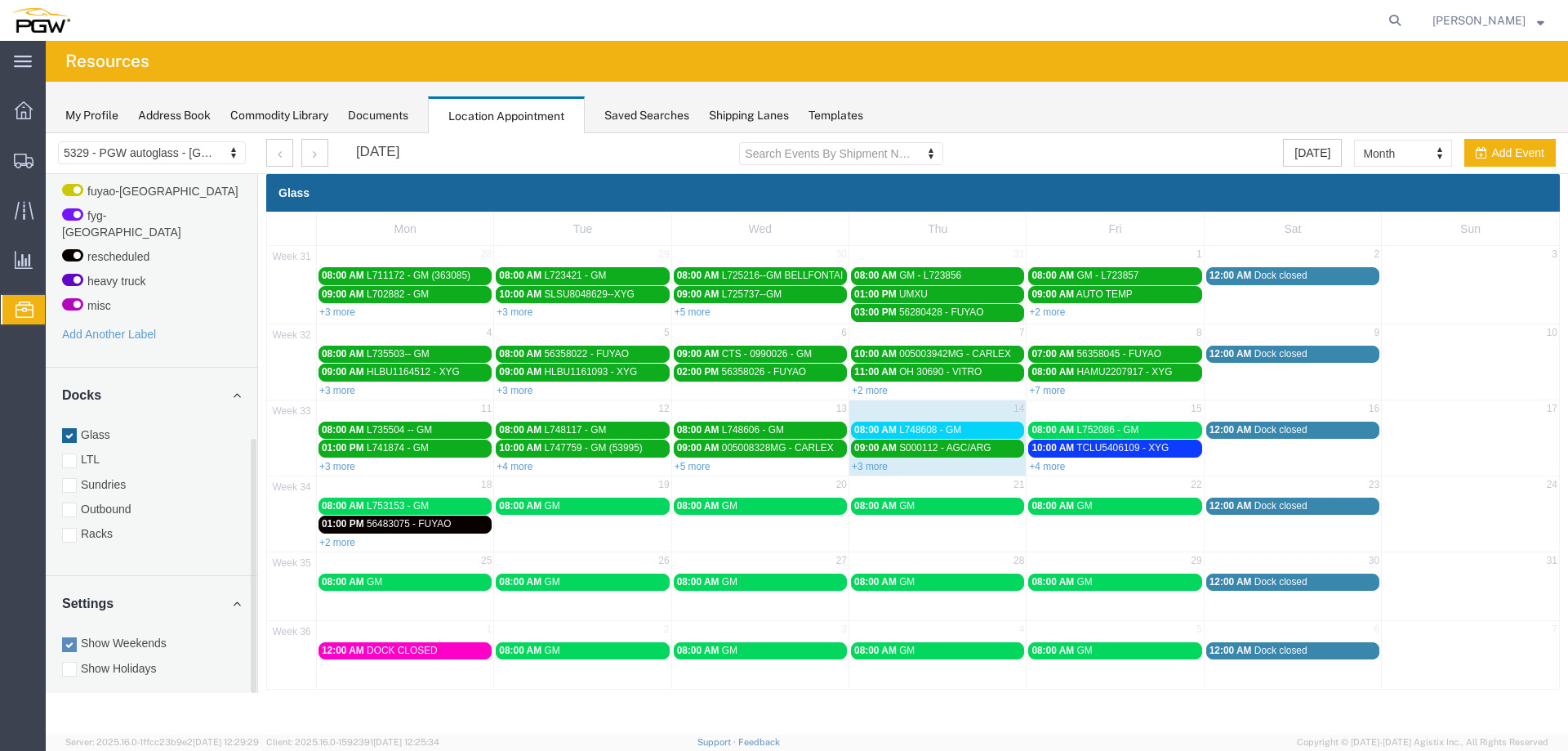
click at [901, 436] on div "08:00 AM L748608 - GM" at bounding box center [938, 431] width 167 height 12
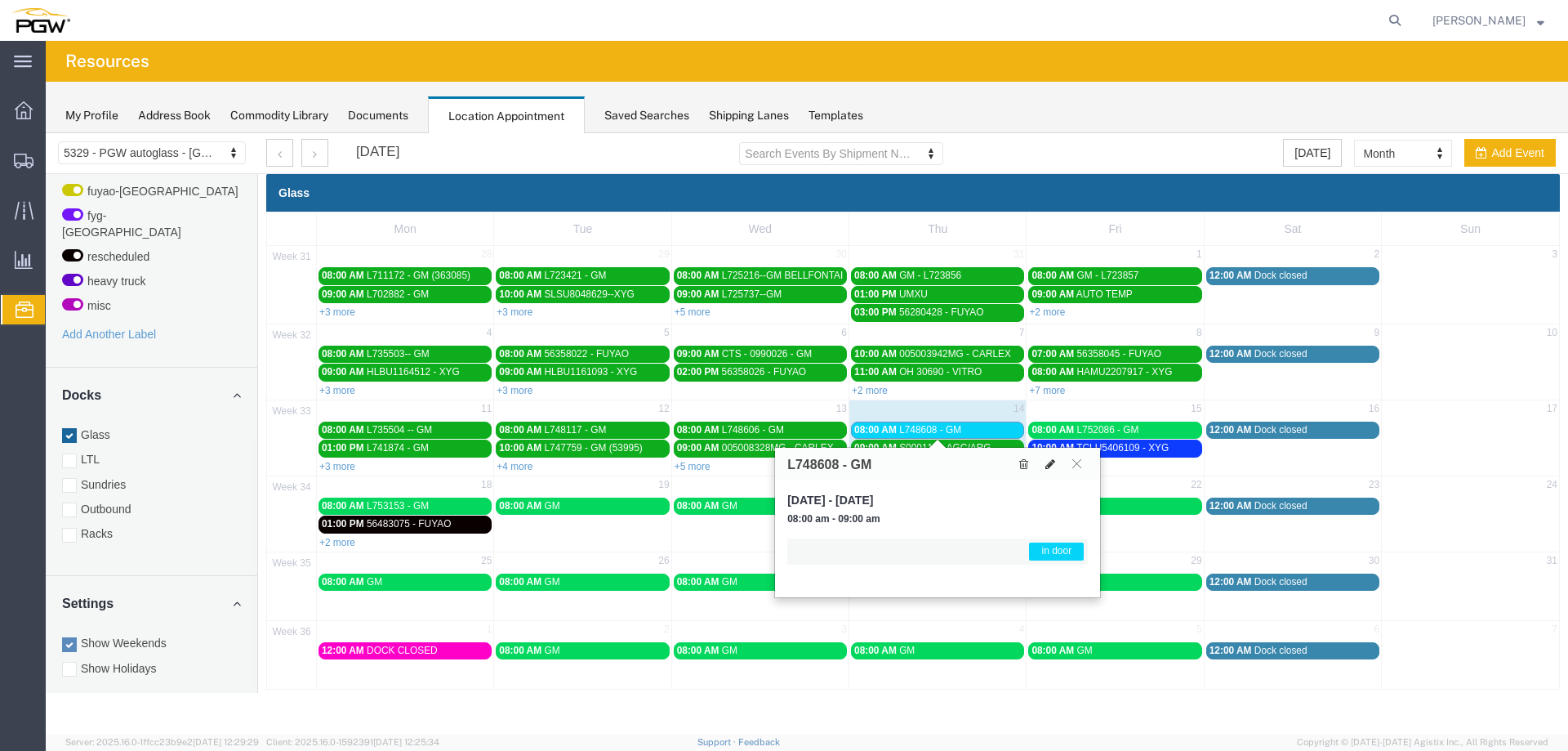
click at [1049, 465] on icon at bounding box center [1050, 464] width 10 height 11
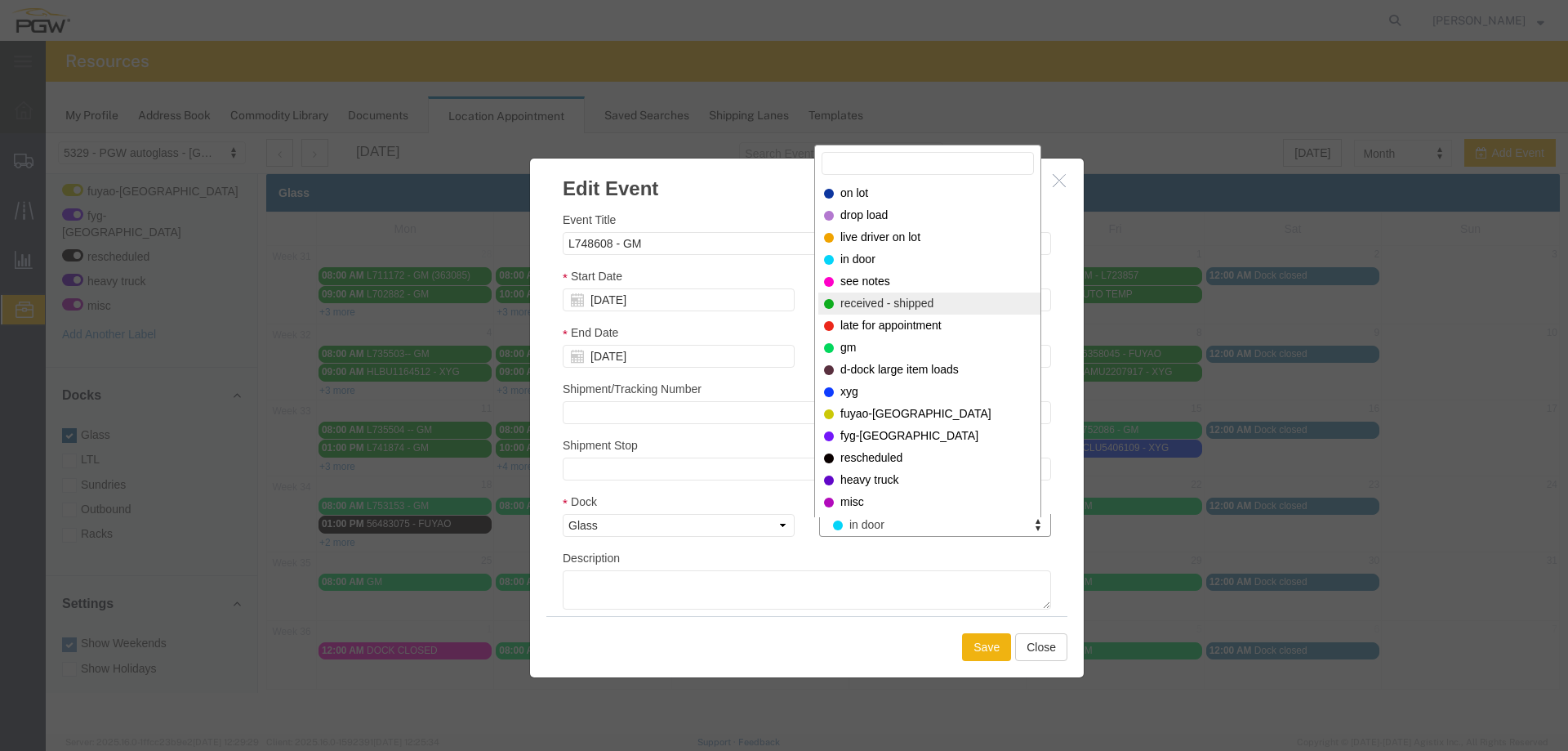
select select "200"
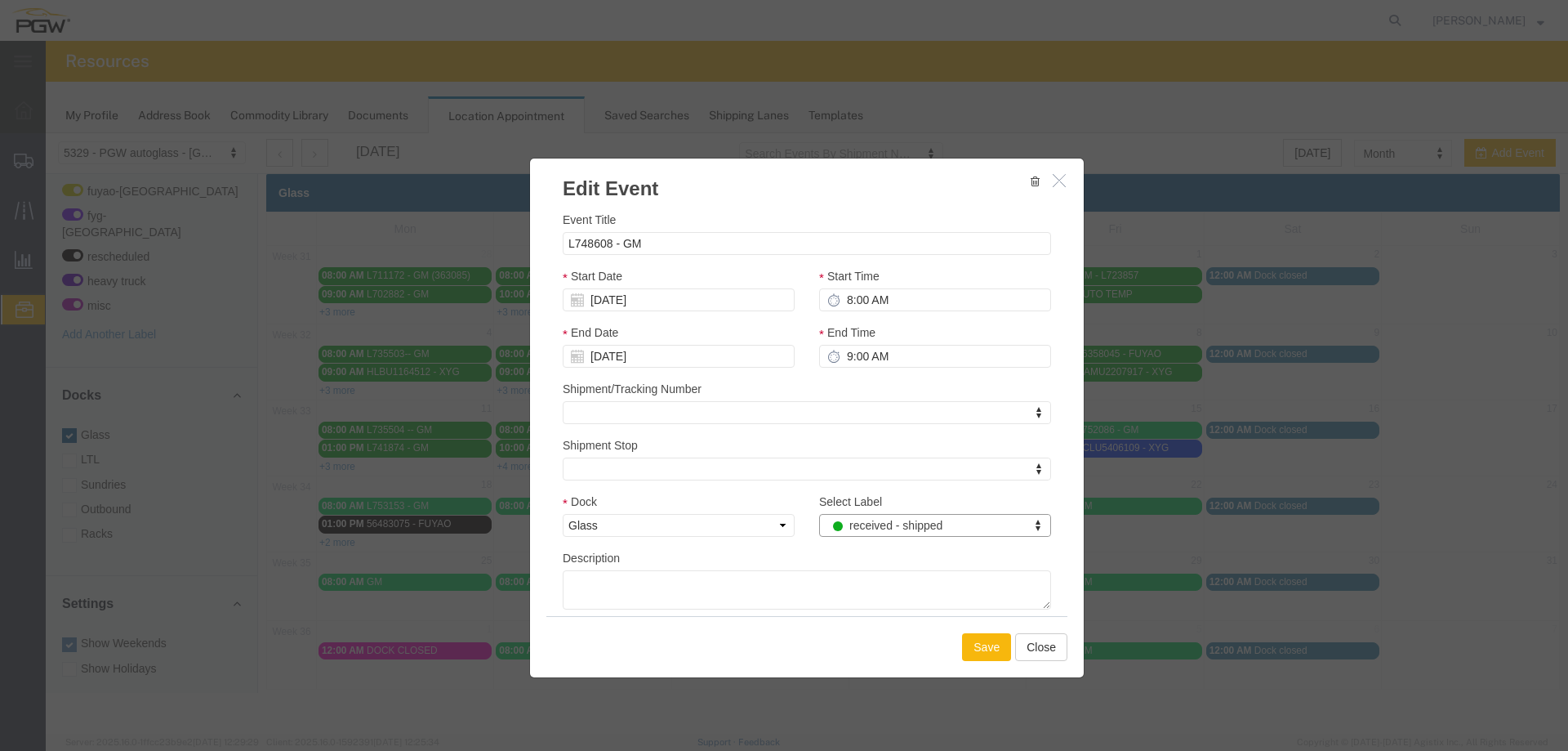
click at [994, 651] on button "Save" at bounding box center [987, 647] width 49 height 28
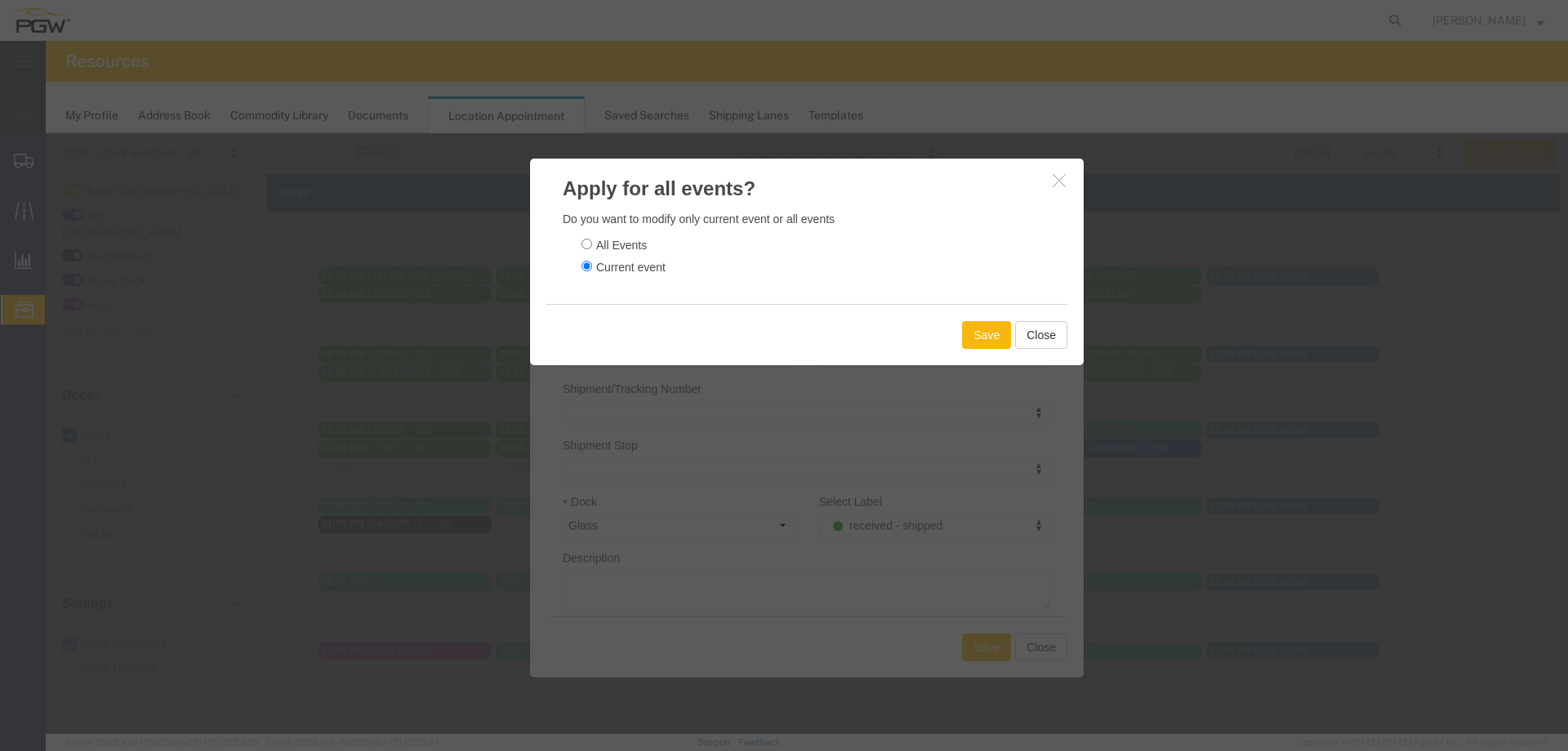
click at [970, 326] on button "Save" at bounding box center [987, 335] width 49 height 28
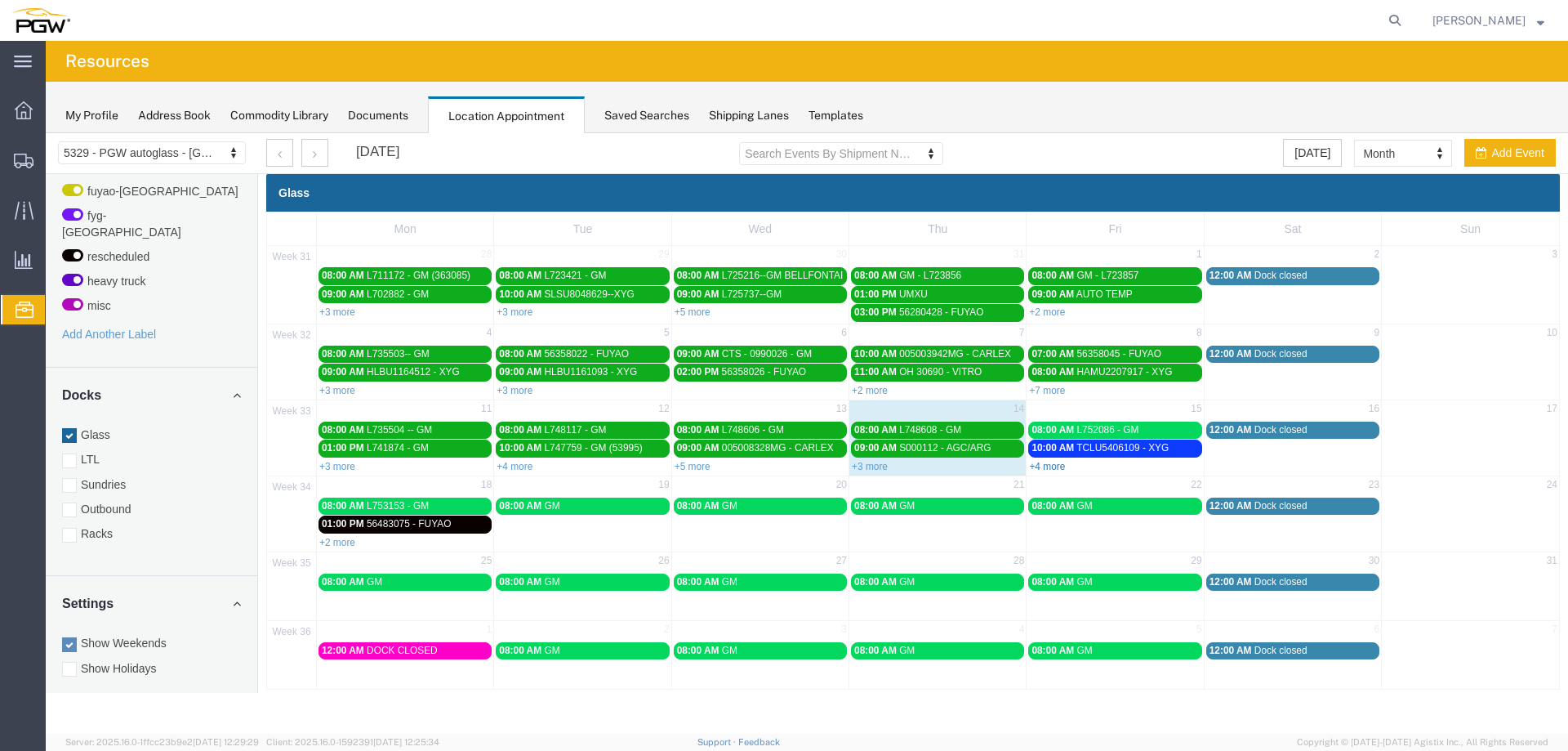
click at [1042, 466] on link "+4 more" at bounding box center [1047, 466] width 36 height 11
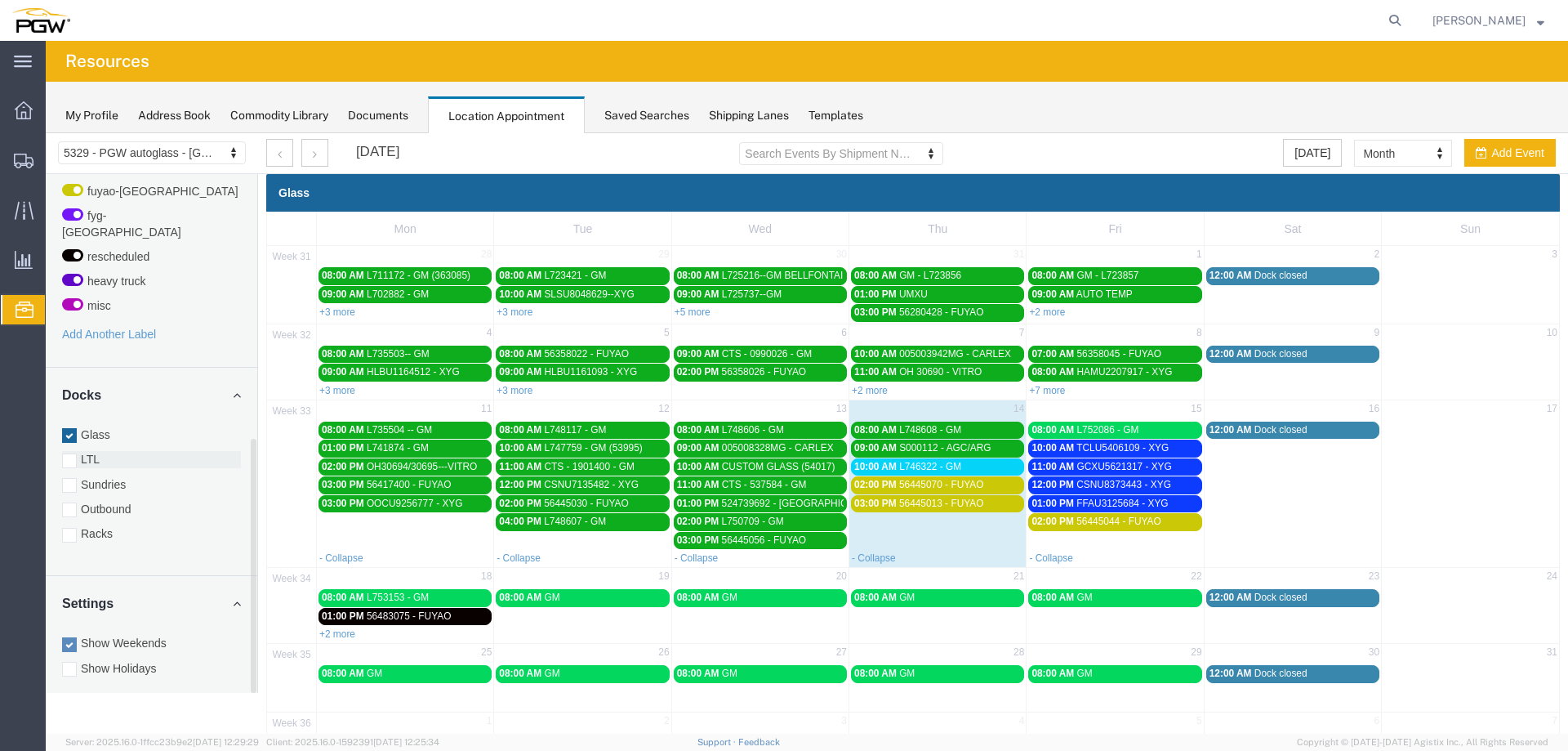
click at [117, 451] on label "LTL" at bounding box center [151, 458] width 179 height 17
click at [45, 134] on input "LTL" at bounding box center [45, 134] width 0 height 0
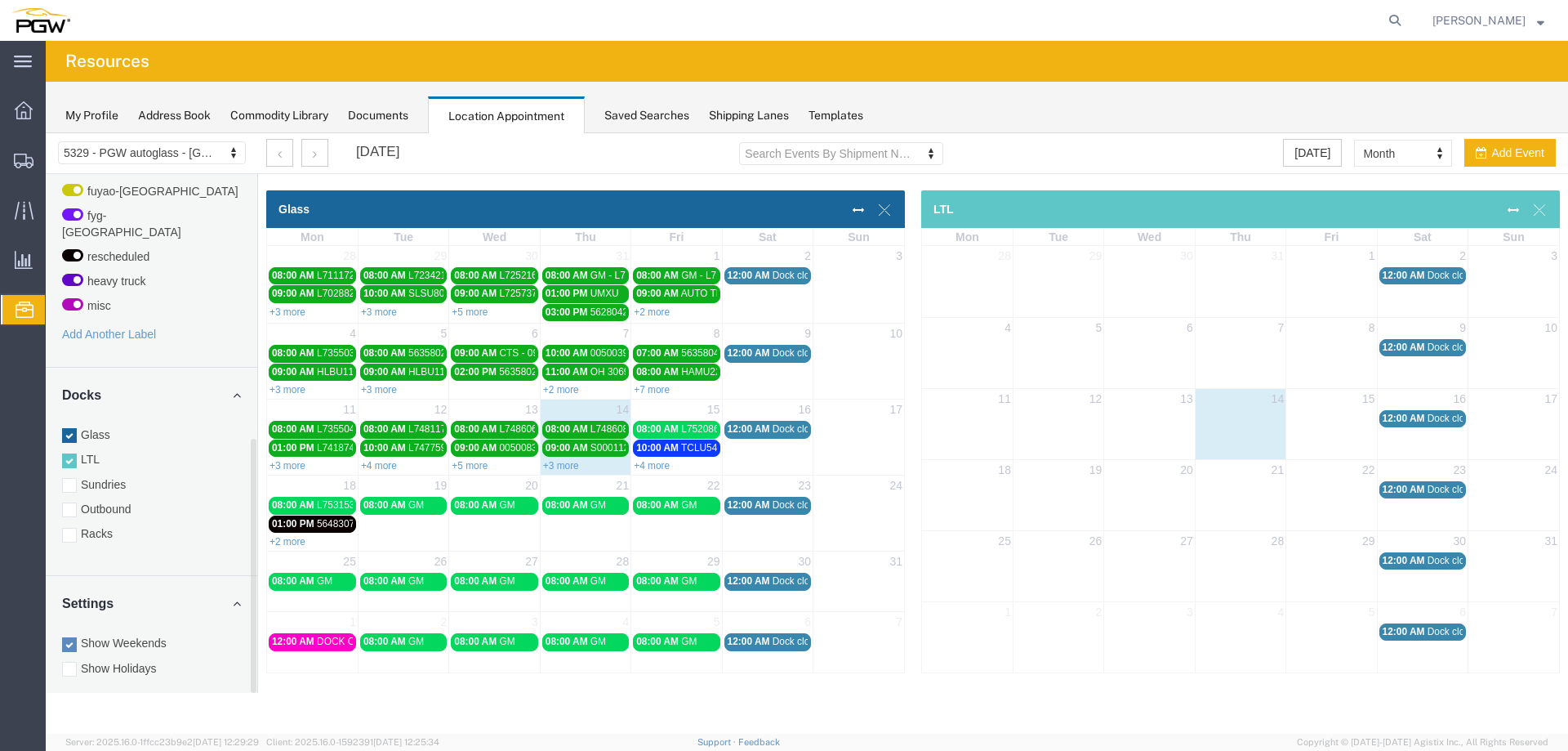
drag, startPoint x: 149, startPoint y: 599, endPoint x: 97, endPoint y: 441, distance: 166.3
click at [104, 476] on label "Sundries" at bounding box center [151, 484] width 179 height 17
click at [45, 134] on input "Sundries" at bounding box center [45, 134] width 0 height 0
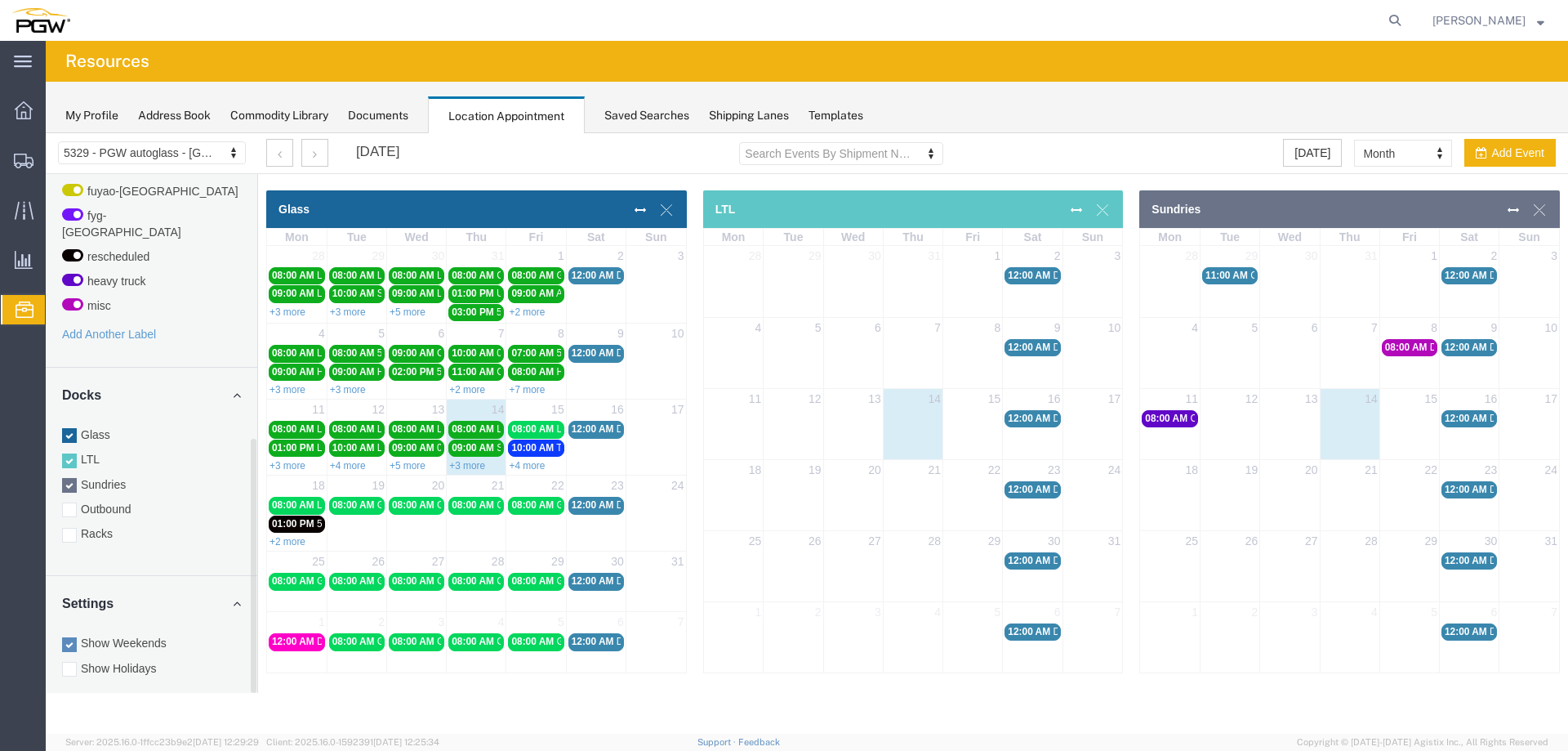
click at [95, 451] on label "LTL" at bounding box center [151, 458] width 179 height 17
click at [45, 134] on input "LTL" at bounding box center [45, 134] width 0 height 0
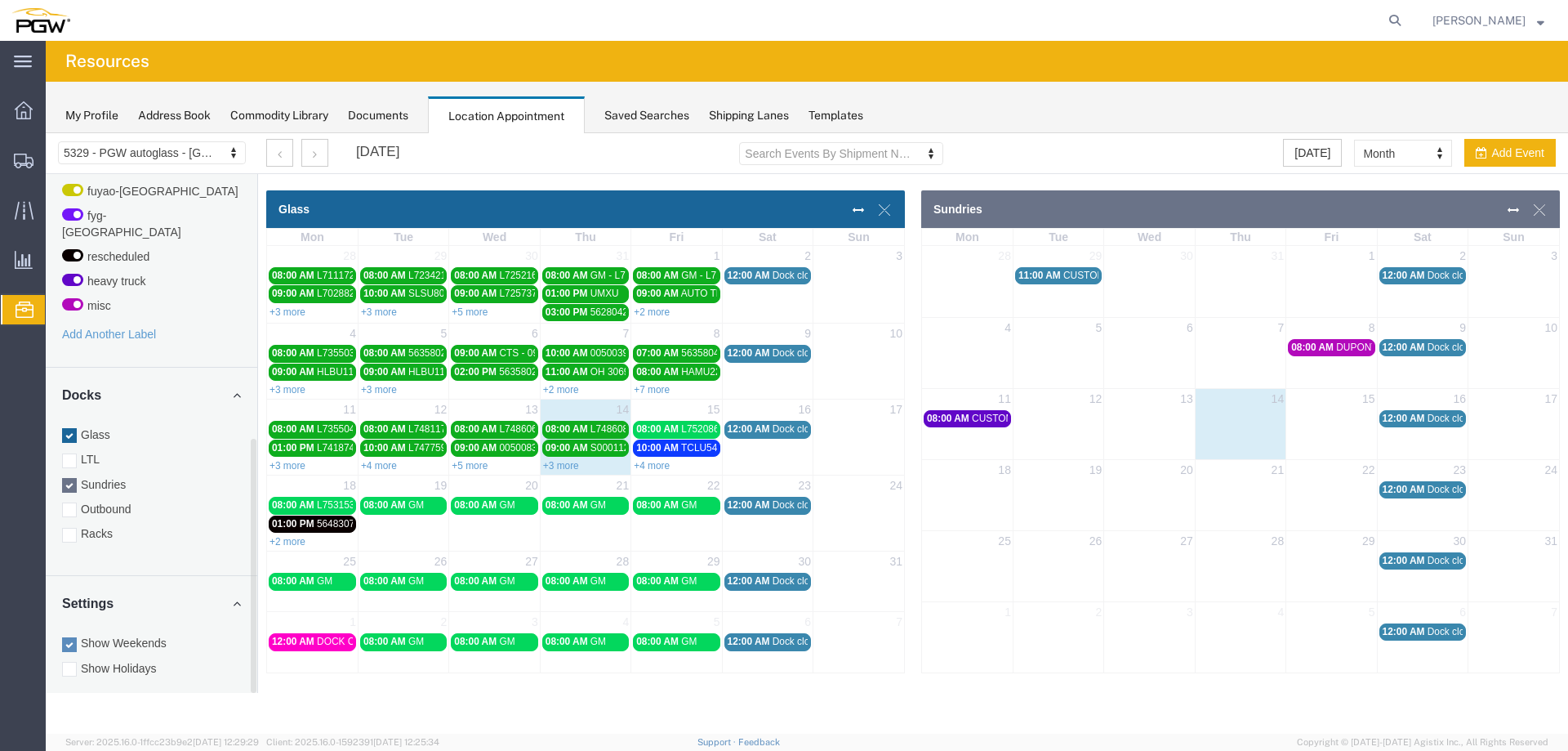
click at [965, 487] on td at bounding box center [967, 489] width 91 height 19
select select "4"
select select
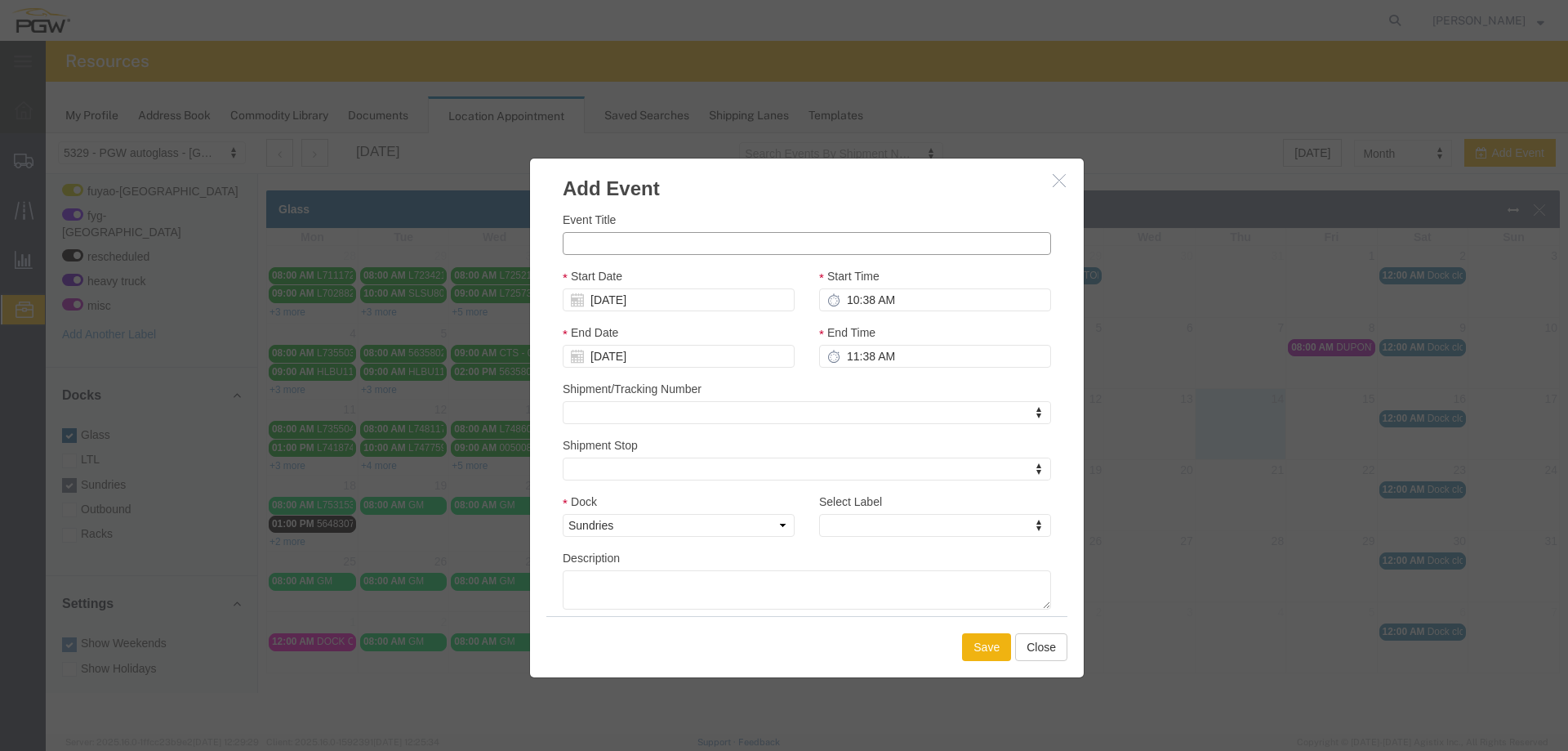
click at [776, 245] on input "Event Title" at bounding box center [808, 244] width 489 height 23
type input "CUSOMT GLASS"
click at [852, 301] on input "10:38 AM" at bounding box center [935, 300] width 232 height 23
type input "8:00 AM"
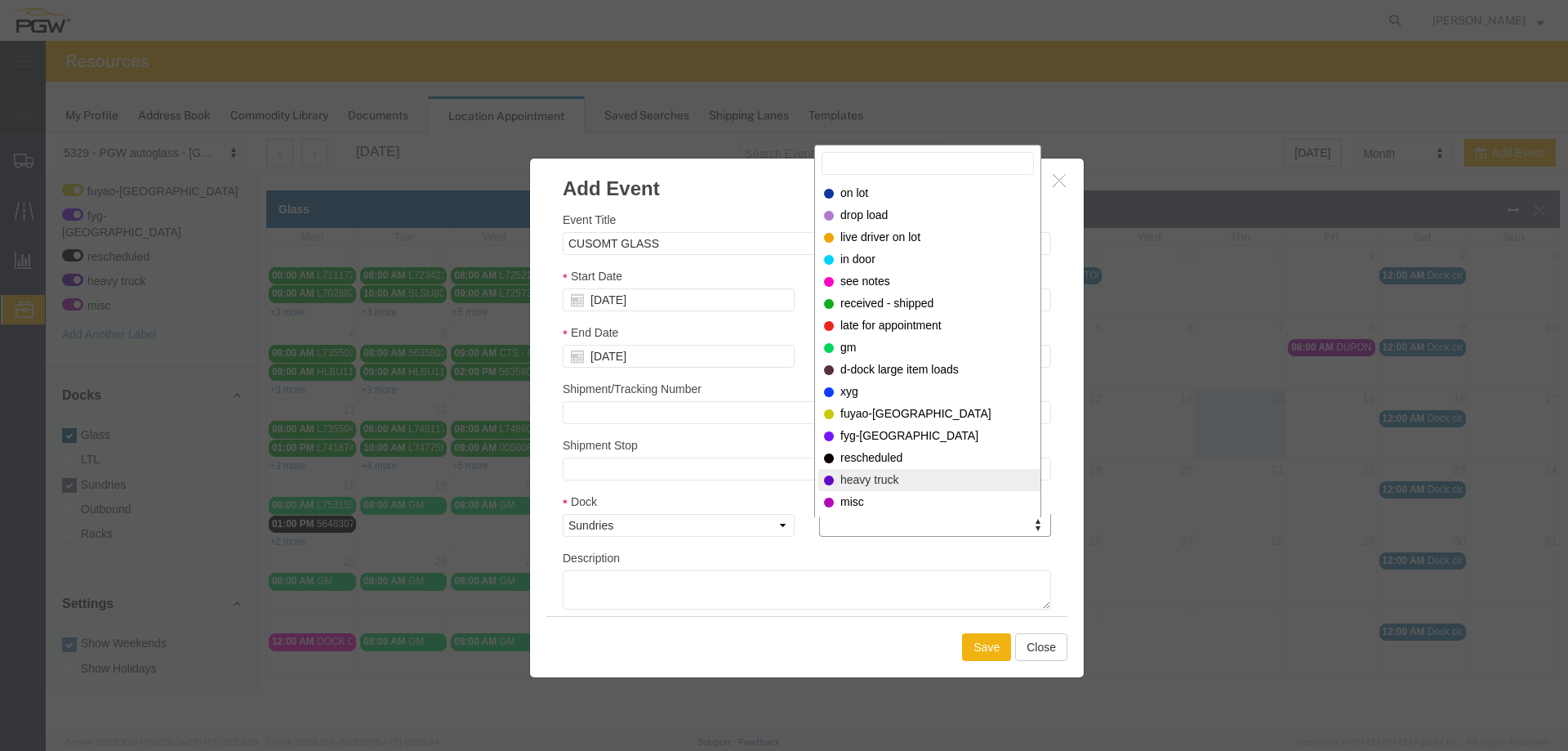
select select "12900"
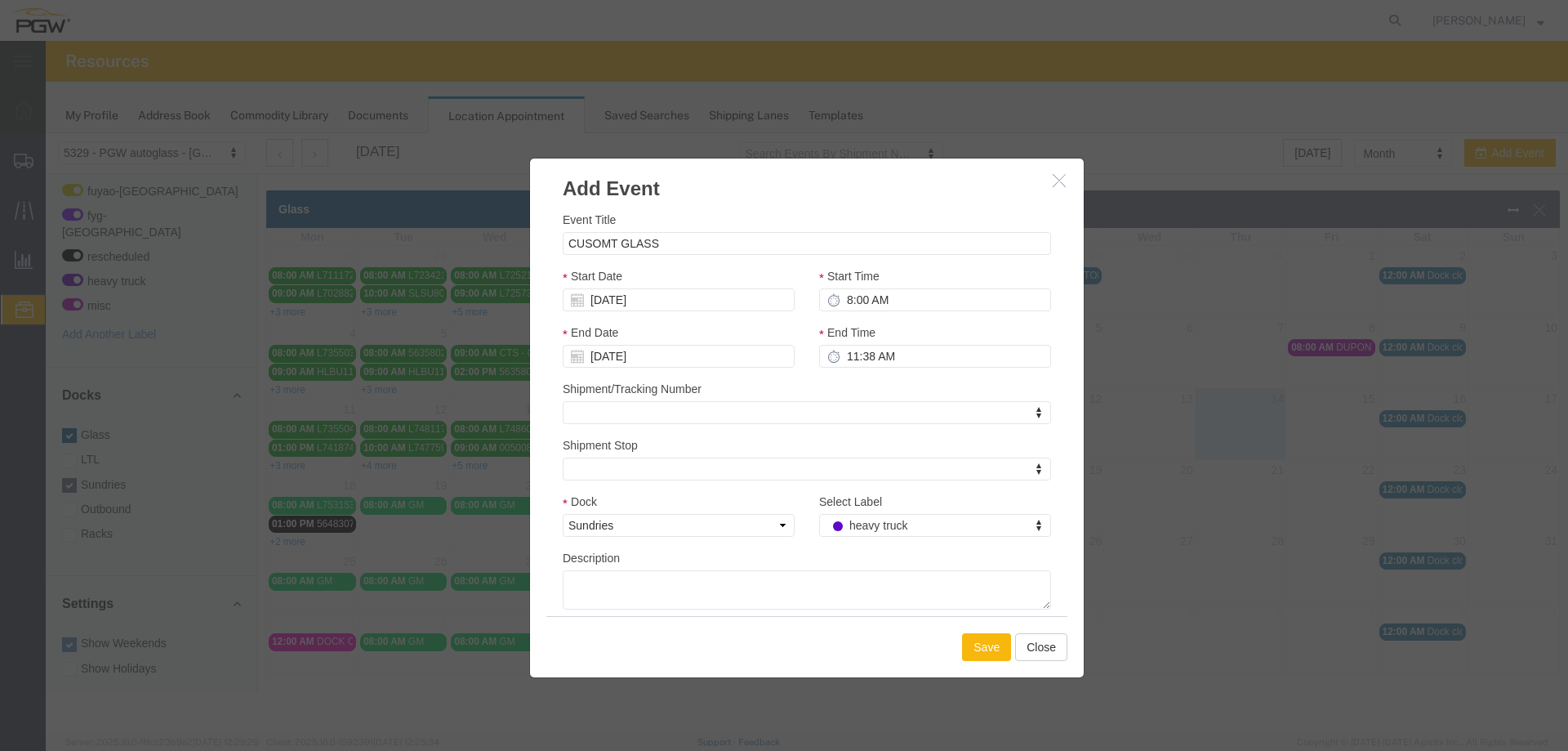
click at [996, 654] on button "Save" at bounding box center [987, 647] width 49 height 28
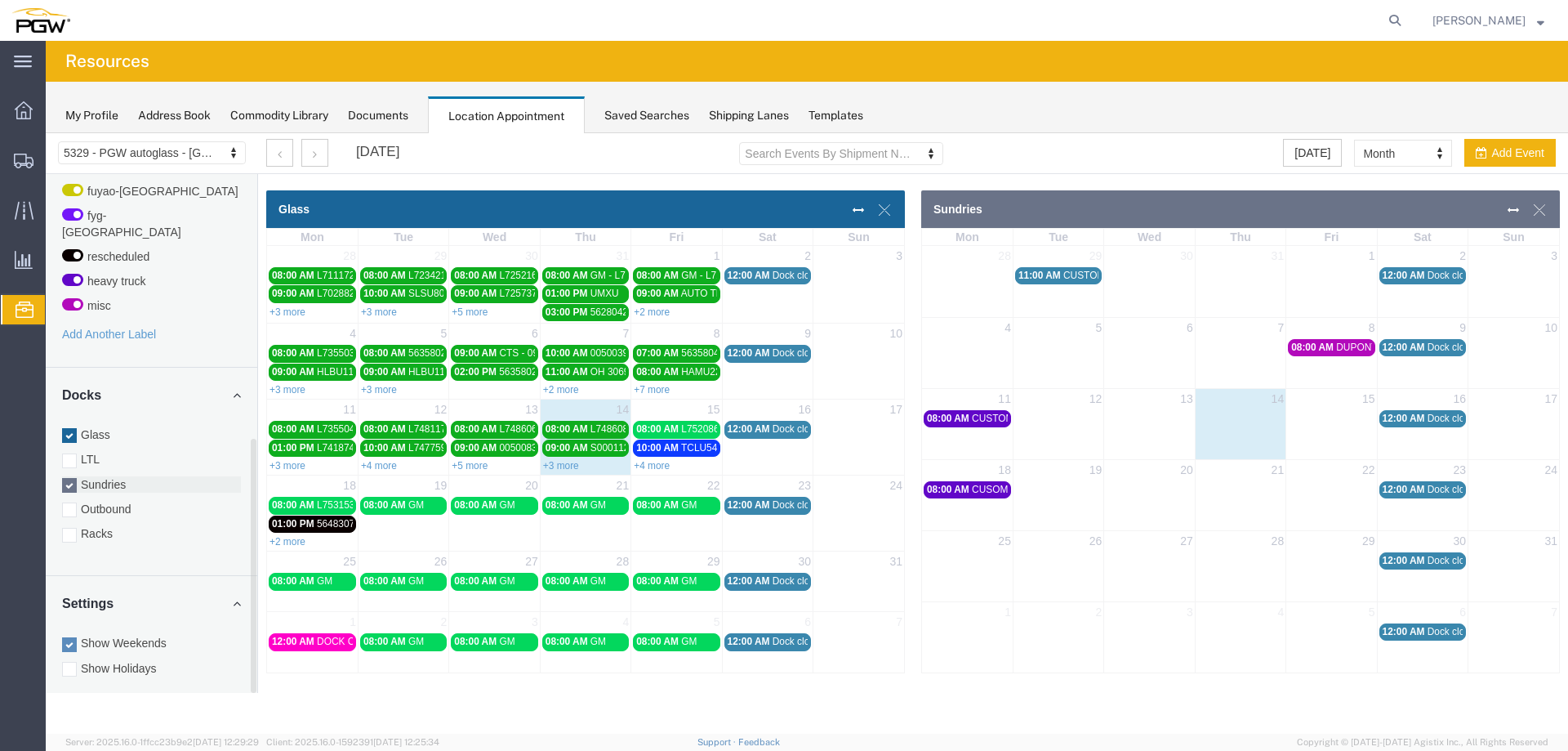
click at [118, 476] on label "Sundries" at bounding box center [151, 484] width 179 height 17
click at [45, 134] on input "Sundries" at bounding box center [45, 134] width 0 height 0
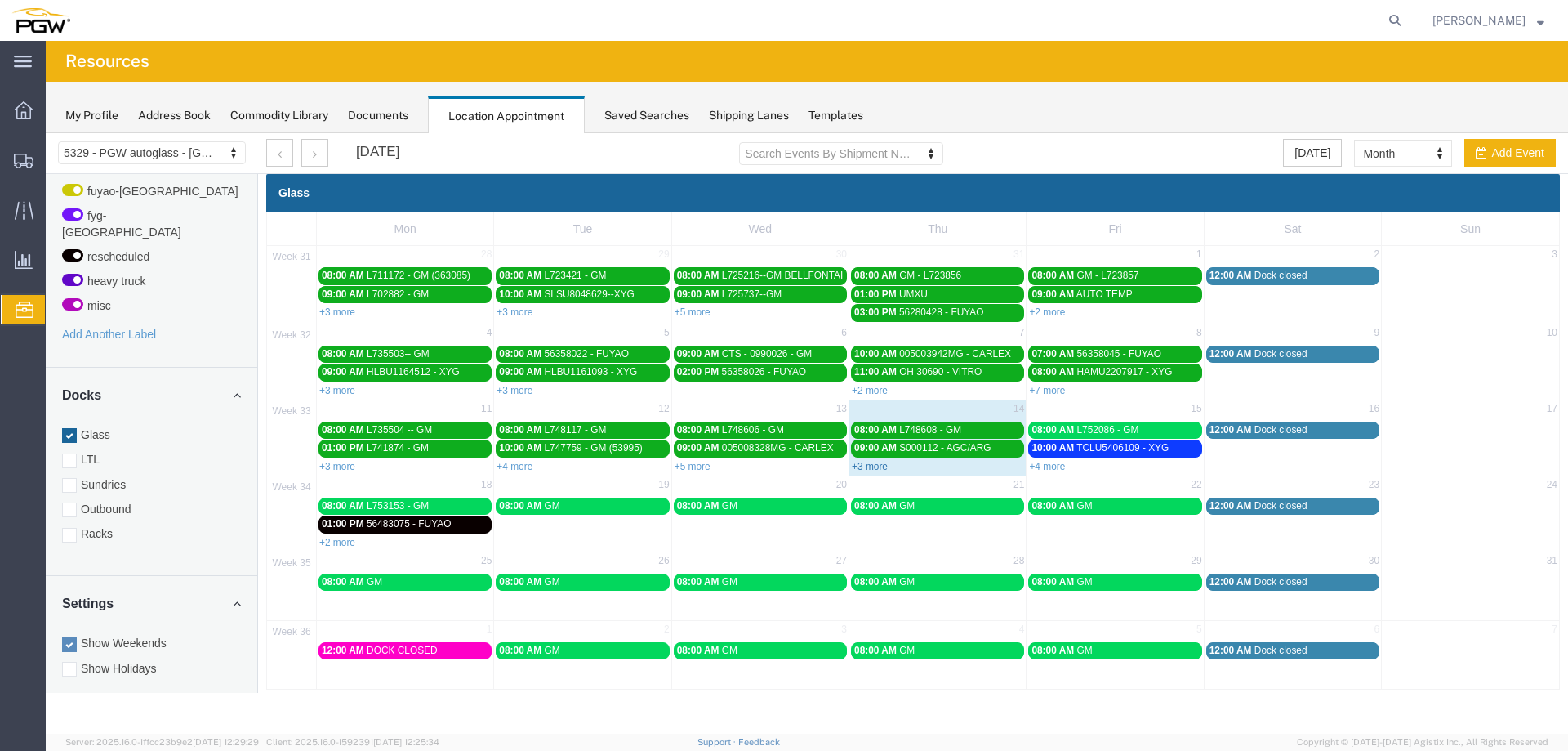
click at [857, 465] on link "+3 more" at bounding box center [870, 466] width 36 height 11
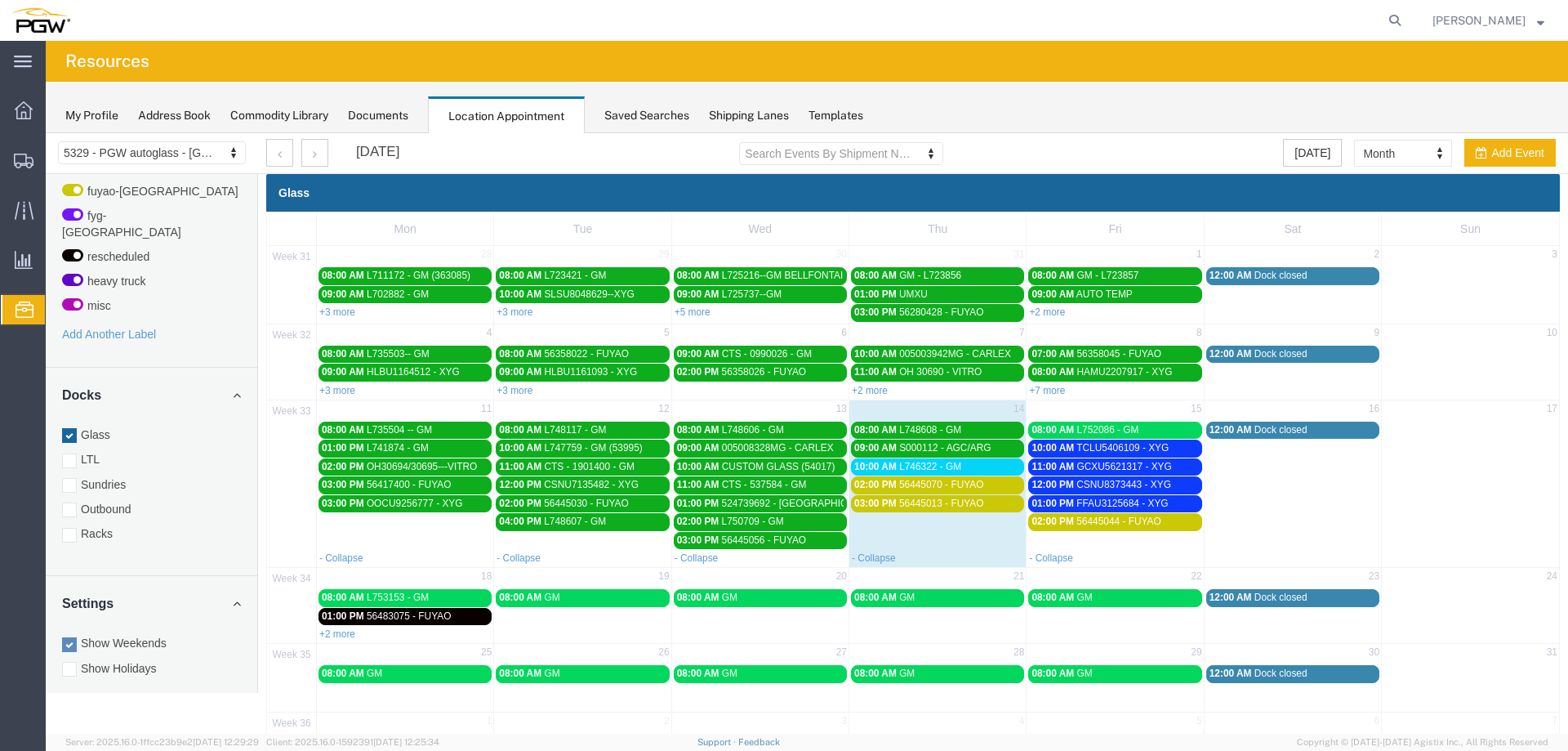
drag, startPoint x: 895, startPoint y: 465, endPoint x: 949, endPoint y: 464, distance: 54.0
click at [895, 465] on div "10:00 AM L746322 - GM" at bounding box center [938, 467] width 167 height 12
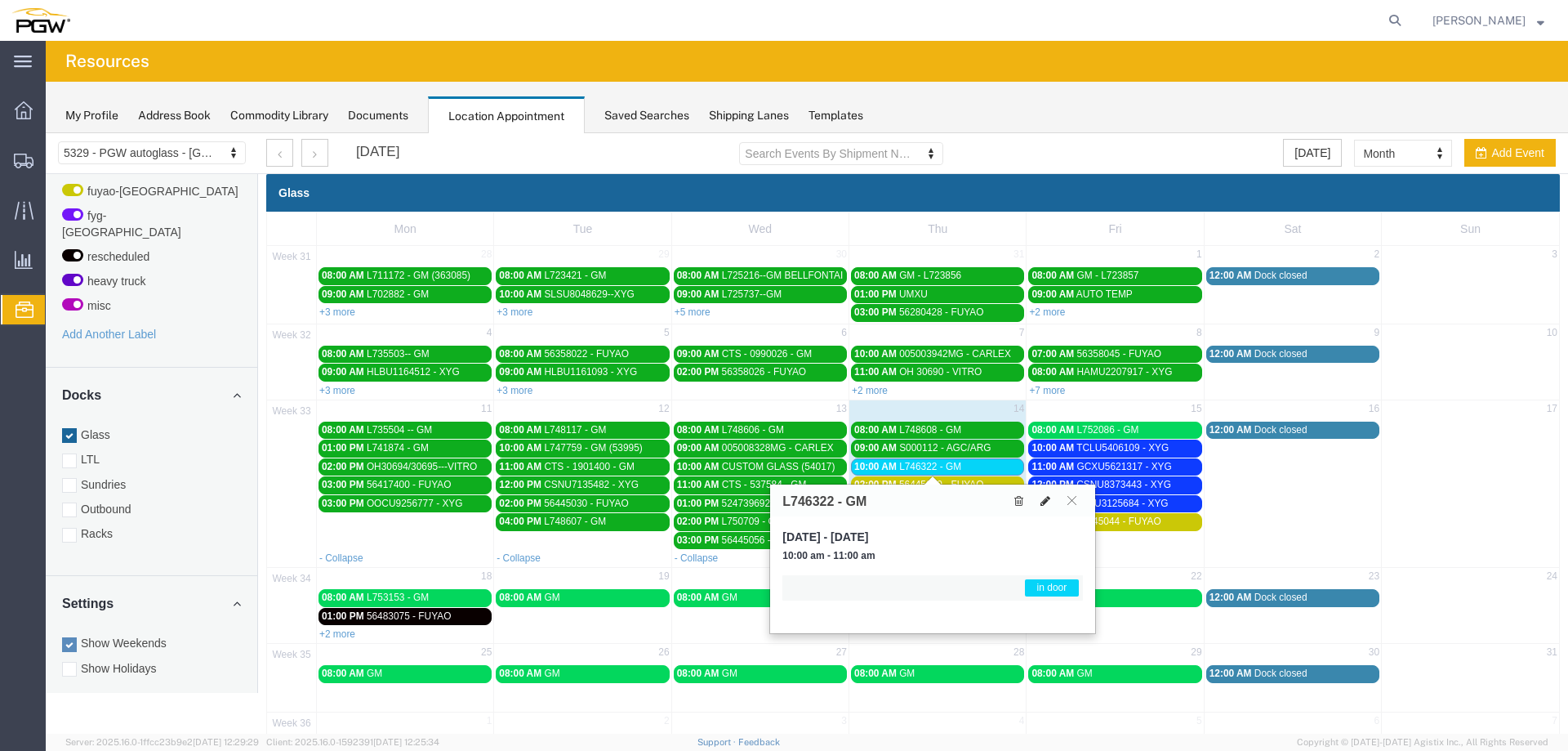
click at [1047, 497] on icon at bounding box center [1045, 500] width 10 height 11
select select "1"
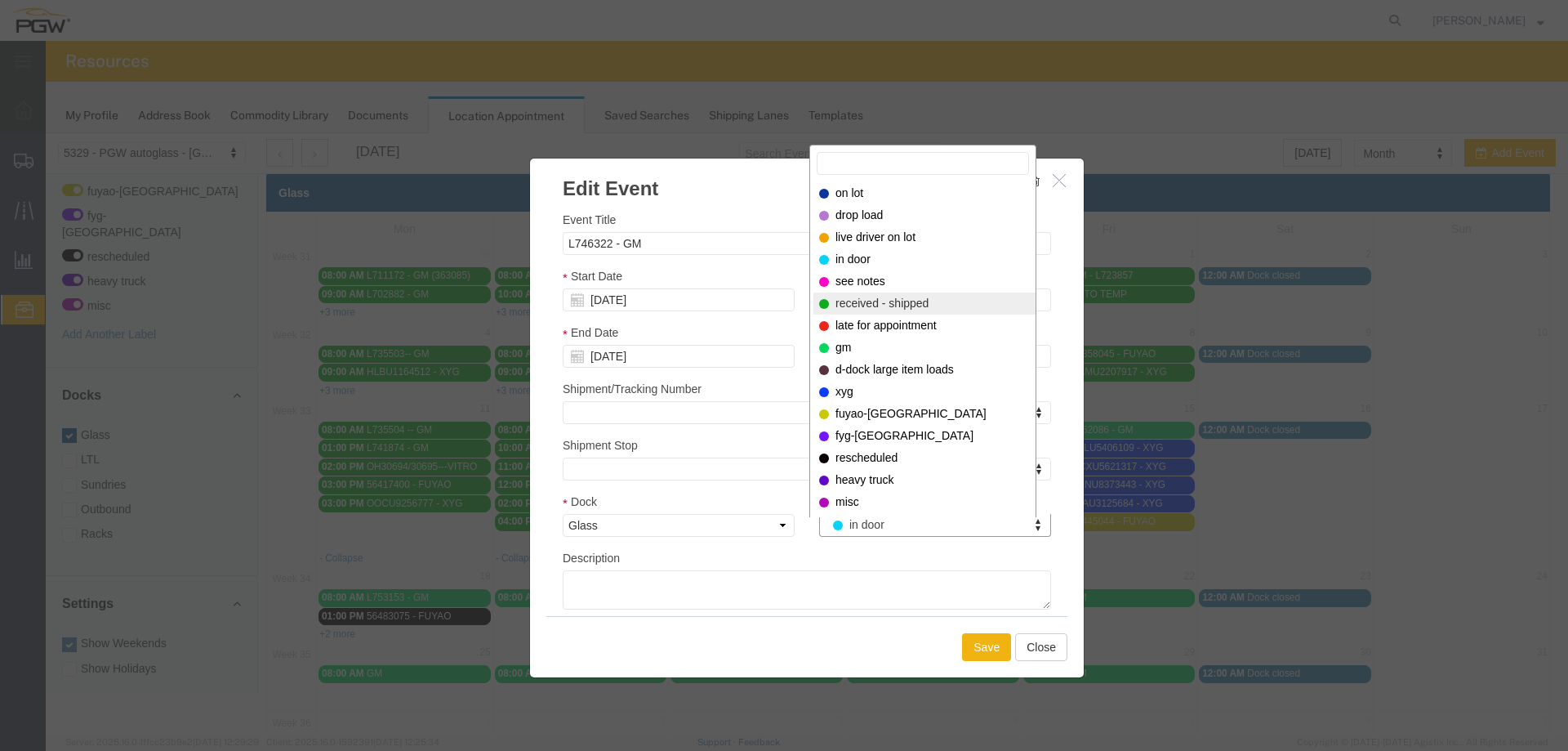
select select "200"
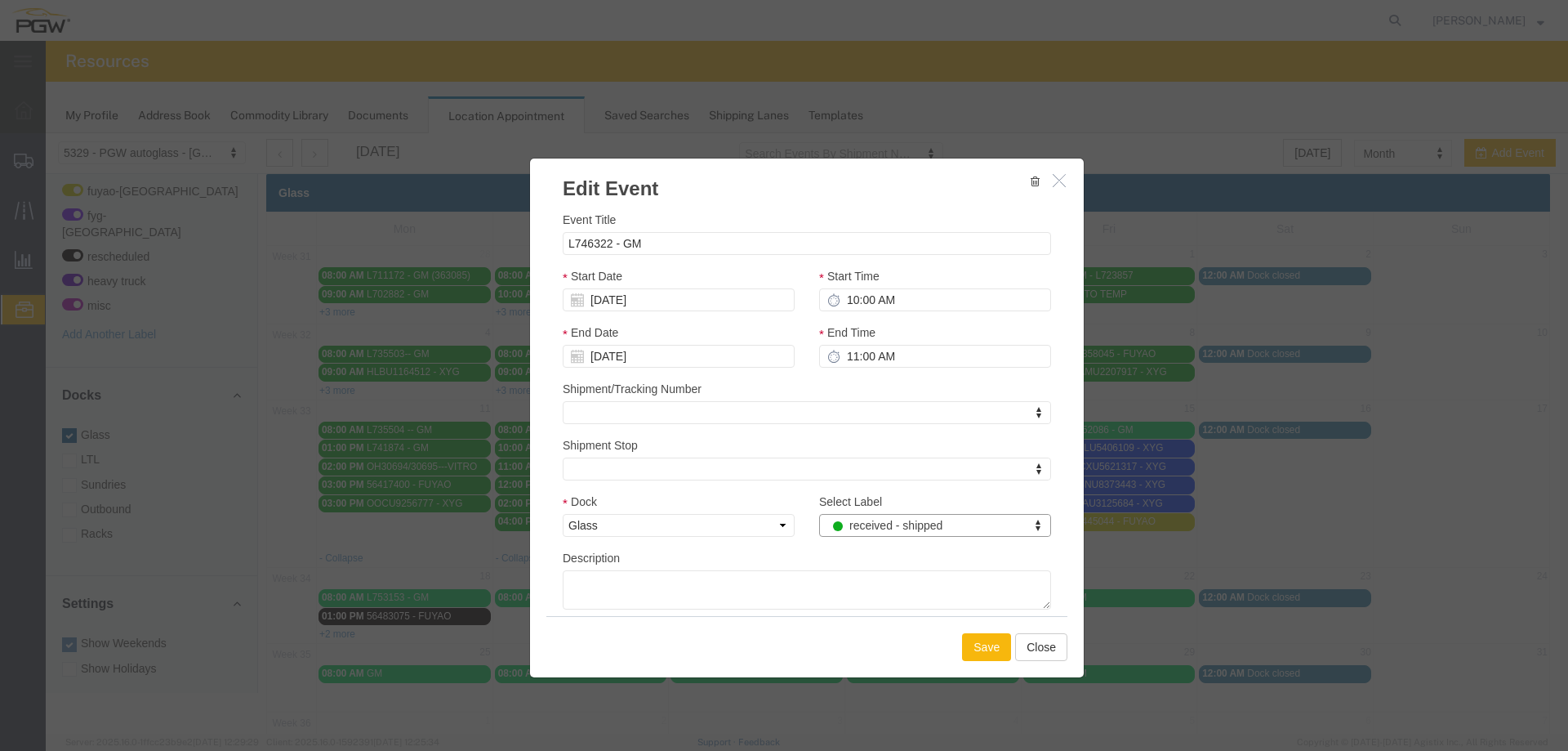
click at [975, 649] on button "Save" at bounding box center [987, 647] width 49 height 28
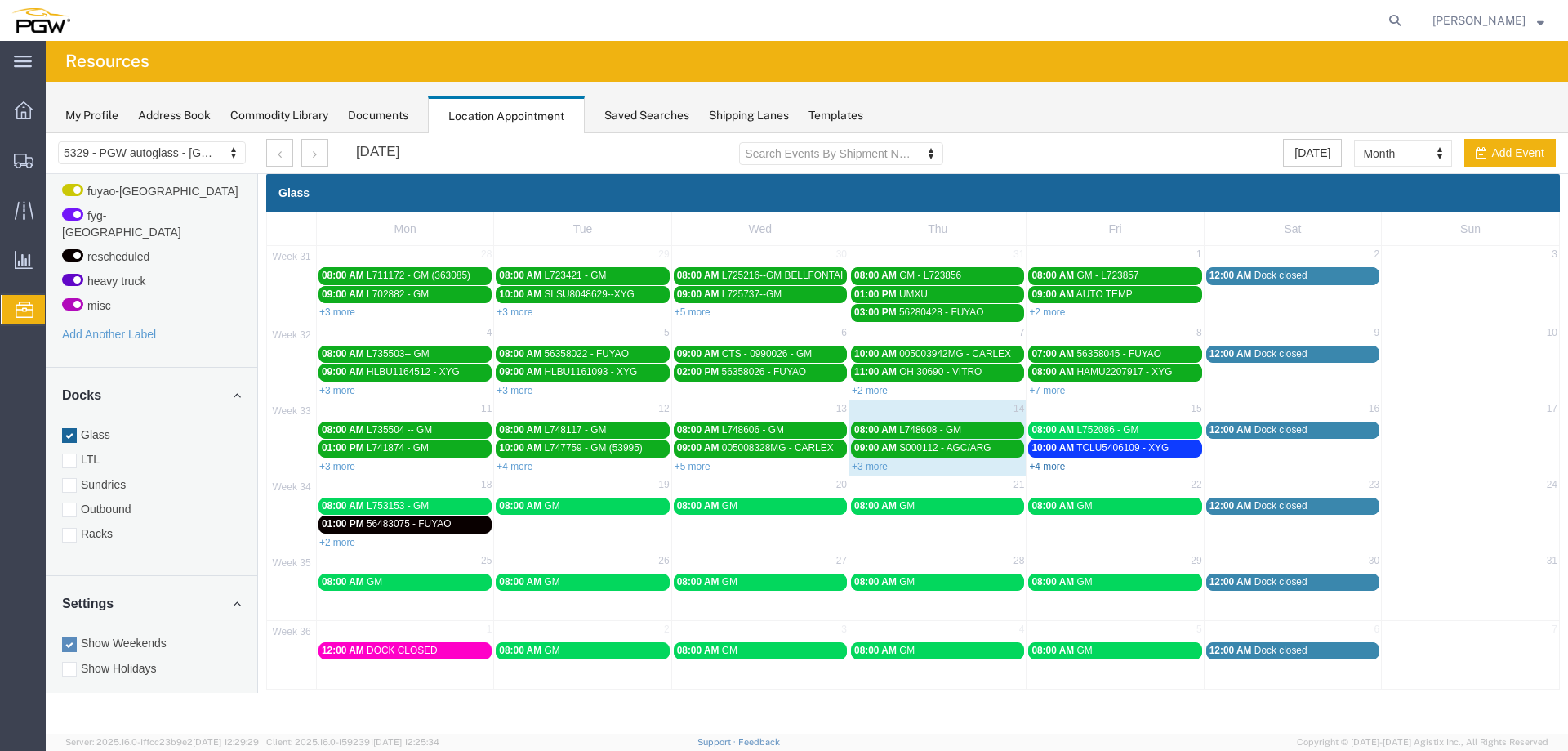
click at [1053, 465] on link "+4 more" at bounding box center [1047, 466] width 36 height 11
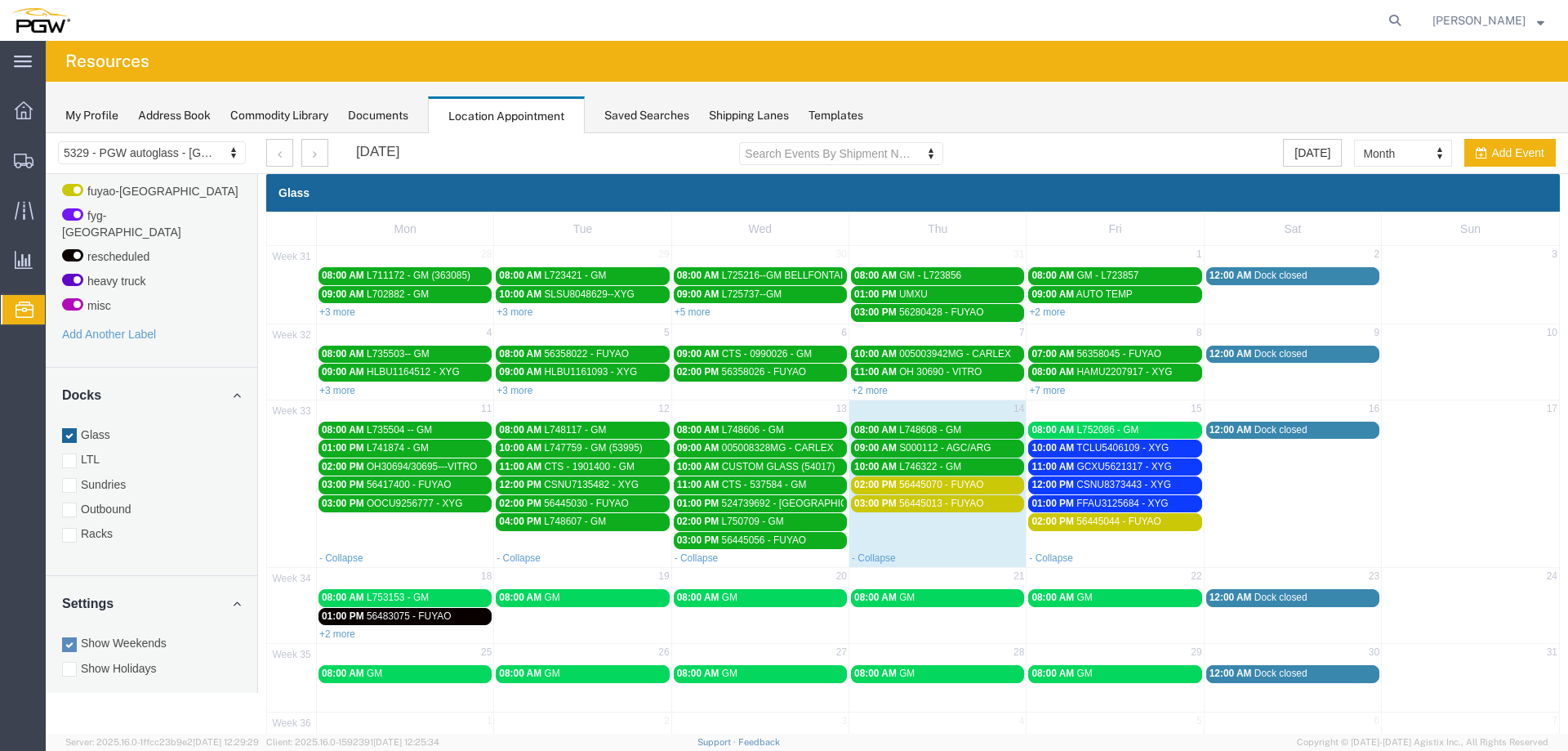
click at [565, 621] on td "08:00 AM GM" at bounding box center [582, 615] width 177 height 54
select select "1"
select select
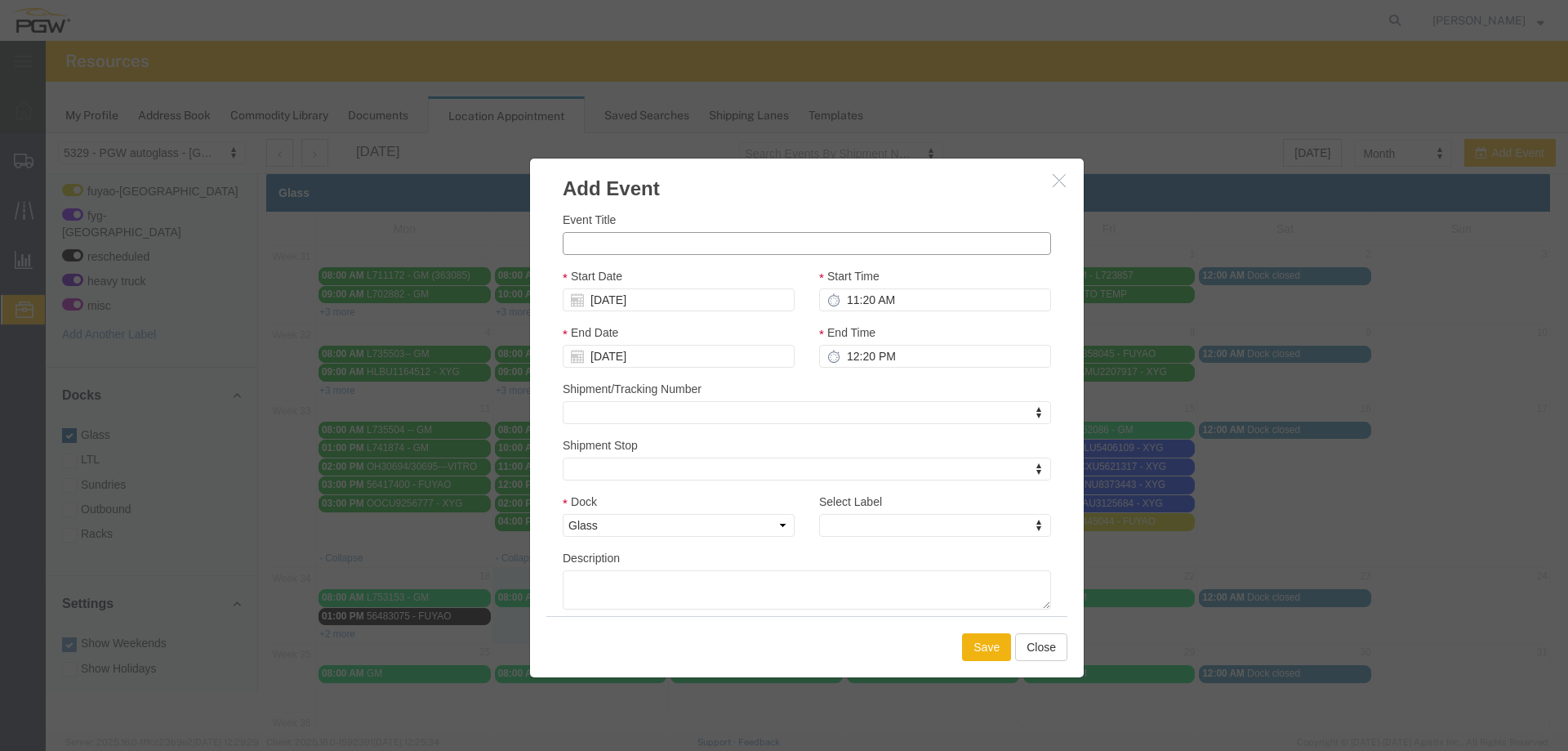
click at [609, 241] on input "Event Title" at bounding box center [808, 244] width 489 height 23
paste input "56496093"
type input "56496093 - FUYAO"
click at [842, 297] on input "11:20 AM" at bounding box center [935, 300] width 232 height 23
type input "3:00 PM"
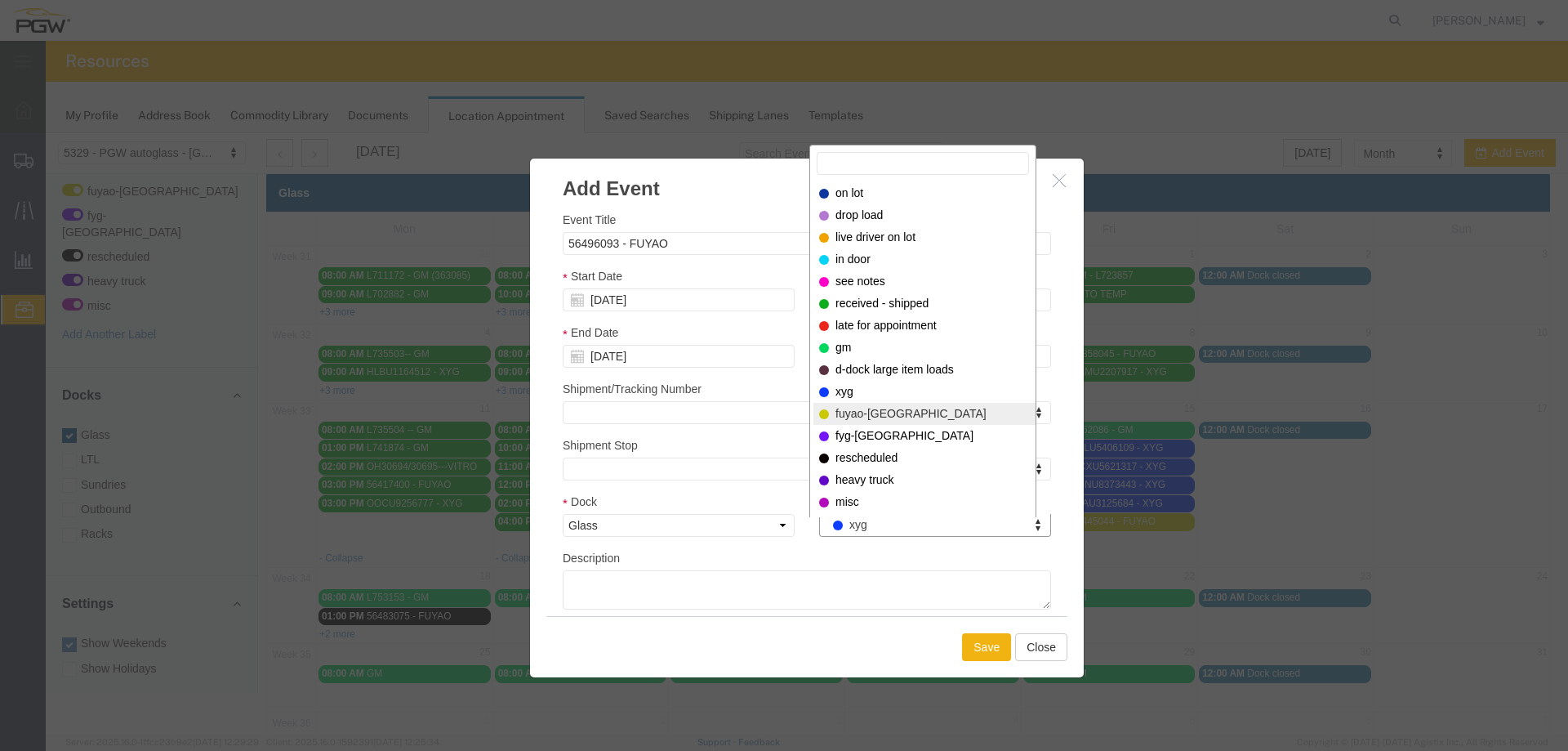
select select "12921"
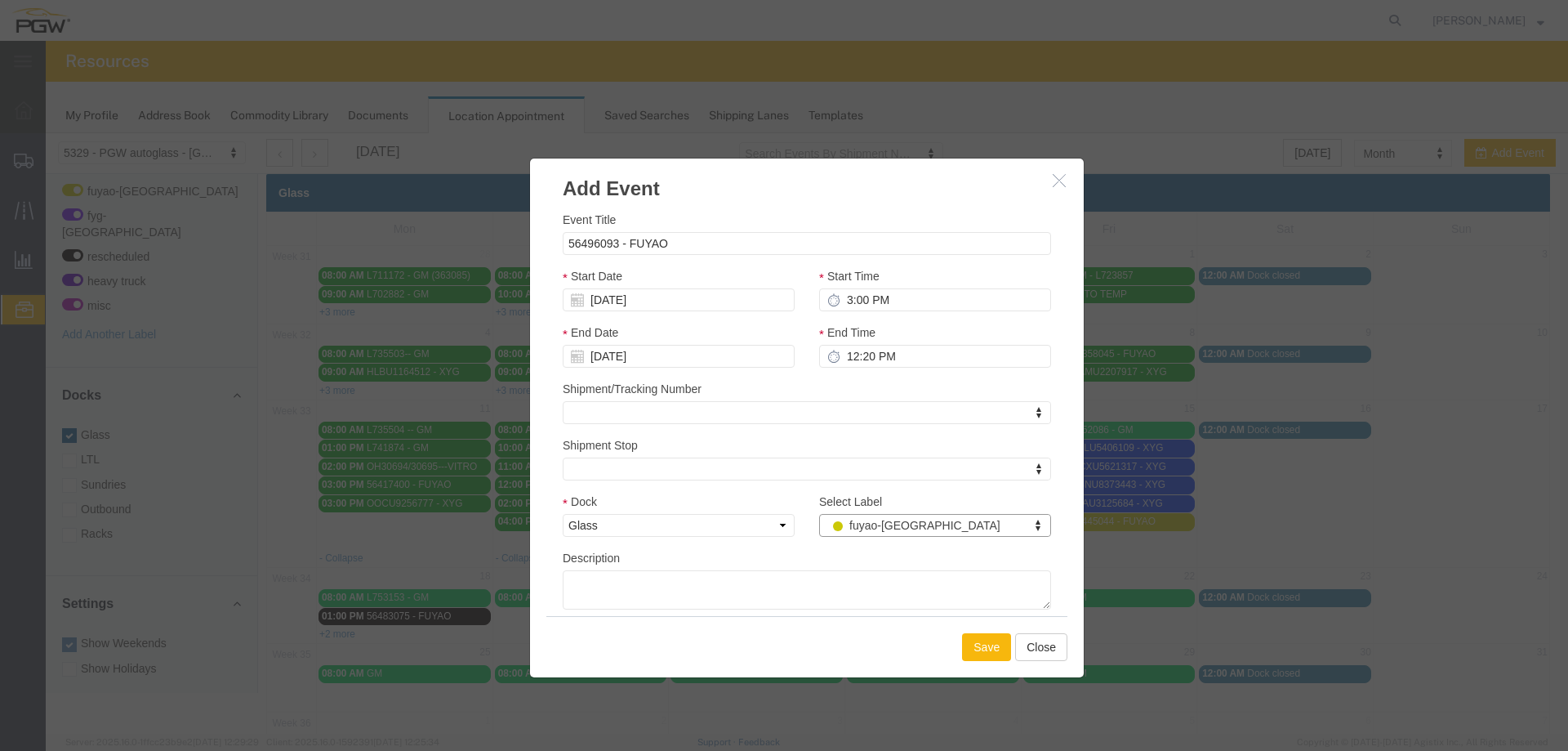
click at [984, 647] on button "Save" at bounding box center [987, 647] width 49 height 28
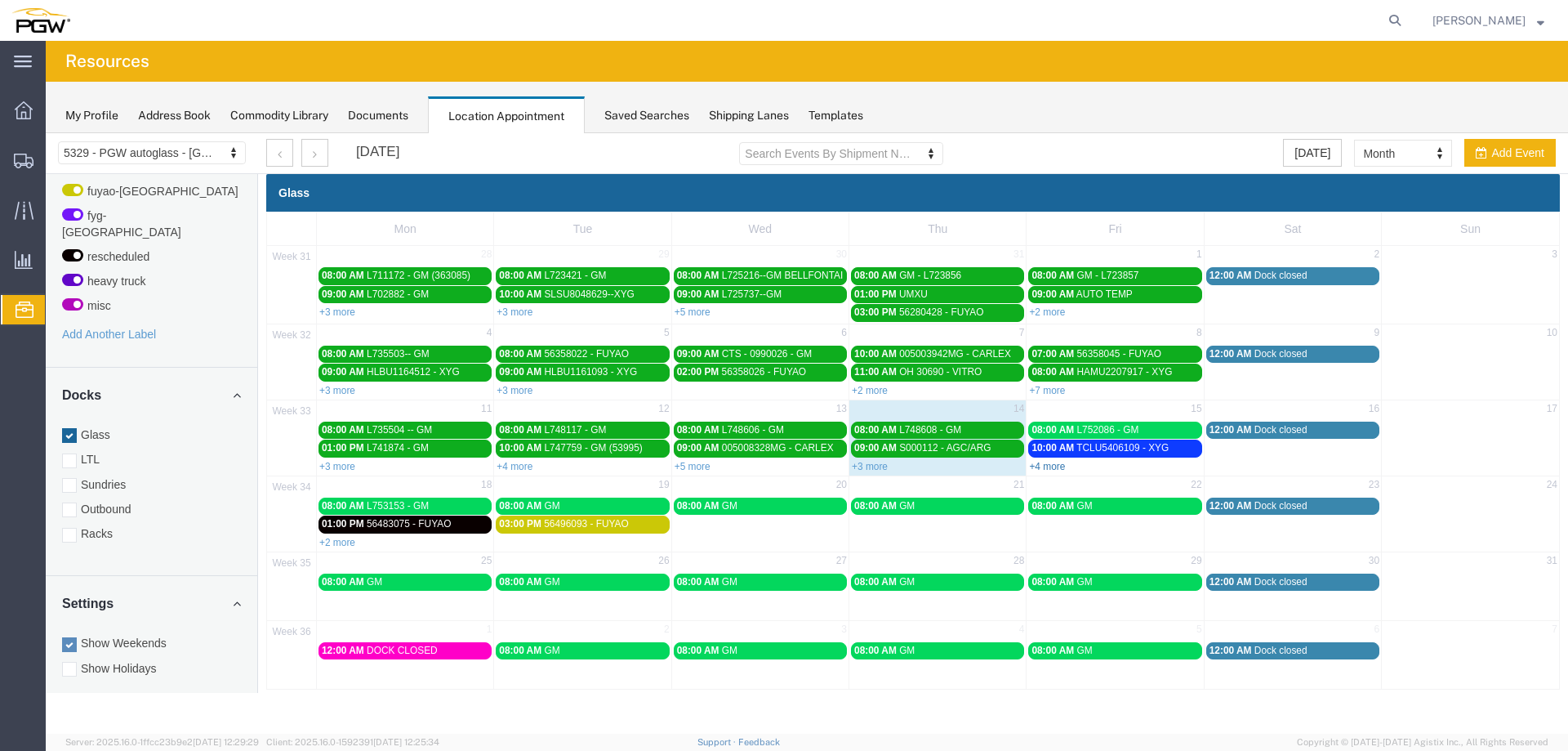
click at [1055, 471] on link "+4 more" at bounding box center [1047, 466] width 36 height 11
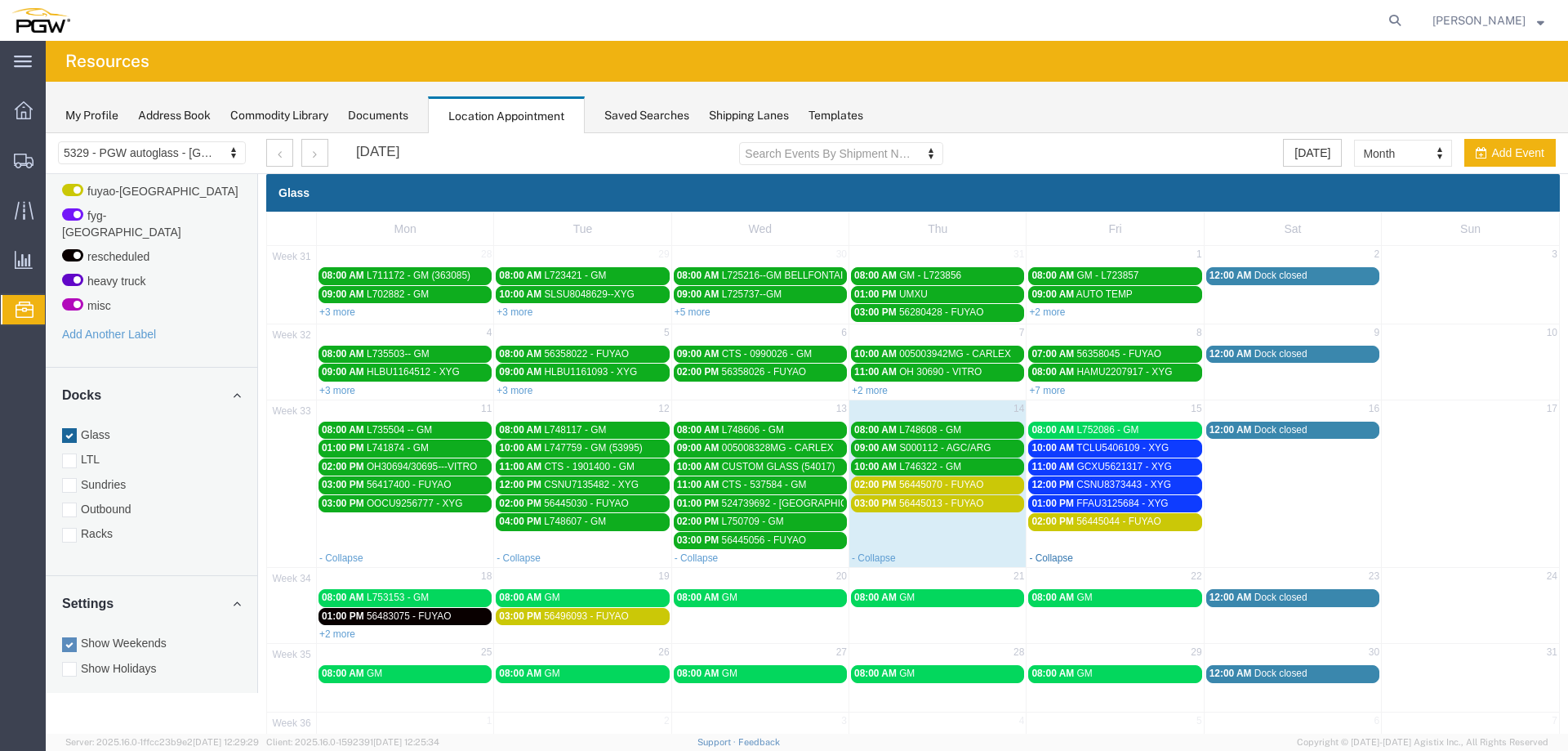
click at [1042, 554] on link "- Collapse" at bounding box center [1051, 558] width 45 height 11
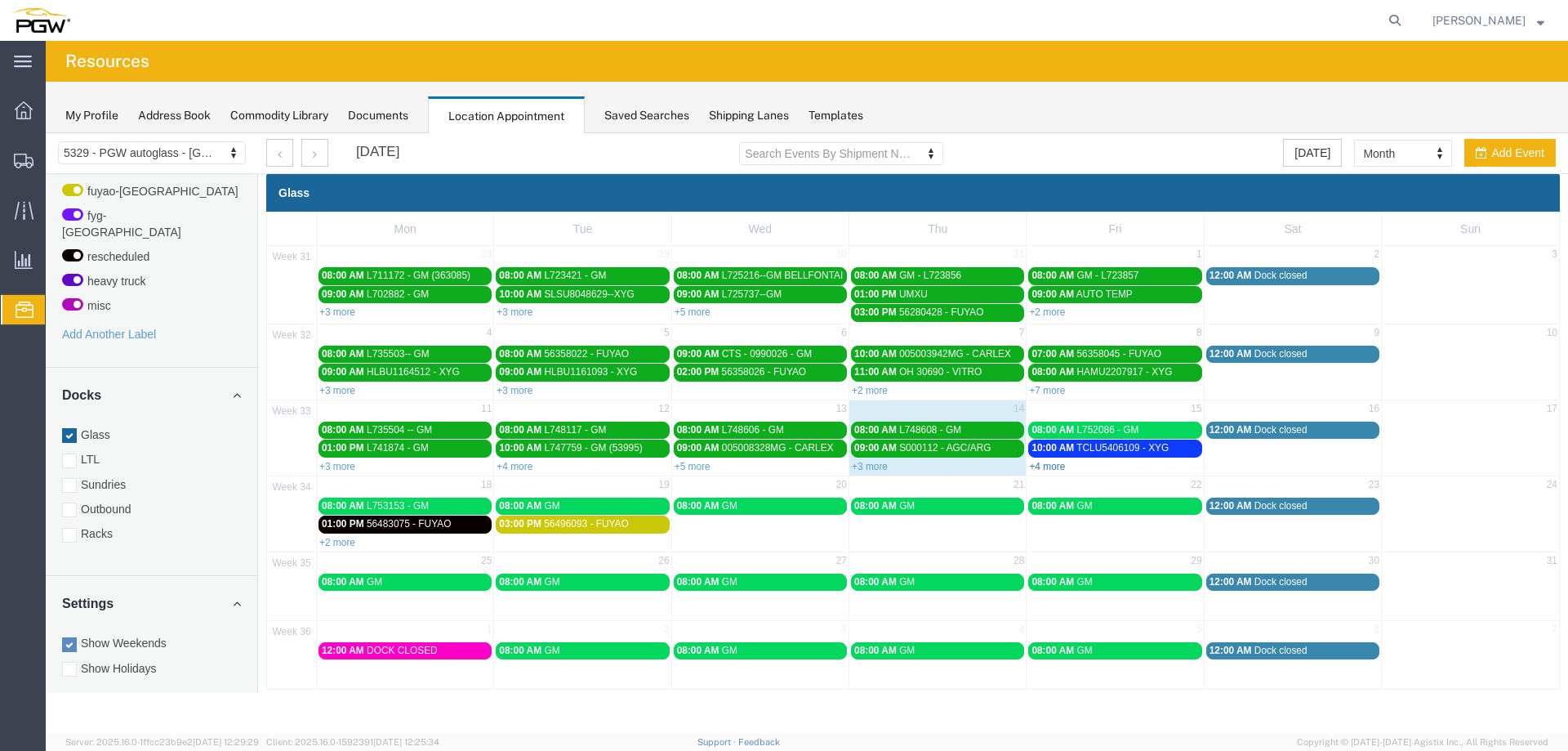
click at [1056, 467] on link "+4 more" at bounding box center [1047, 466] width 36 height 11
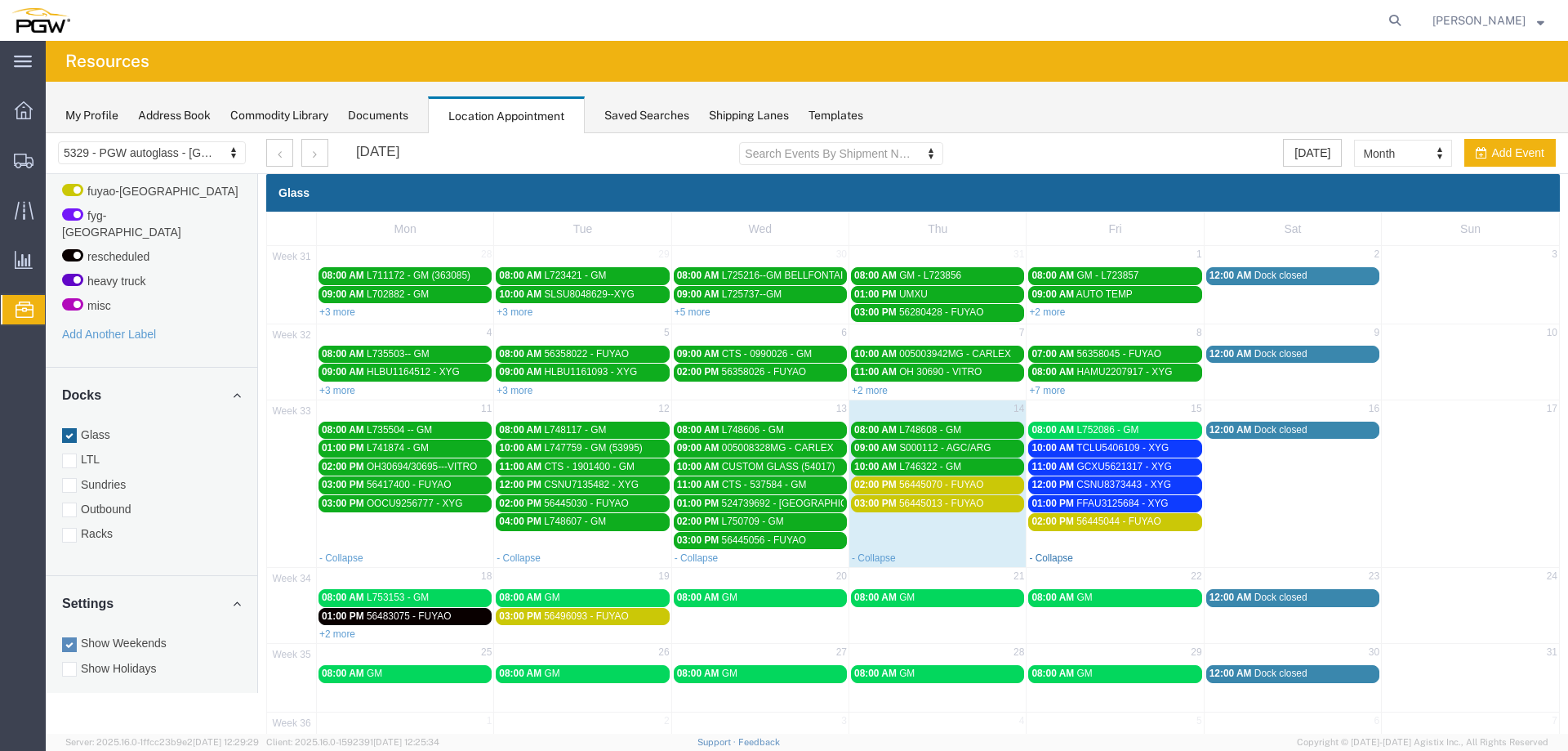
click at [1061, 560] on link "- Collapse" at bounding box center [1051, 558] width 45 height 11
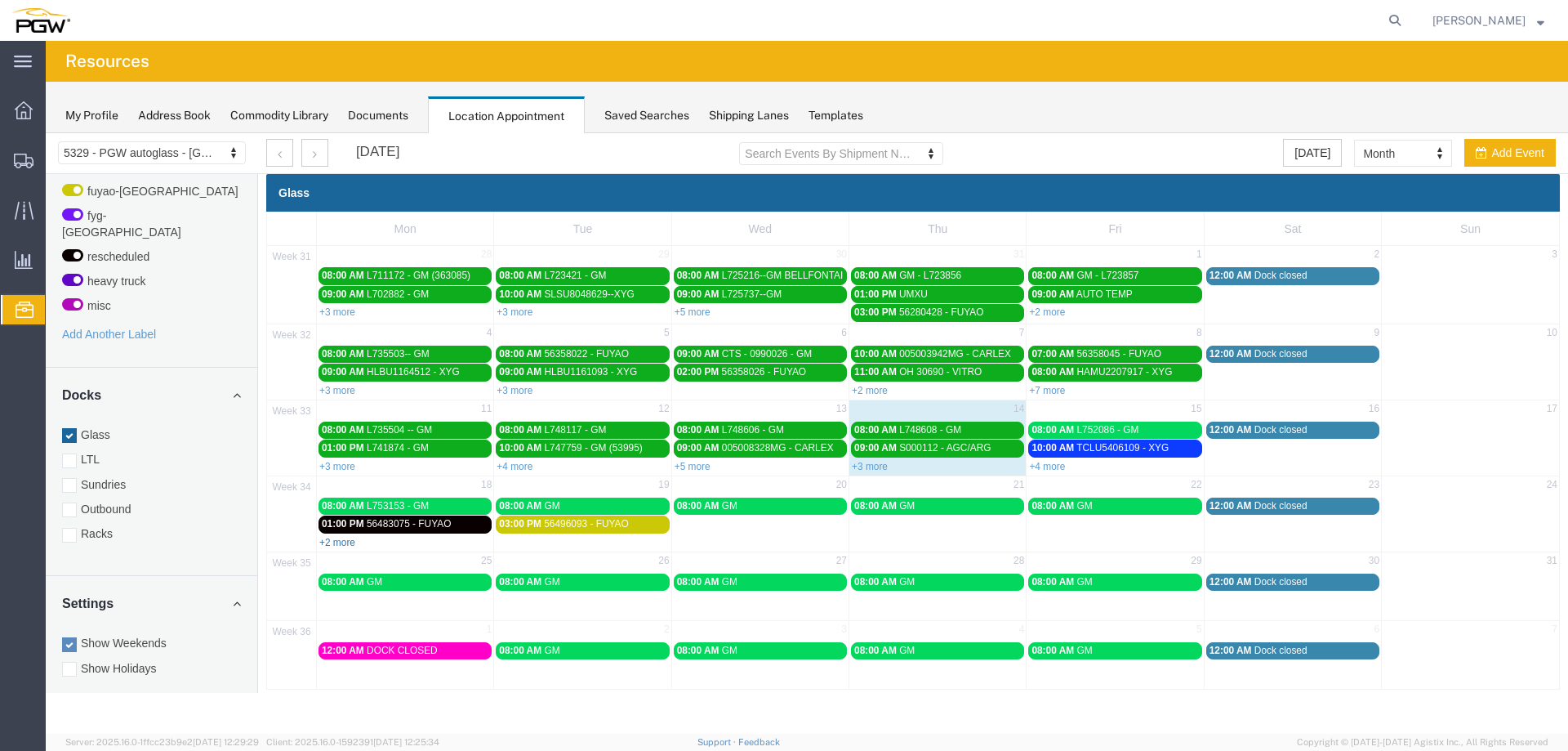
click at [341, 543] on link "+2 more" at bounding box center [337, 542] width 36 height 11
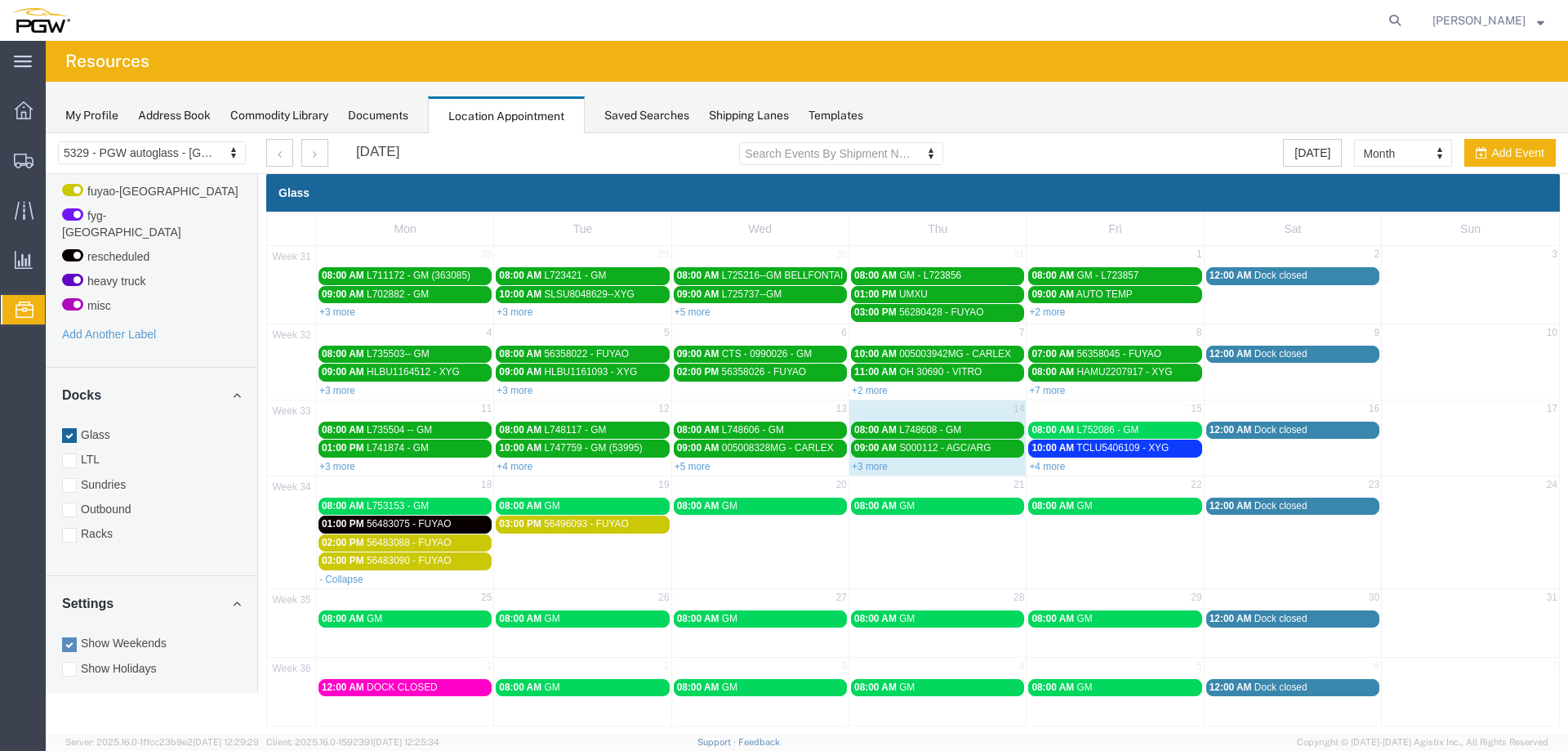
drag, startPoint x: 402, startPoint y: 487, endPoint x: 409, endPoint y: 475, distance: 13.9
click at [402, 487] on td "18" at bounding box center [405, 486] width 177 height 20
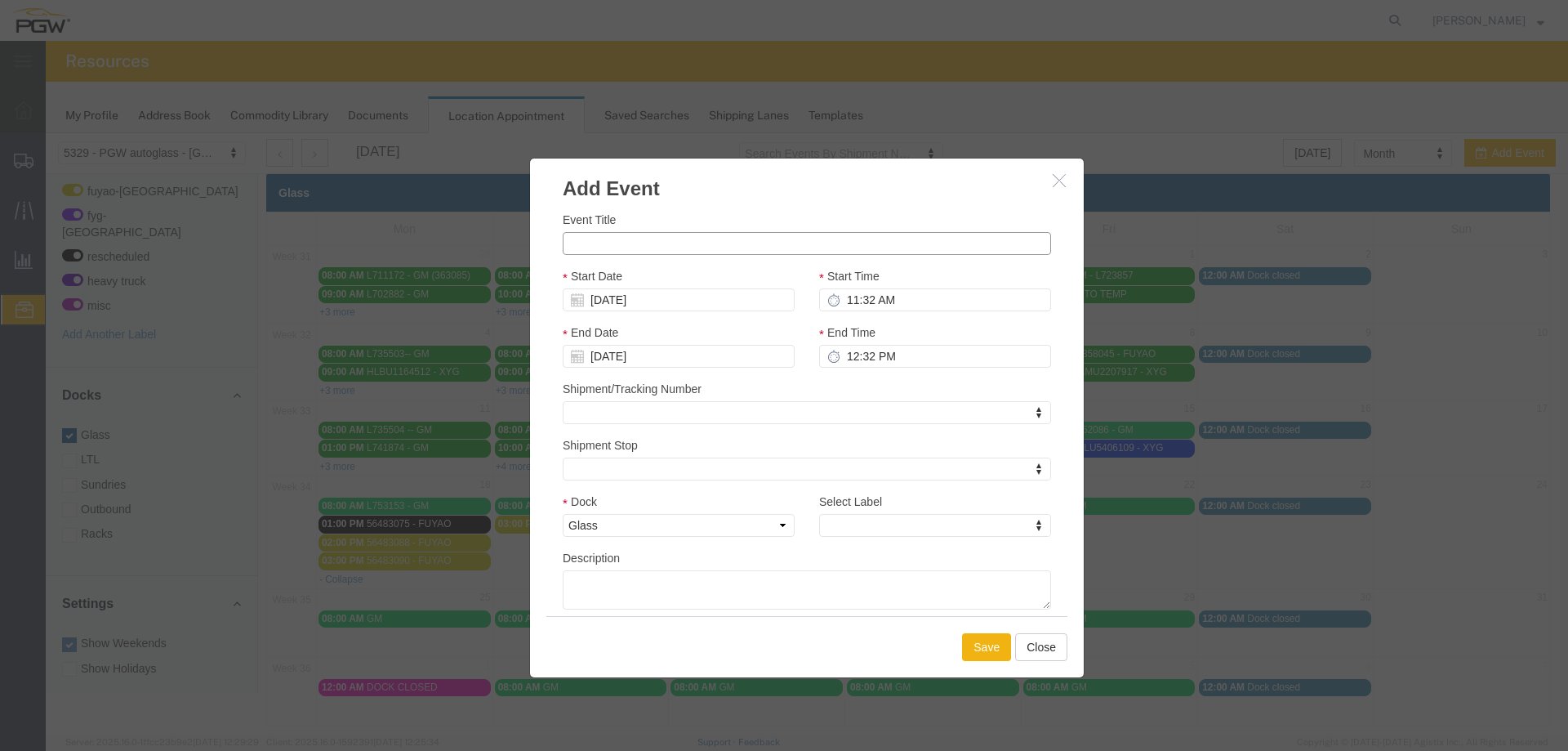
click at [602, 247] on input "Event Title" at bounding box center [808, 244] width 489 height 23
paste input "OH 30717 & OH 30718"
type input "OH 30717 & OH 30718 - VITRO // 9 HT"
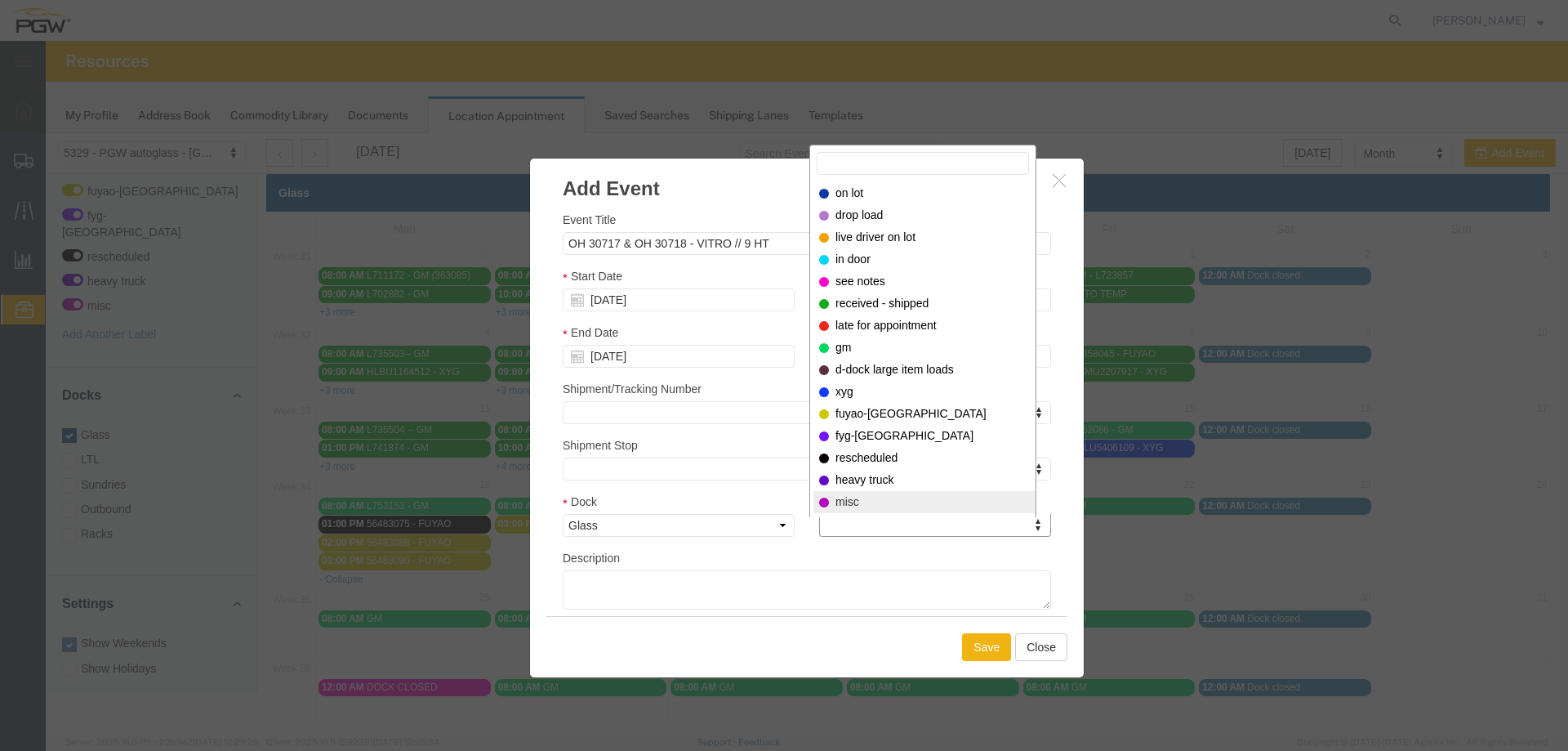
select select "12922"
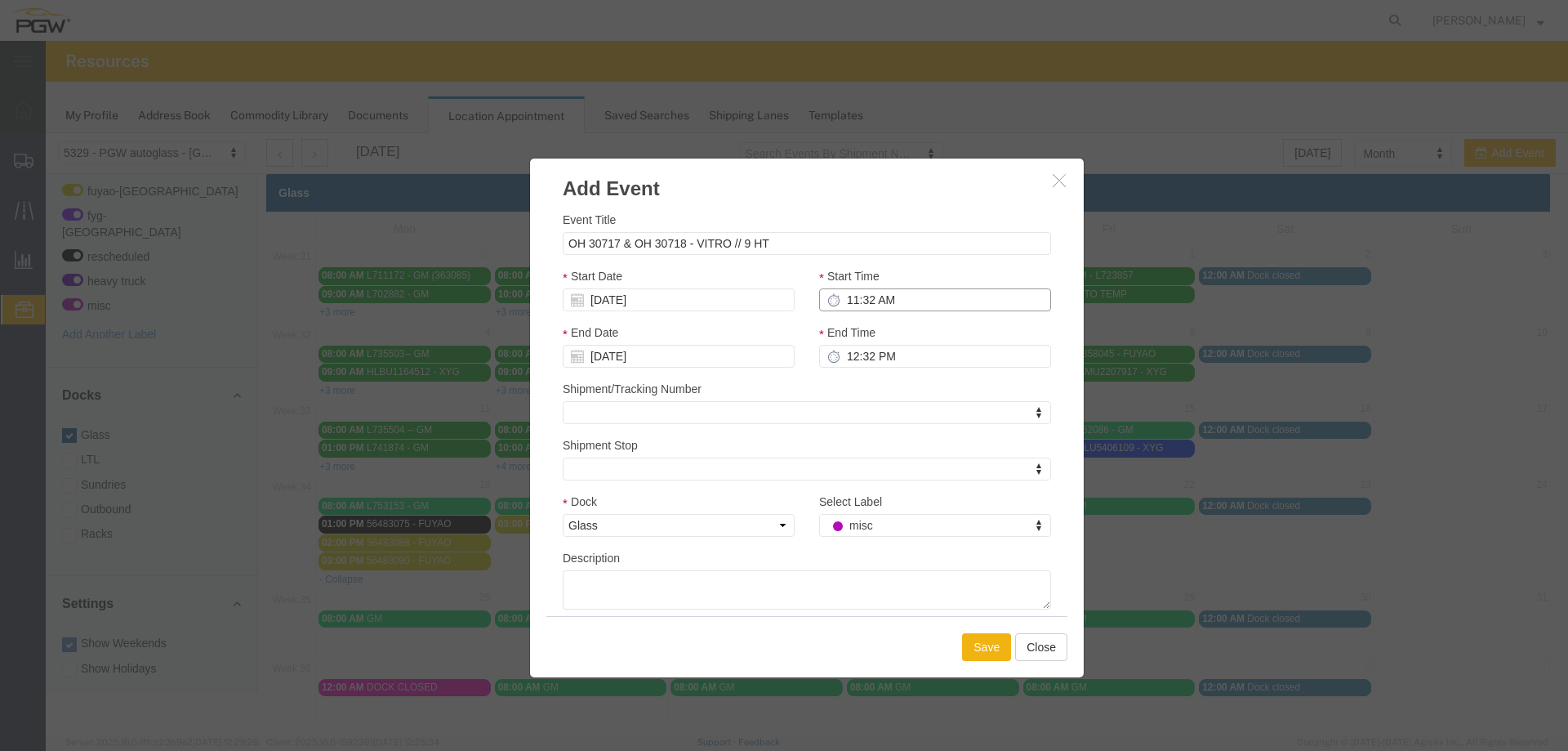
click at [844, 311] on input "11:32 AM" at bounding box center [935, 300] width 232 height 23
type input "12:00 PM"
click at [980, 651] on button "Save" at bounding box center [987, 647] width 49 height 28
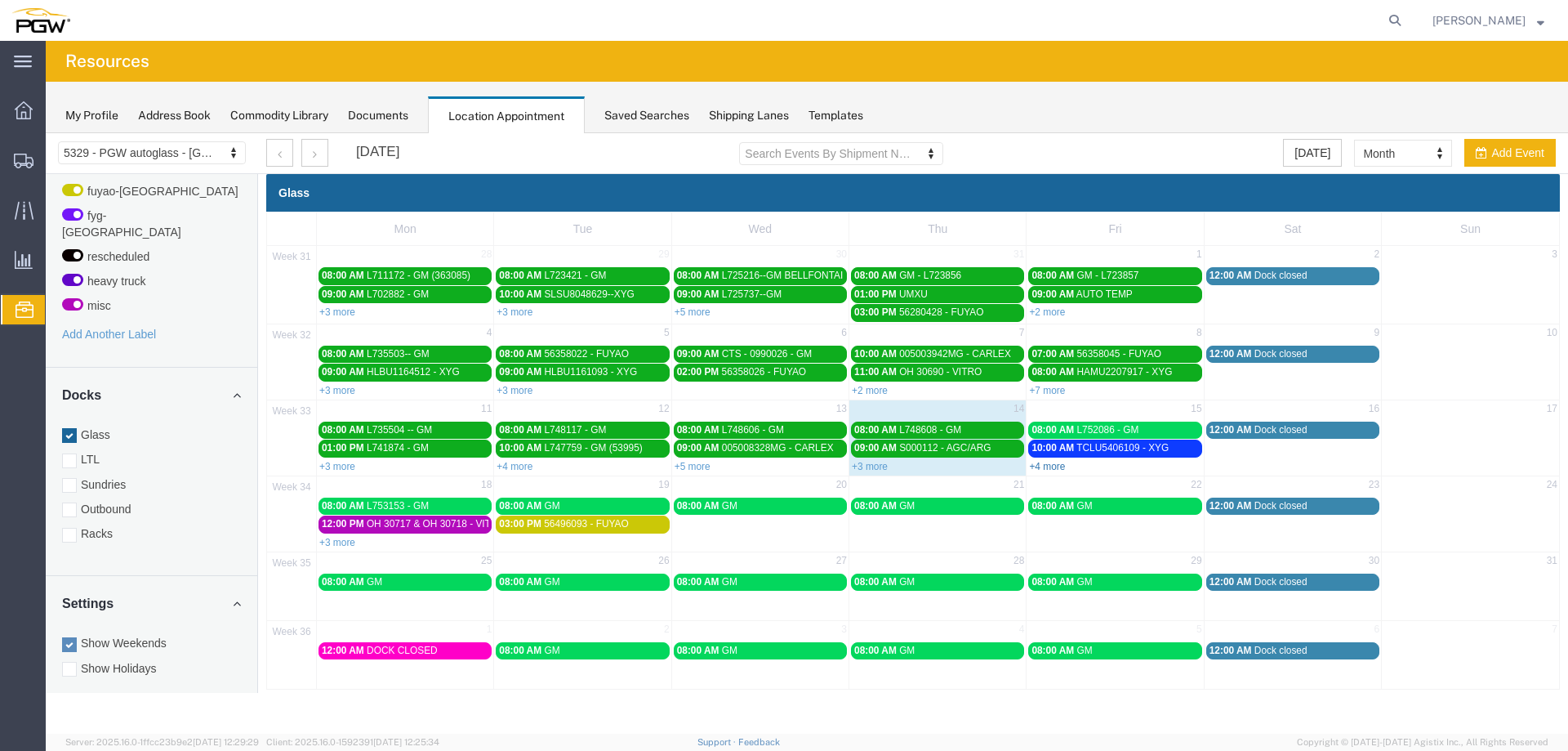
click at [1049, 465] on link "+4 more" at bounding box center [1047, 466] width 36 height 11
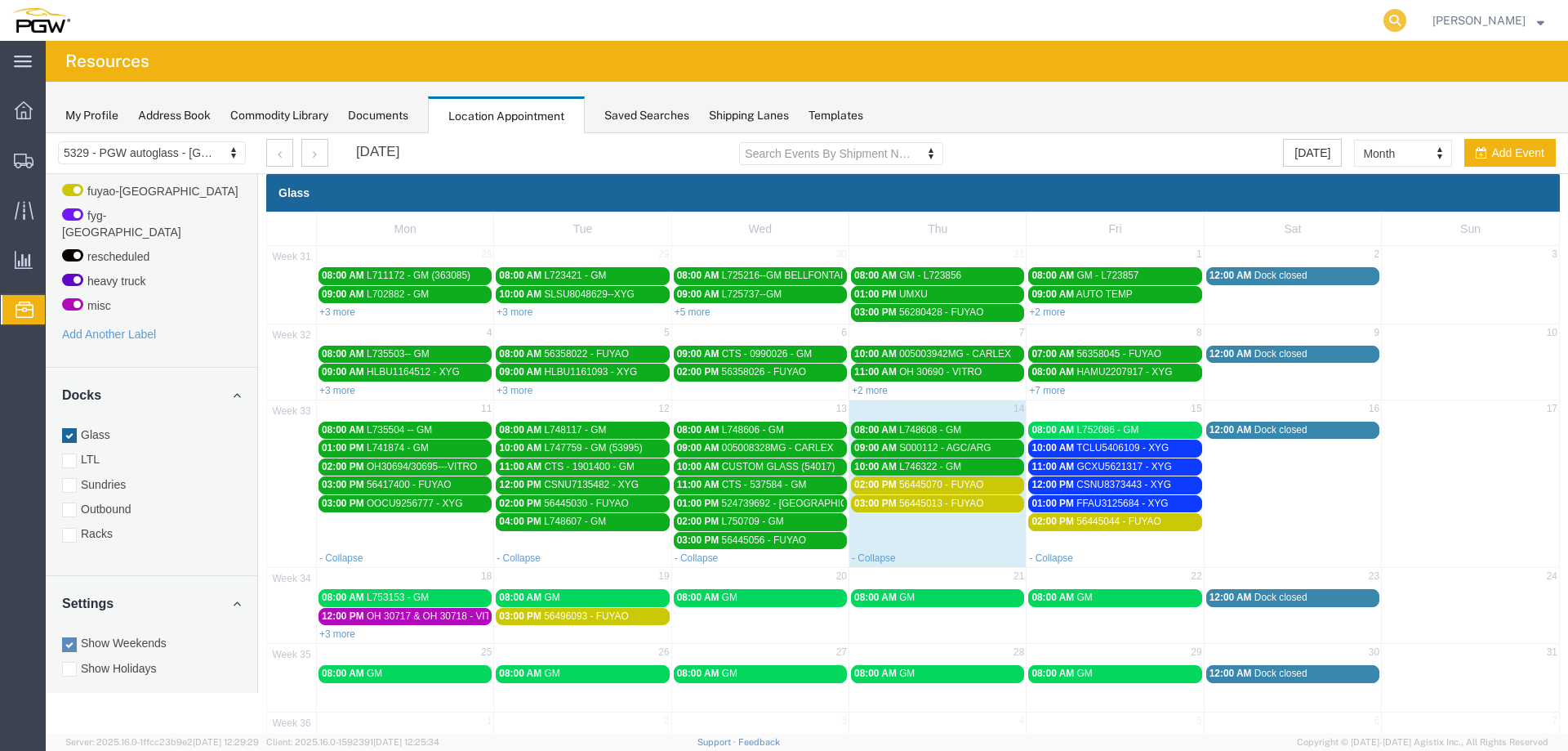
click at [1402, 30] on icon at bounding box center [1395, 20] width 23 height 23
paste input "666822"
type input "666822"
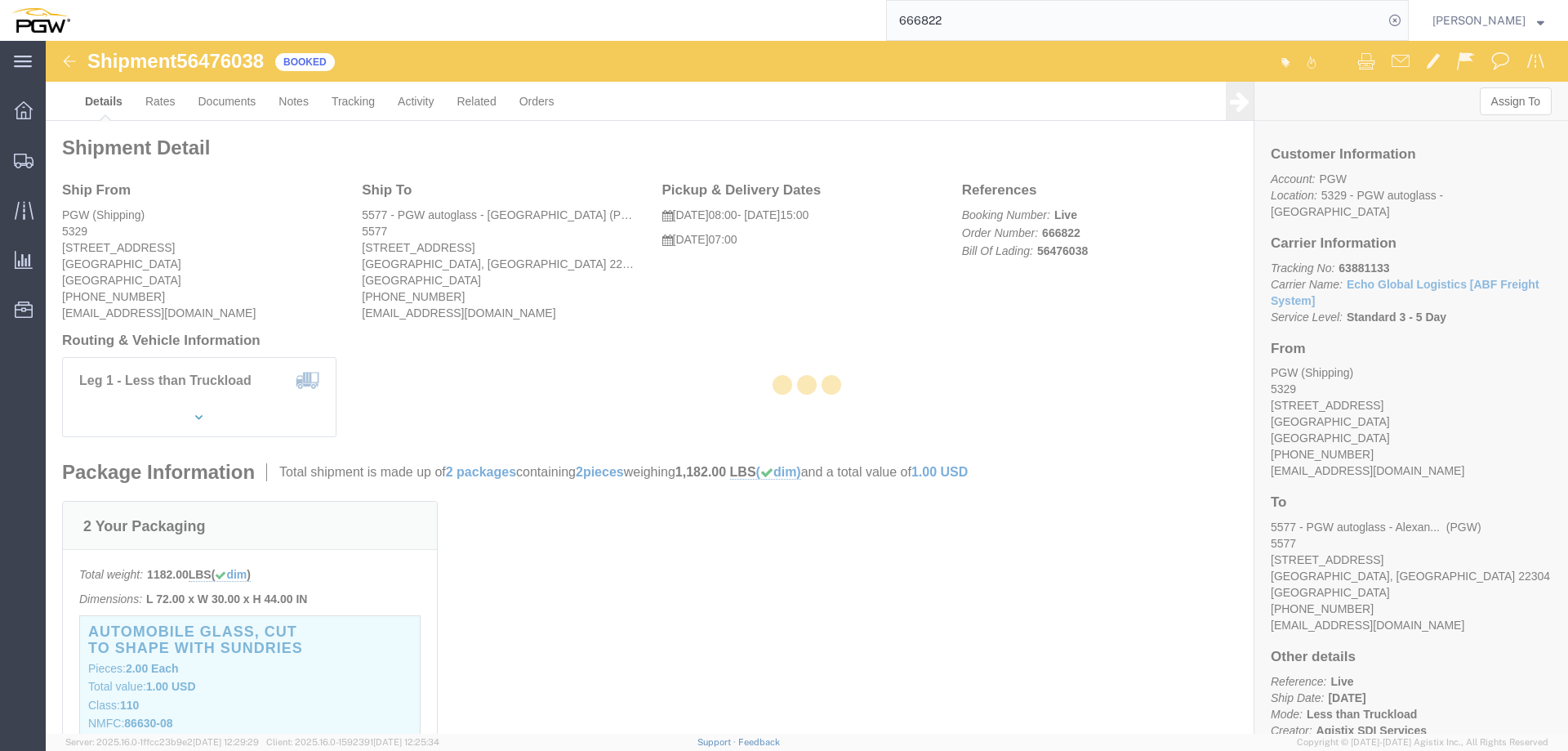
click at [1402, 30] on icon at bounding box center [1395, 20] width 23 height 23
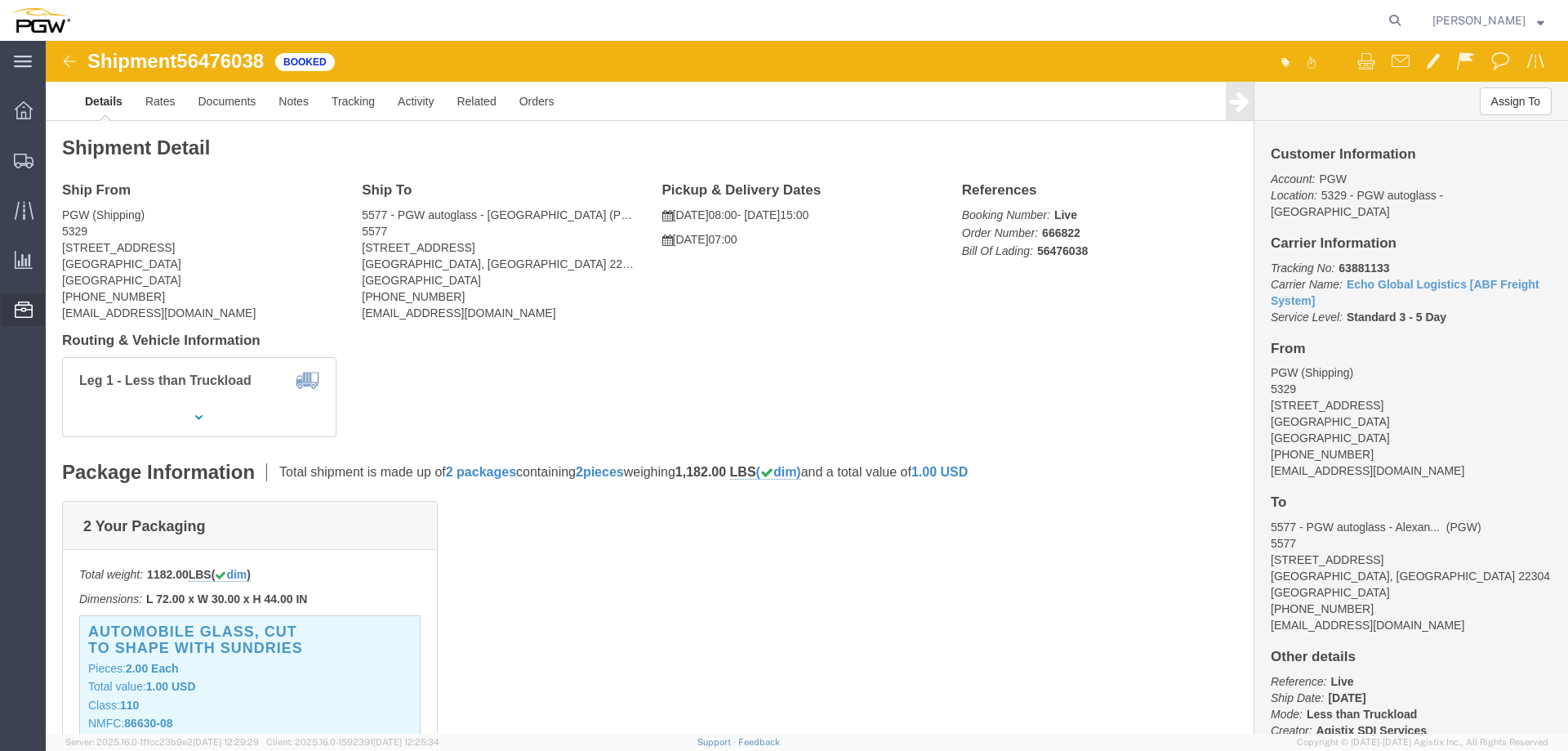
click at [0, 0] on span "Location Appointment" at bounding box center [0, 0] width 0 height 0
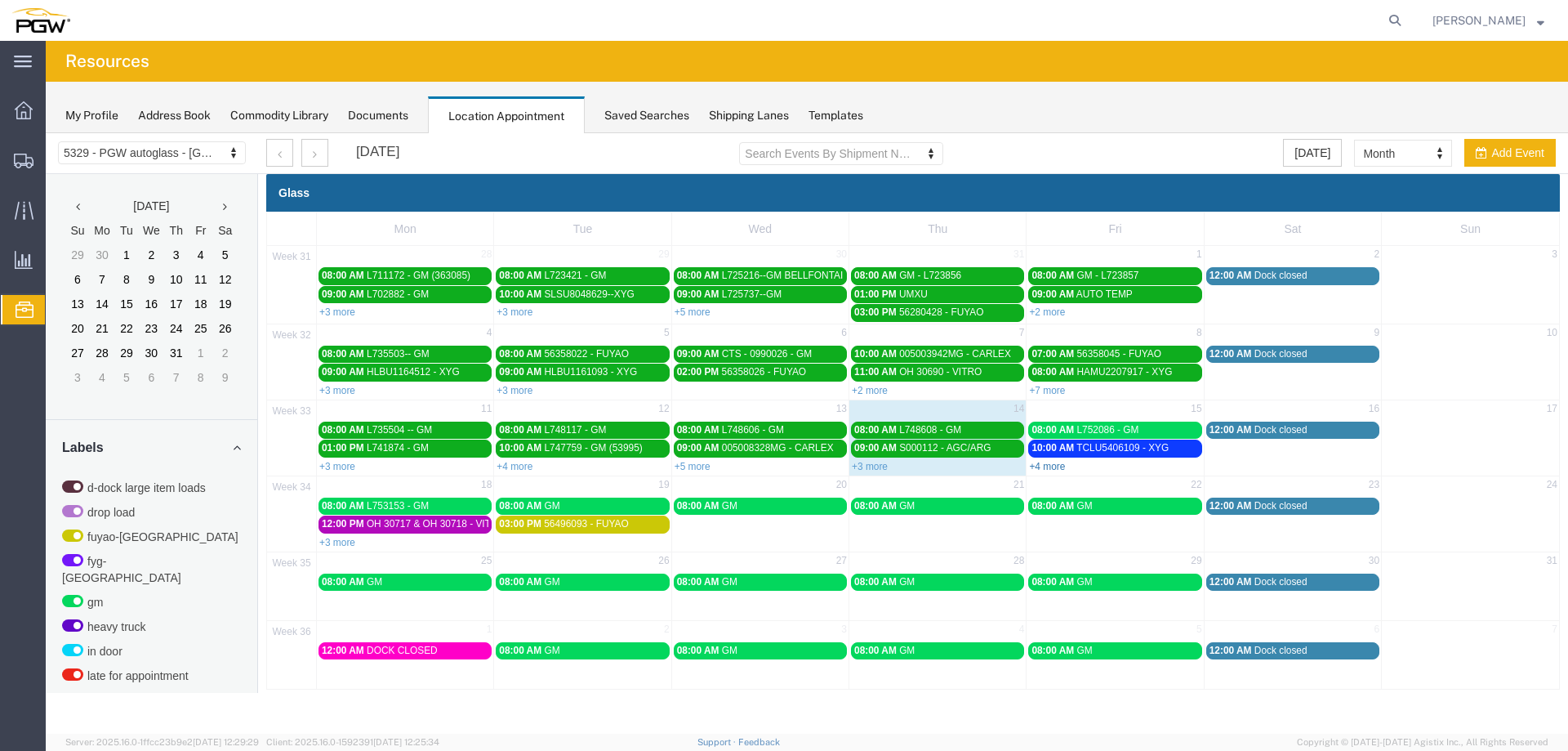
click at [1047, 464] on link "+4 more" at bounding box center [1047, 466] width 36 height 11
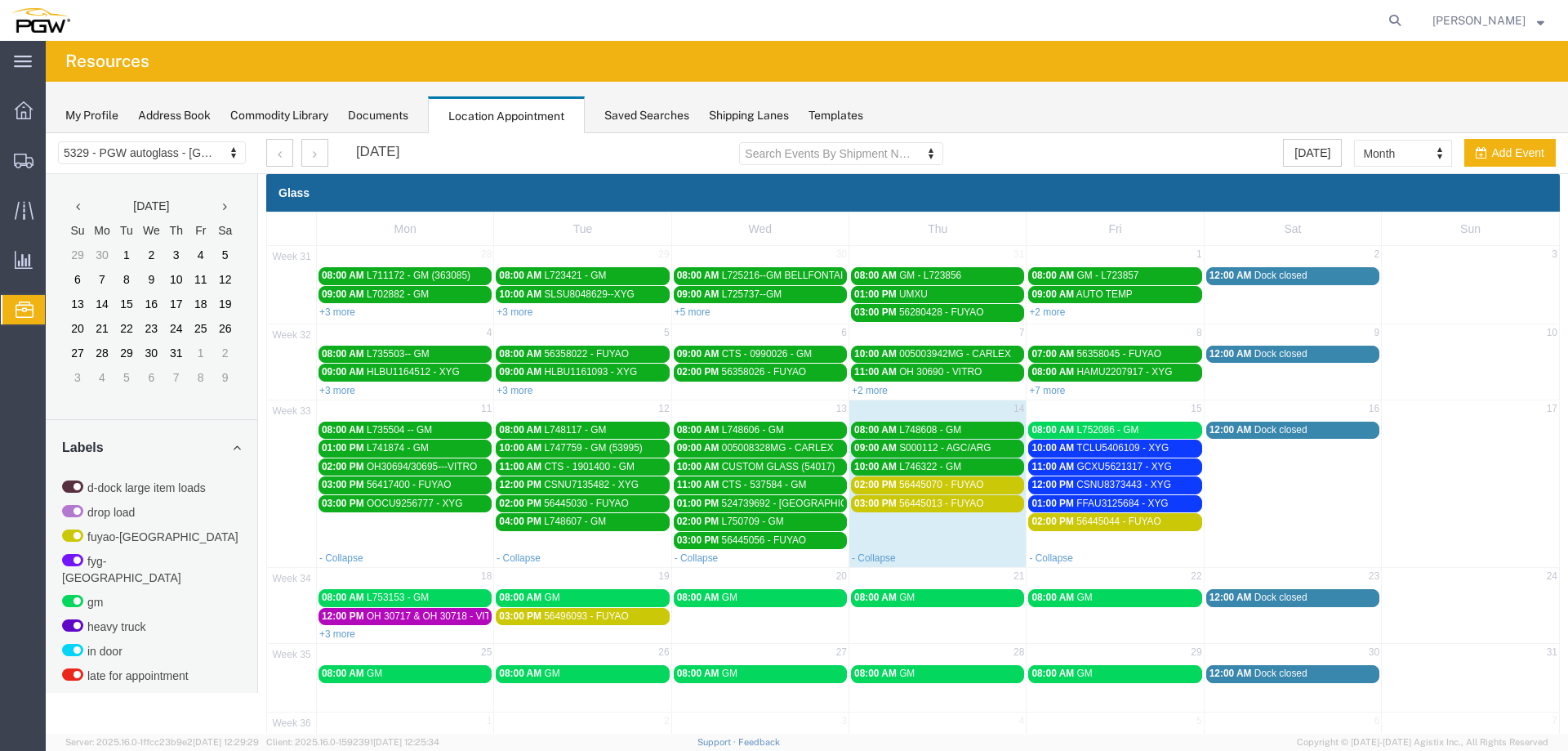
click at [1093, 555] on div "- Collapse" at bounding box center [1115, 557] width 176 height 17
select select "1"
select select
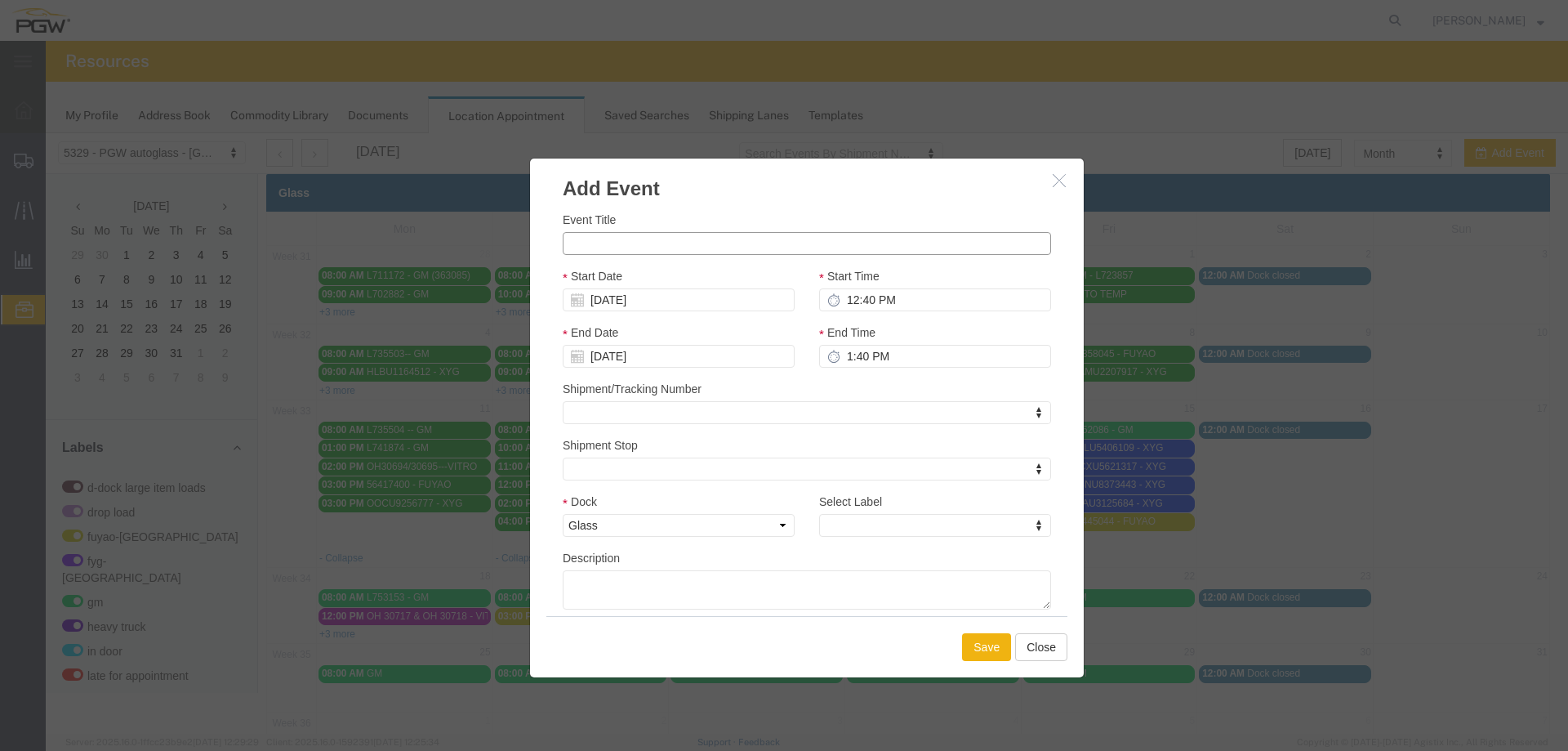
click at [746, 245] on input "Event Title" at bounding box center [808, 244] width 489 height 23
click at [615, 245] on input "UMXU" at bounding box center [808, 244] width 489 height 23
type input "UMXU237883"
click at [842, 299] on input "12:40 PM" at bounding box center [935, 300] width 232 height 23
type input "9:40 PM"
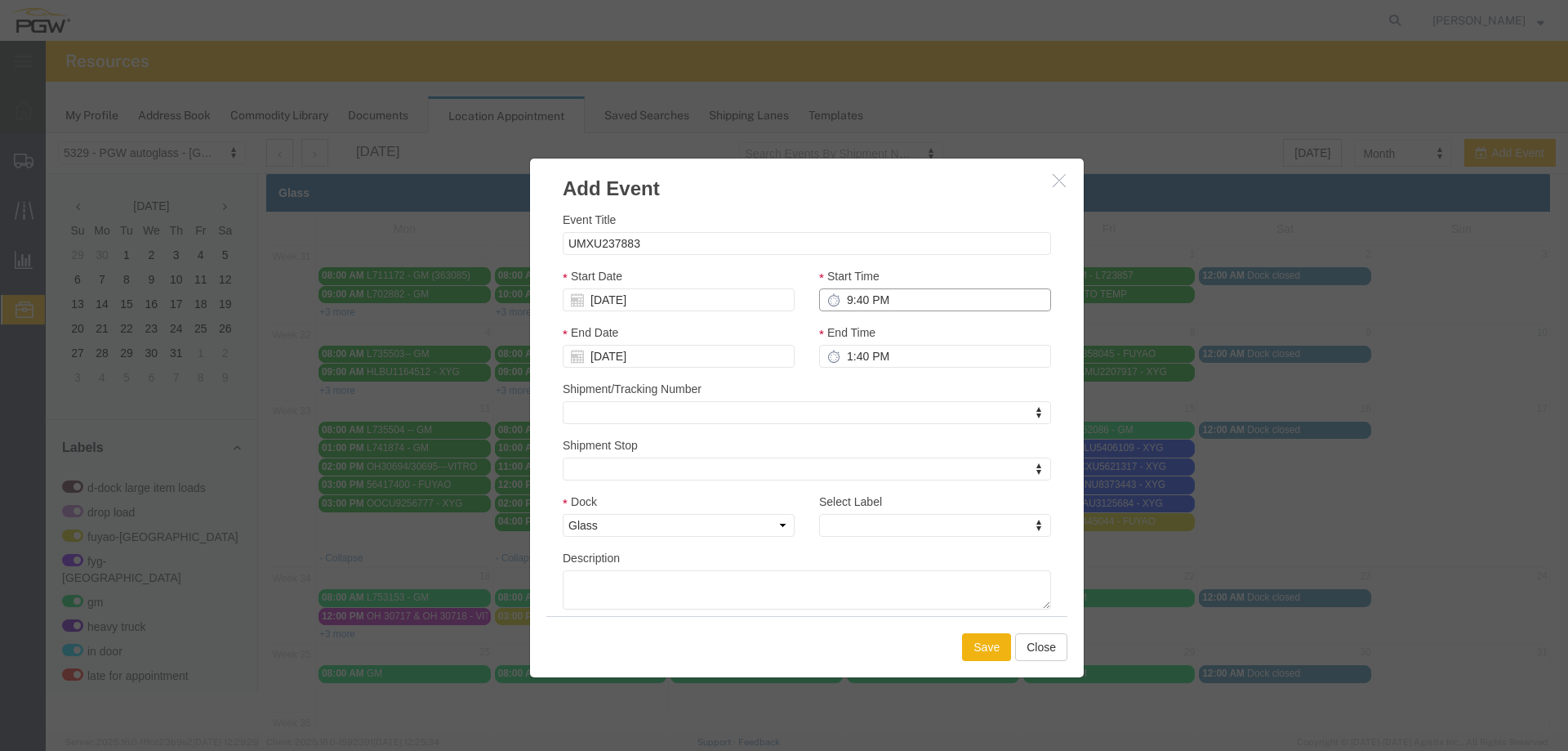
type input "10:40 PM"
type input "9:00 PM"
type input "10:00 PM"
type input "9:00 AM"
type input "10:00 AM"
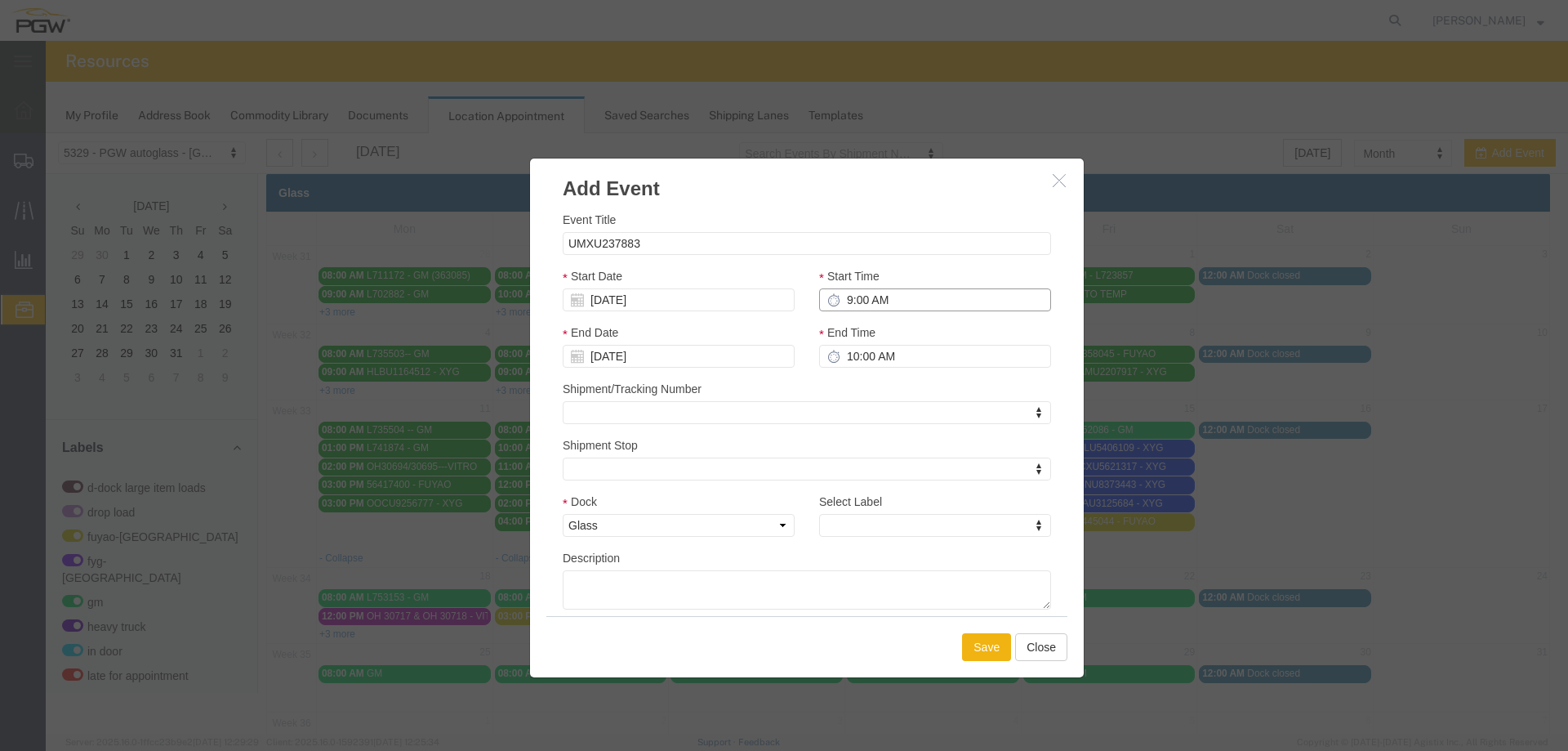
type input "9:00 AM"
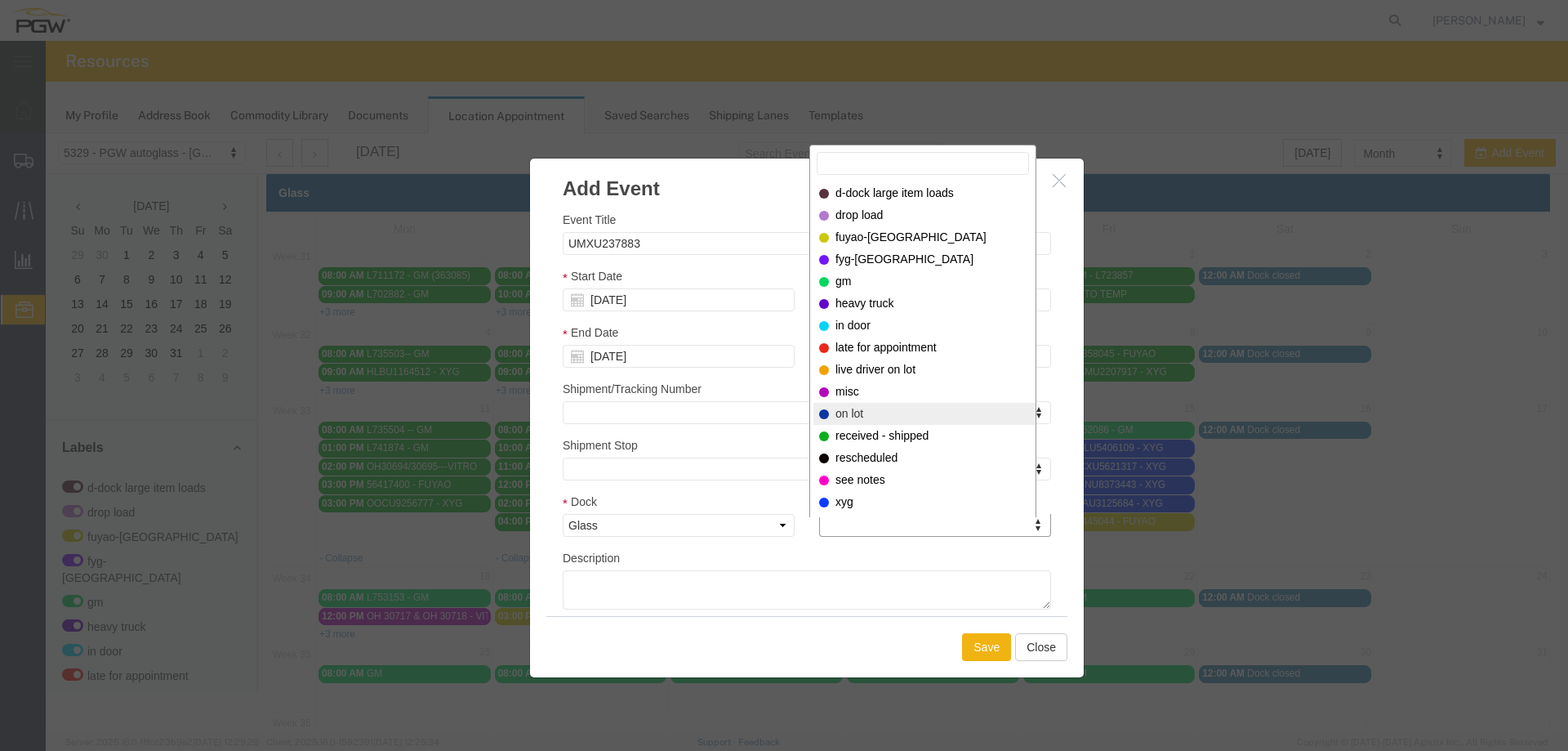
select select "300"
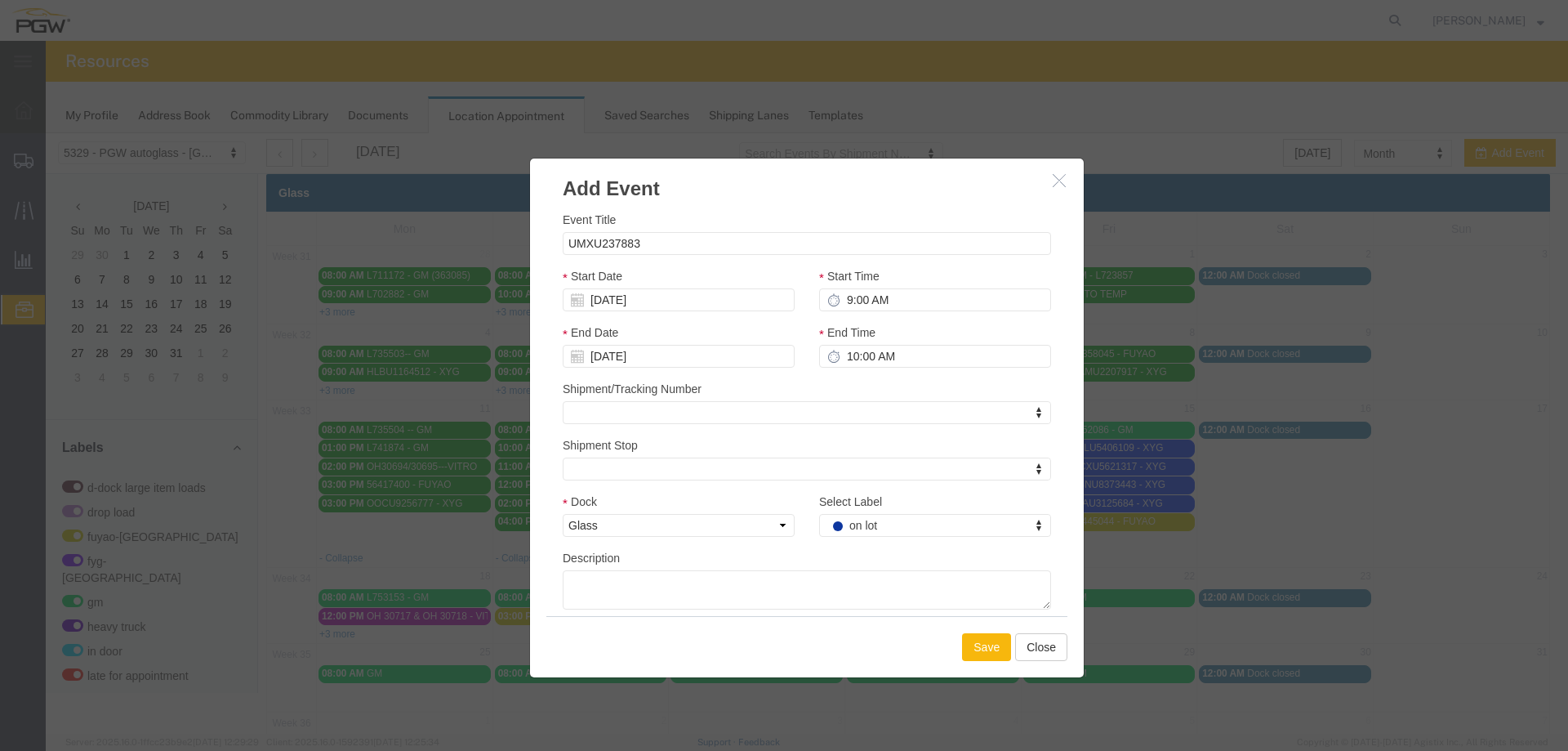
click at [972, 655] on button "Save" at bounding box center [987, 647] width 49 height 28
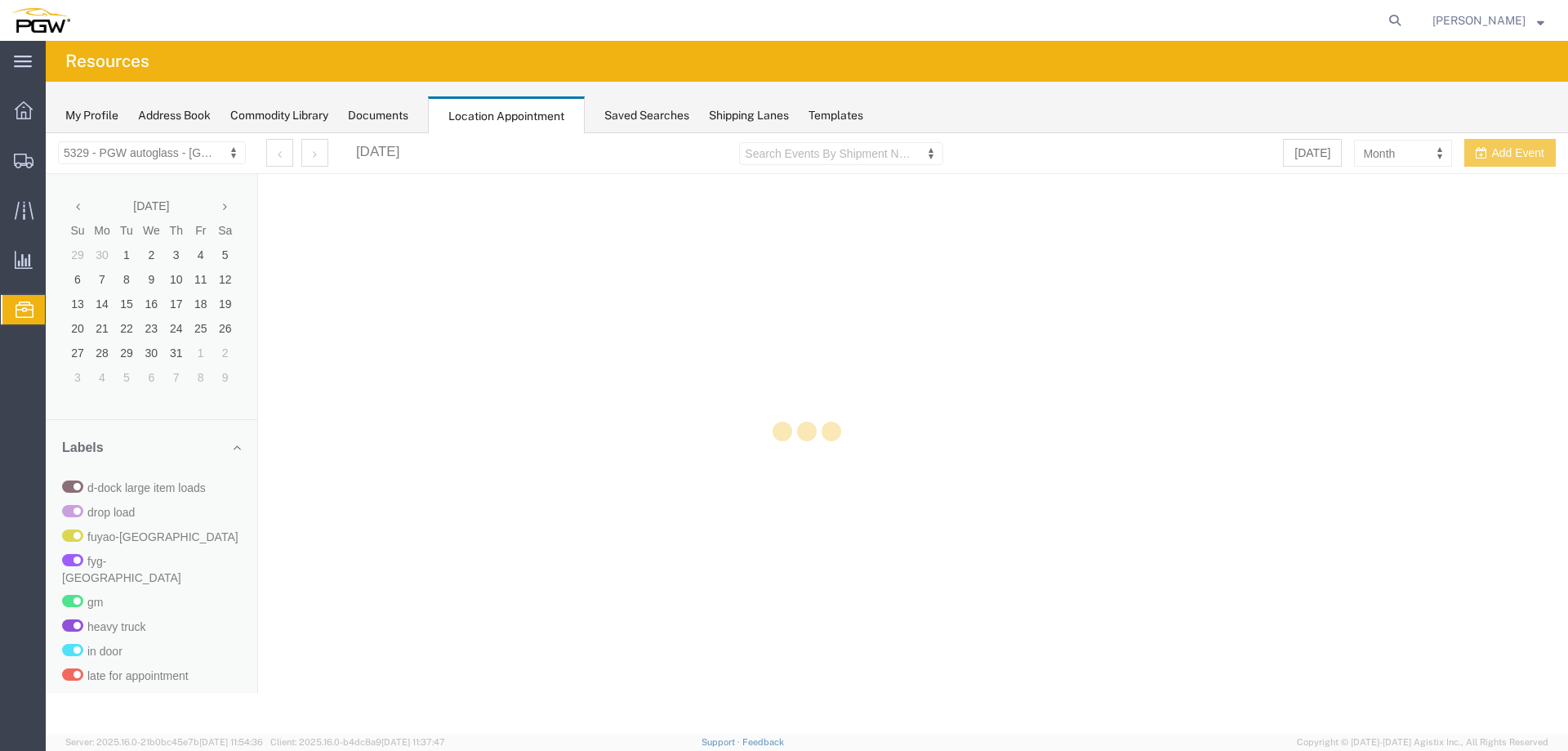
select select "28253"
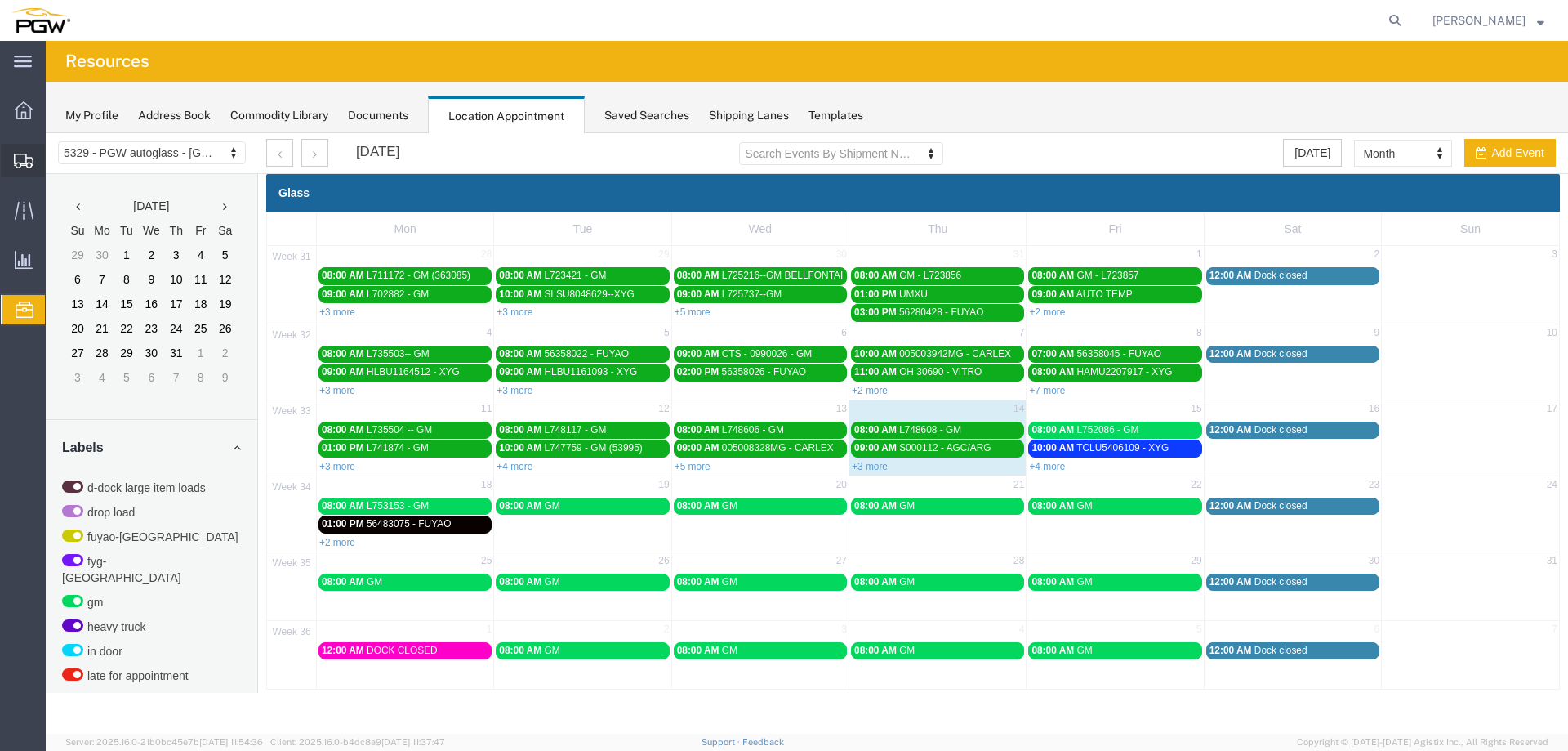
click at [30, 159] on icon at bounding box center [24, 161] width 19 height 15
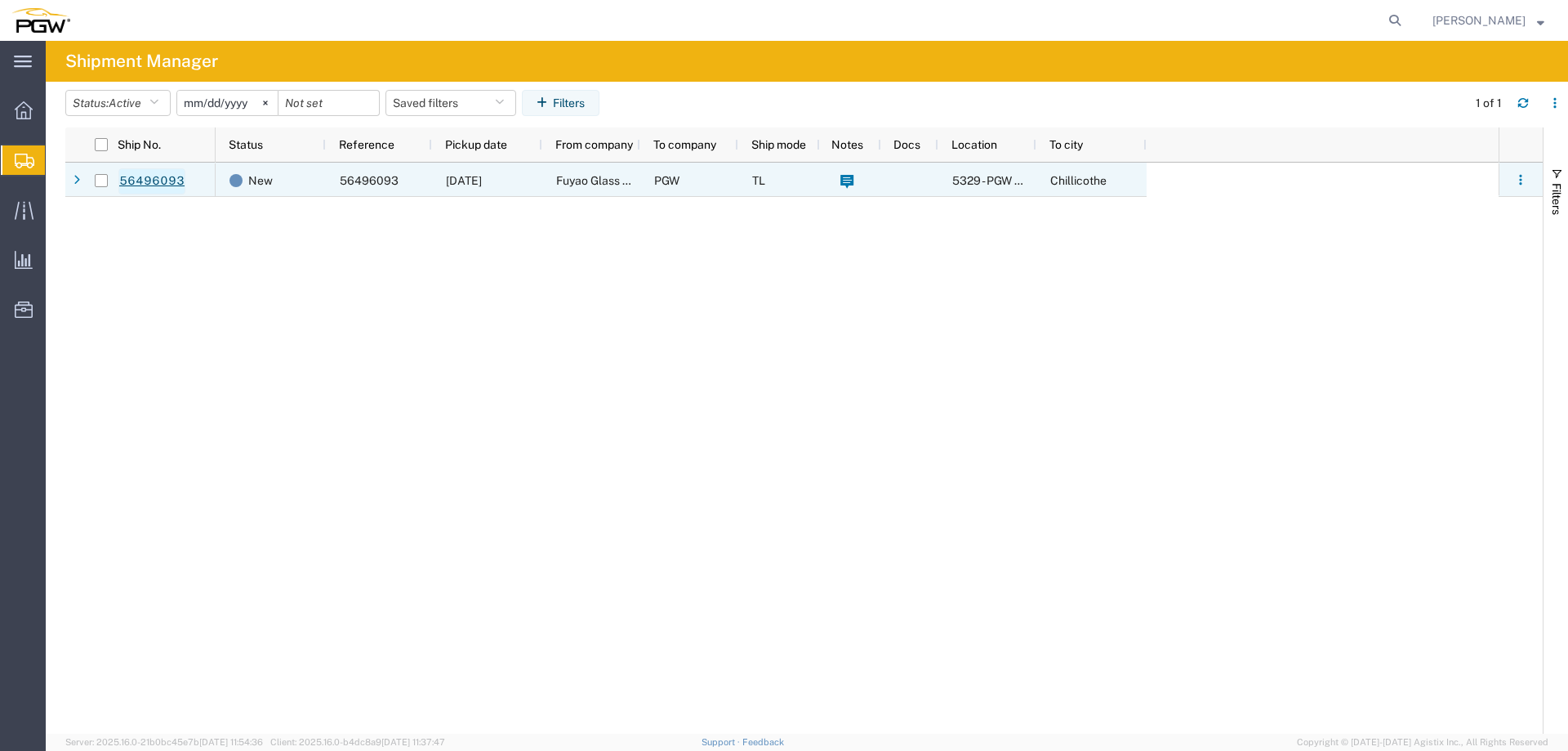
click at [176, 182] on link "56496093" at bounding box center [152, 182] width 67 height 26
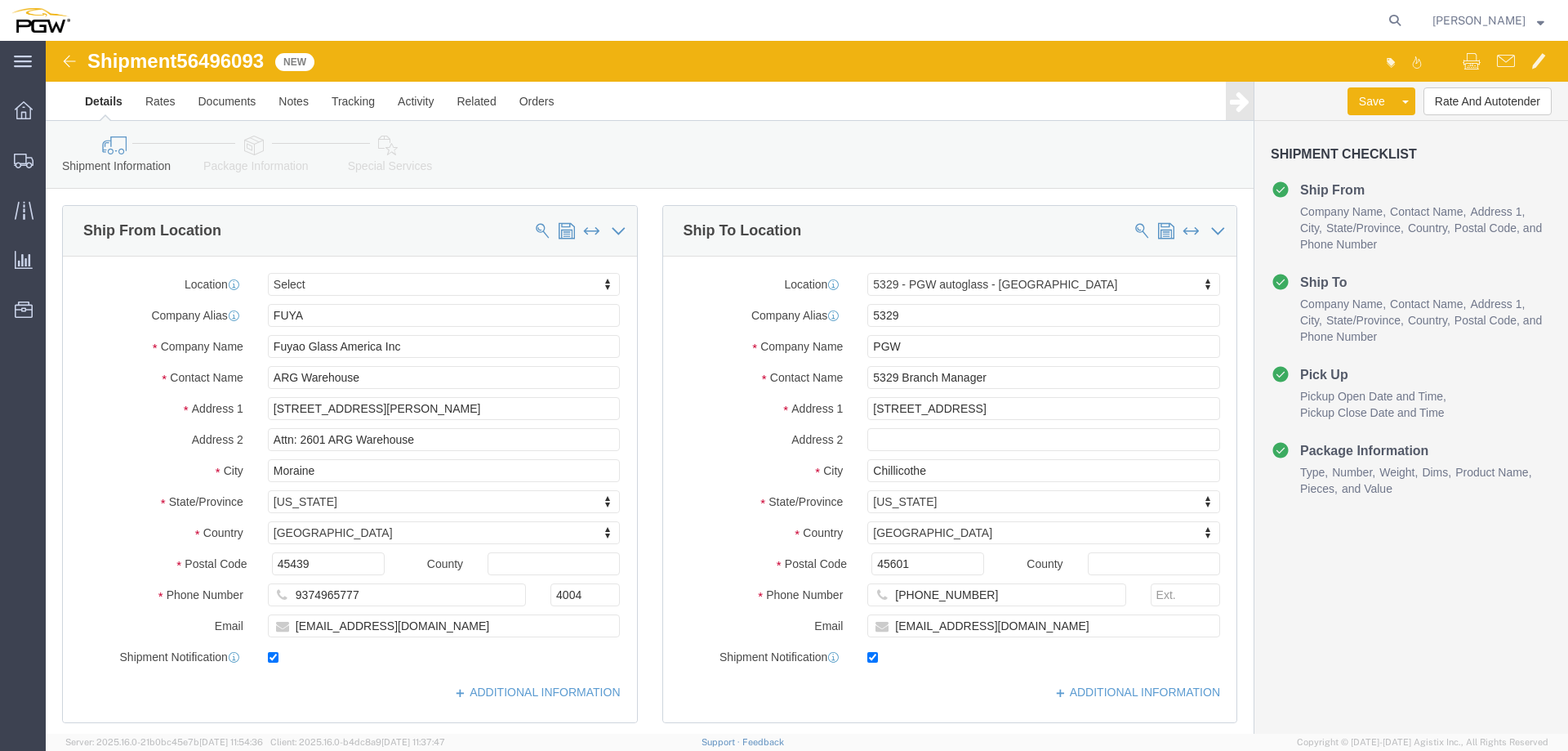
select select
select select "28253"
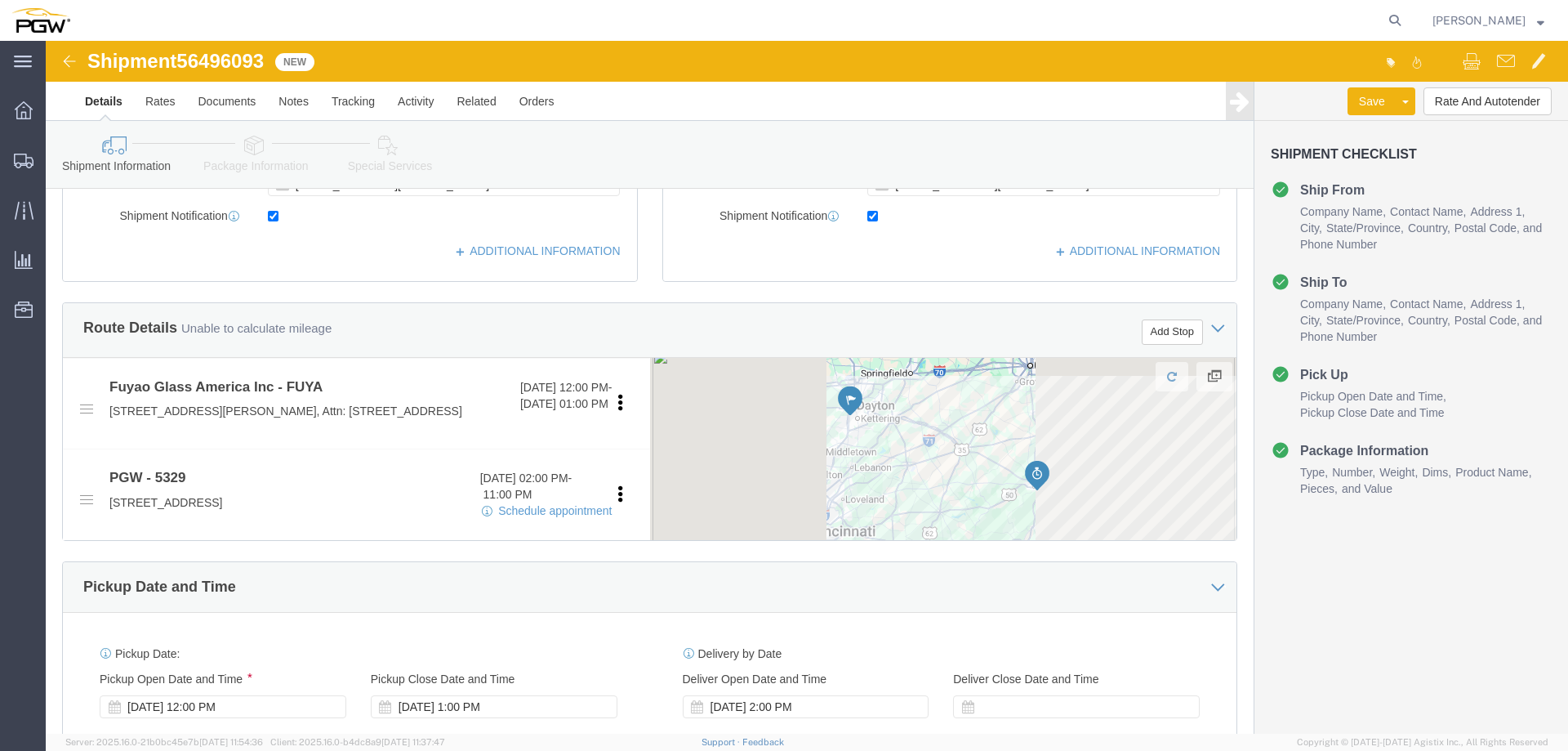
scroll to position [572, 0]
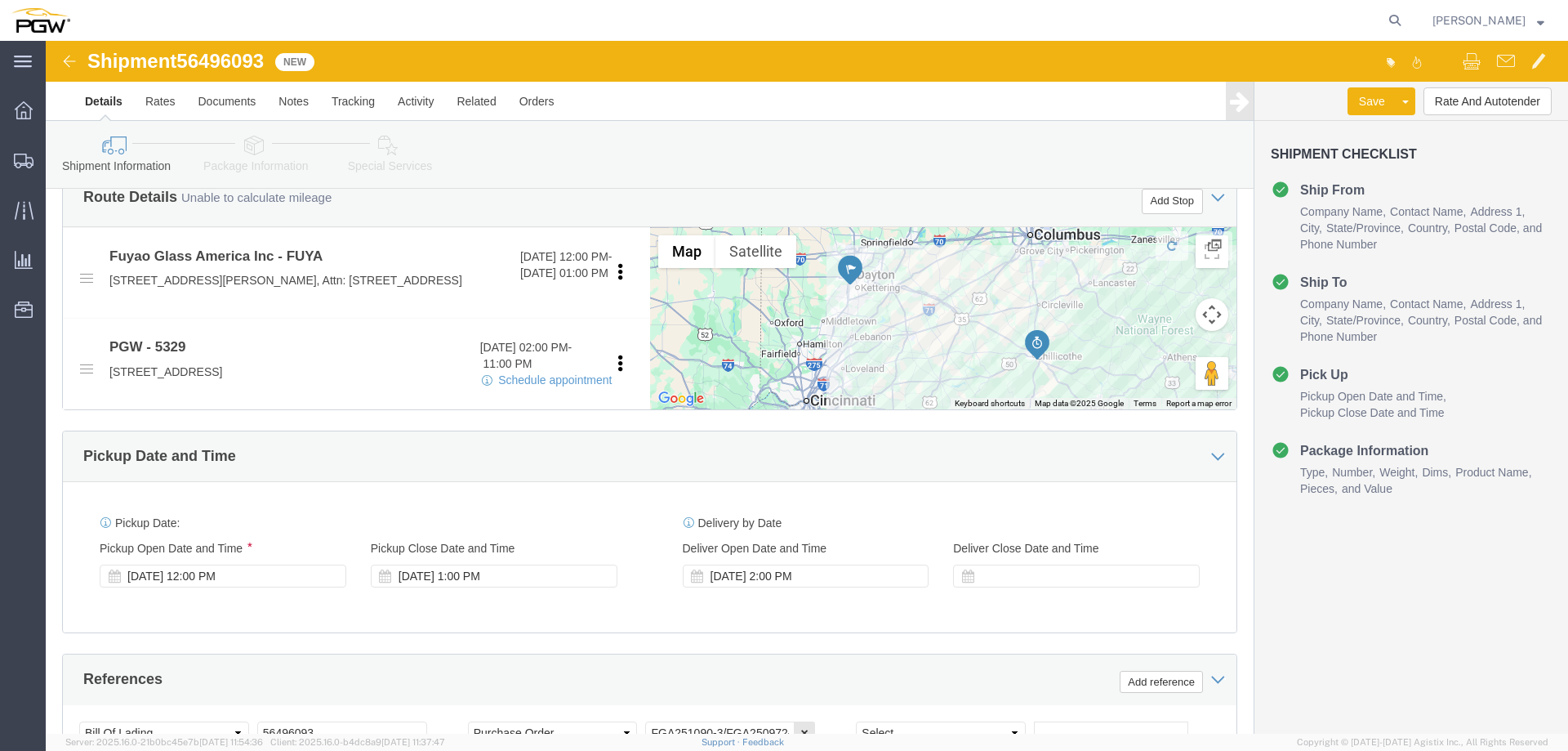
click div "[DATE] 12:00 PM"
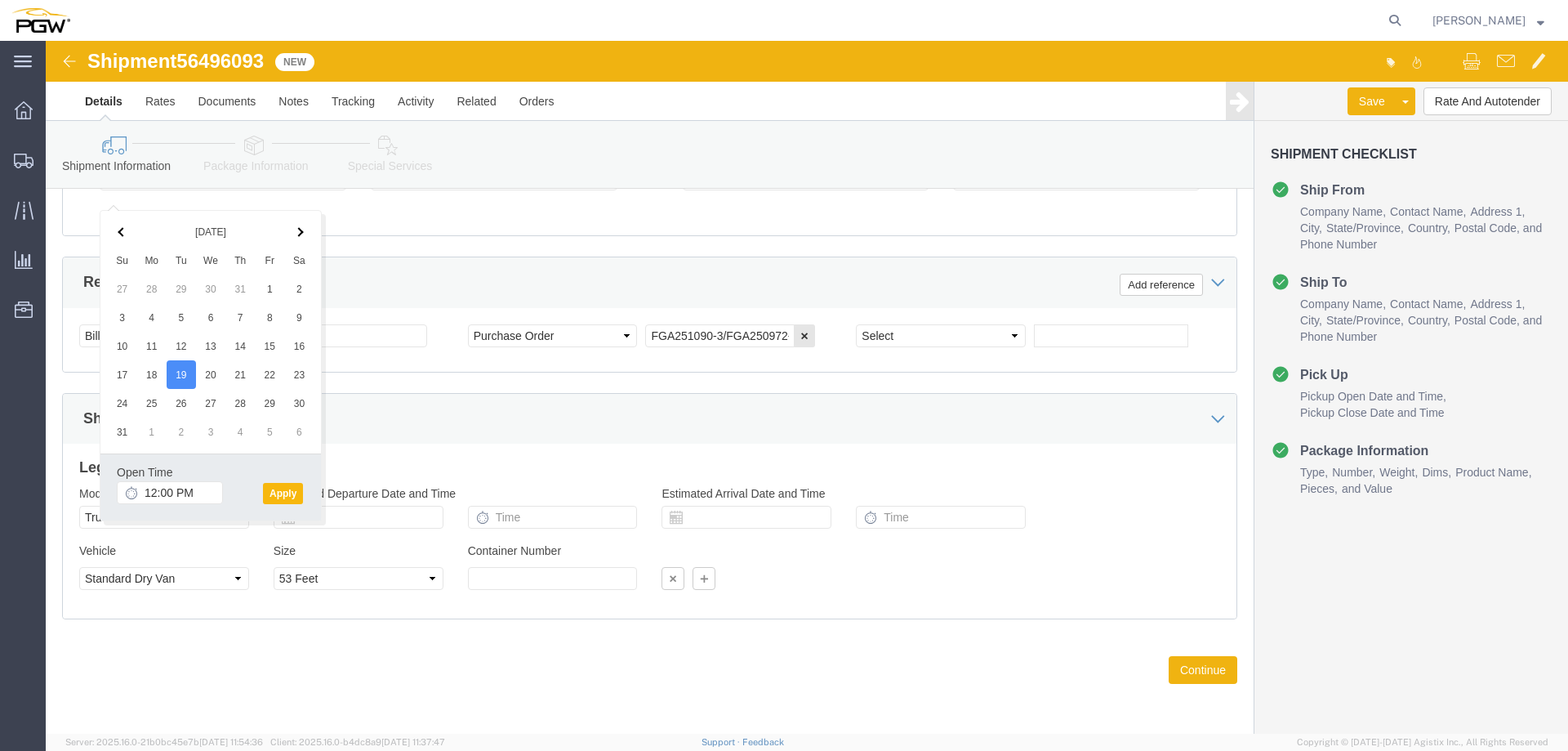
click button "Apply"
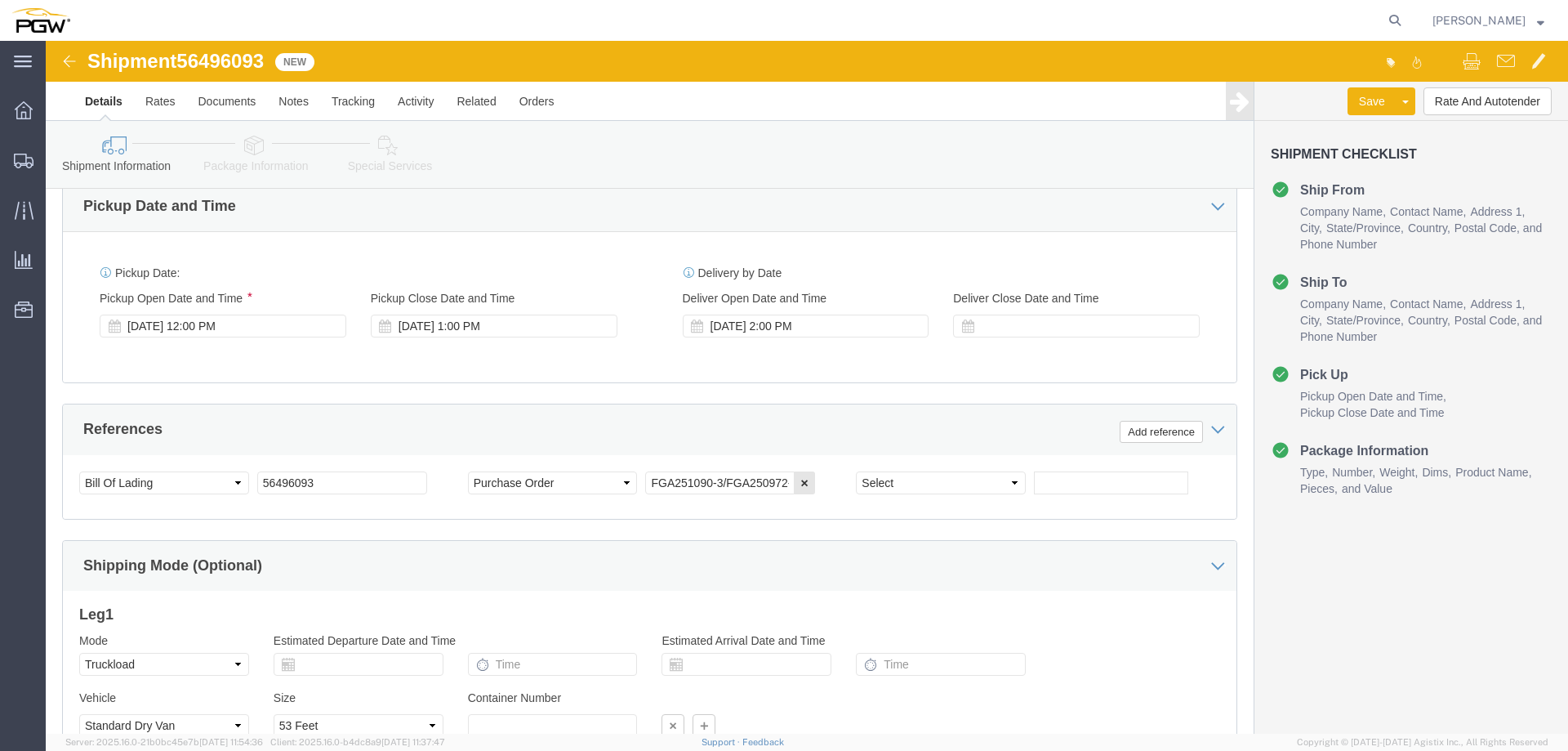
scroll to position [741, 0]
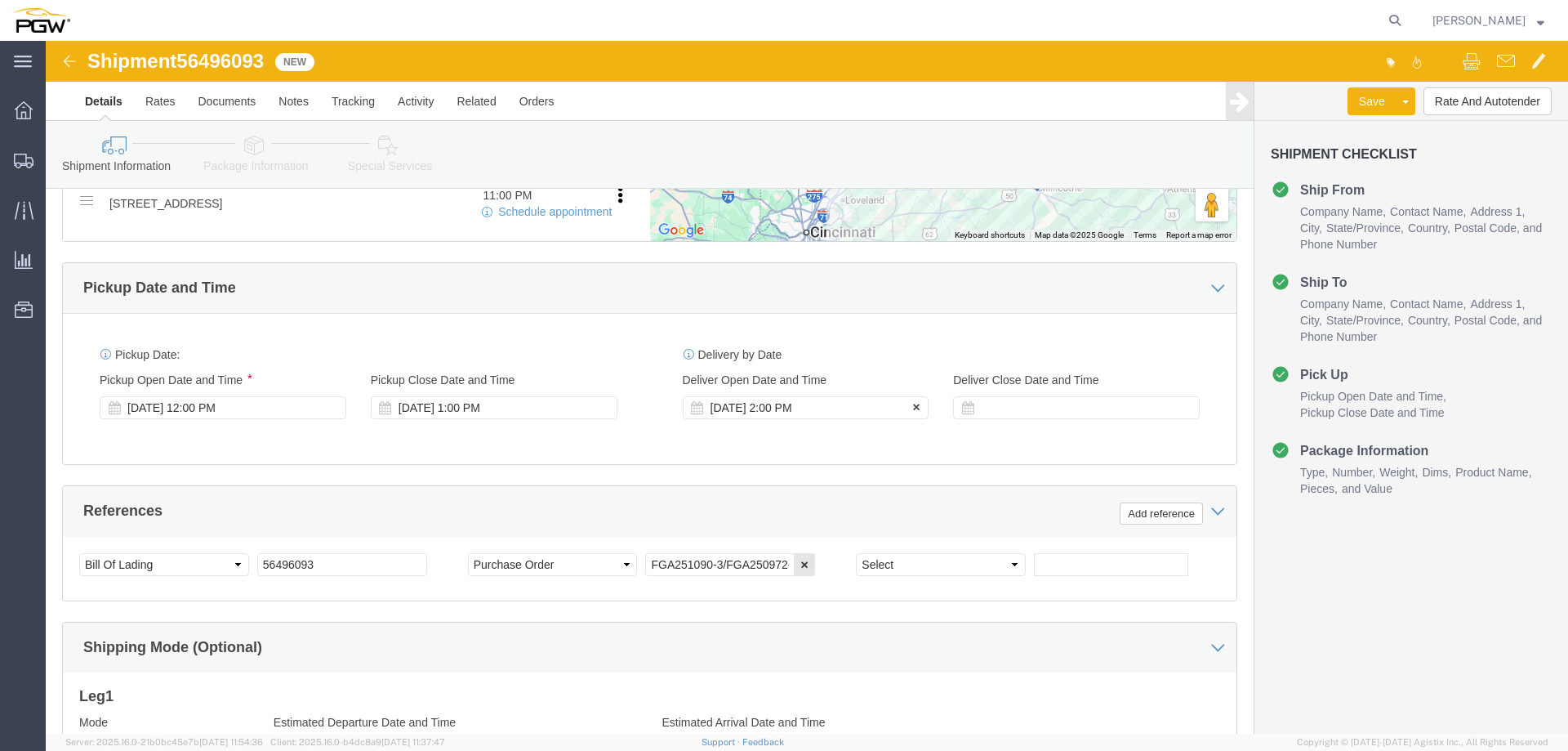
click div "[DATE] 2:00 PM"
type input "3:00 PM"
click button "Apply"
click span "56496093"
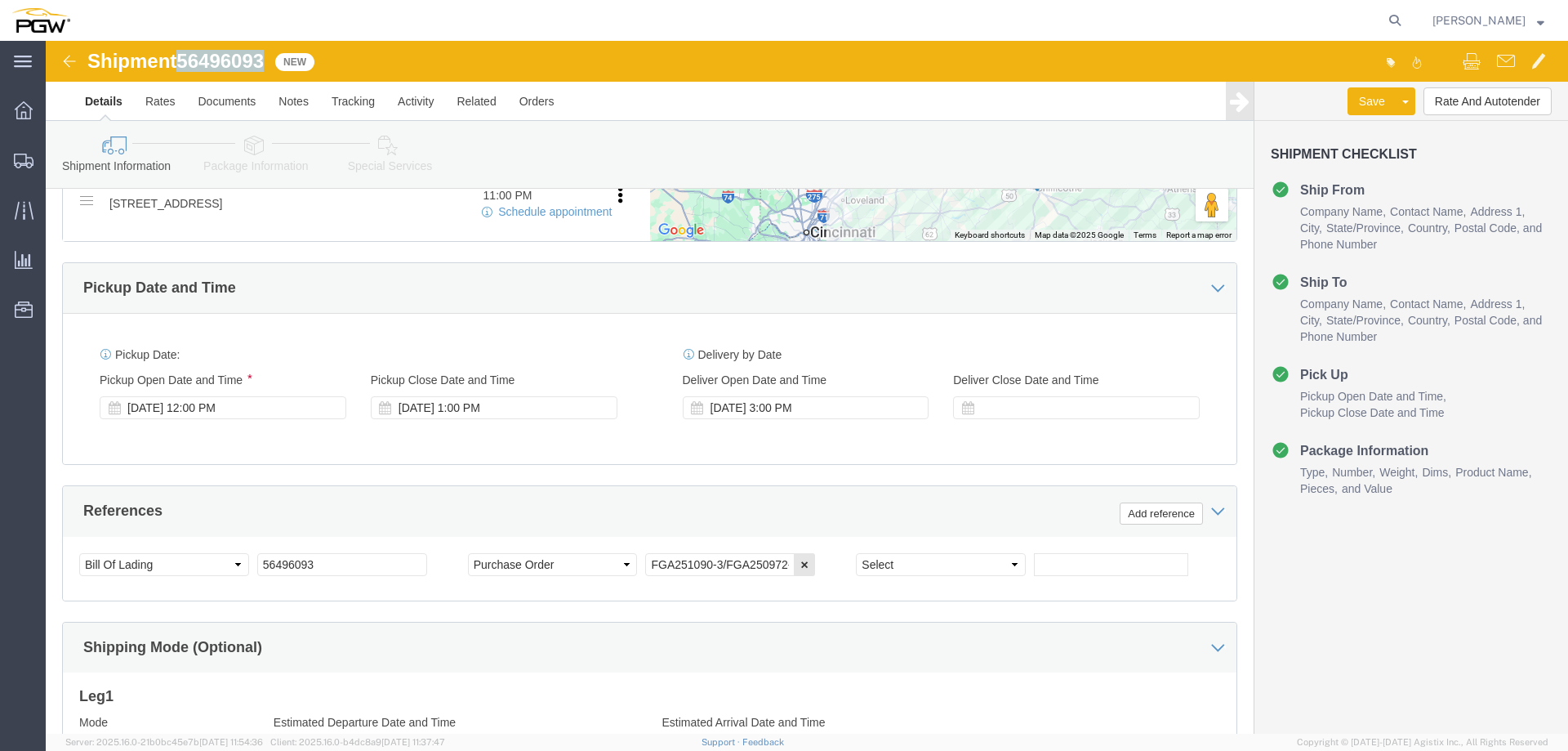
copy span "56496093"
click button "Rate And Autotender"
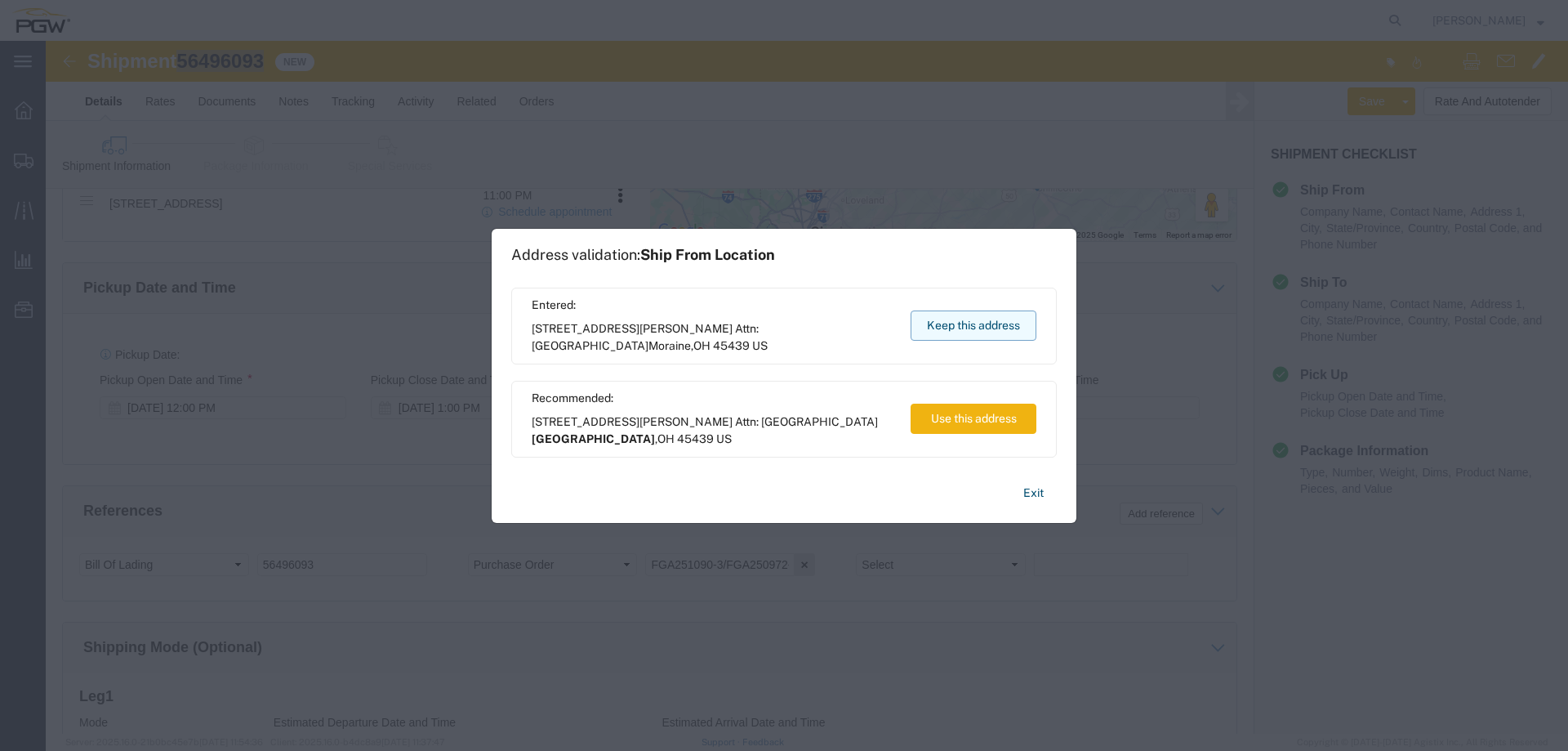
click at [932, 330] on button "Keep this address" at bounding box center [973, 326] width 126 height 31
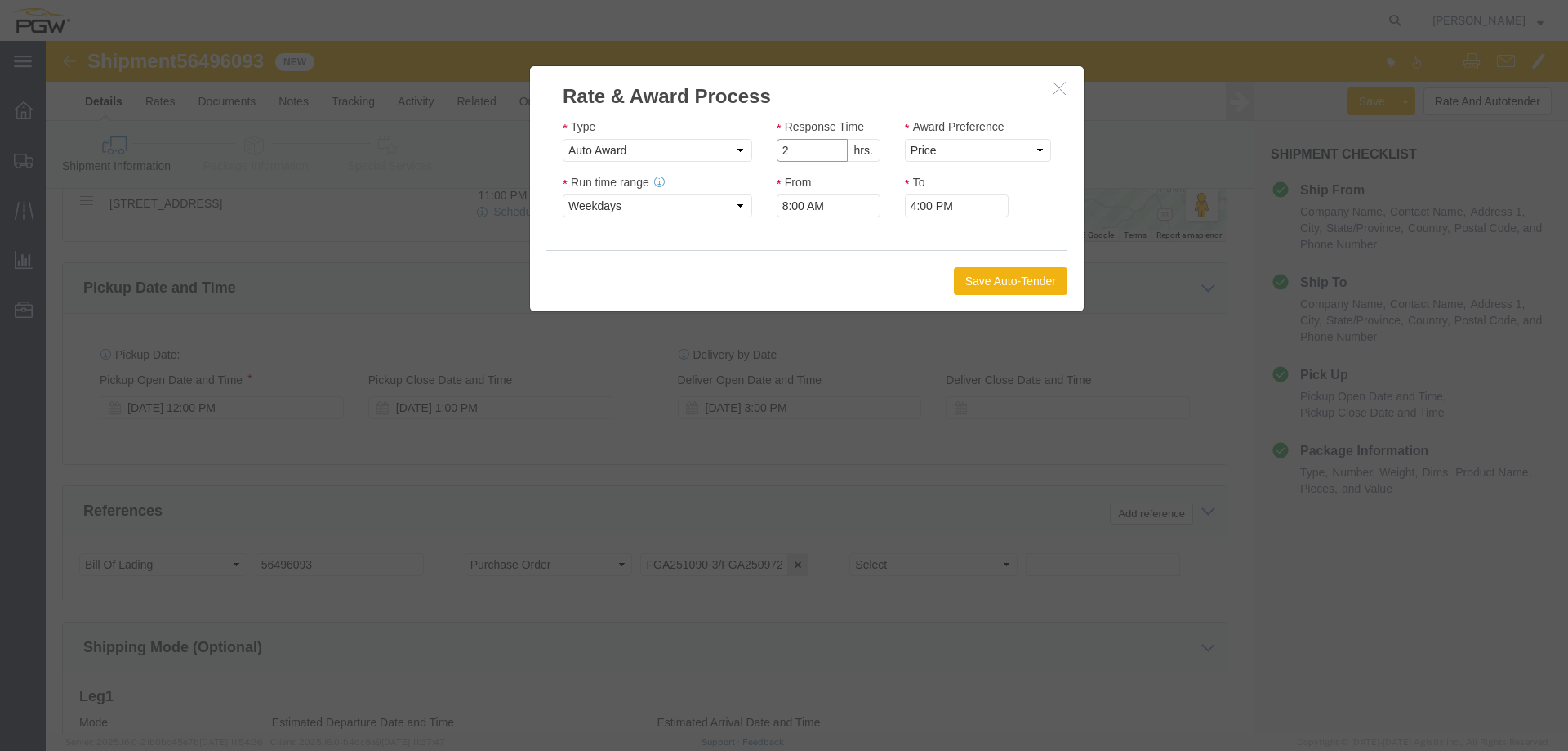
type input "2"
click input "2"
click select "Price Carrier Rank"
select select "LANE_RANK"
click select "Price Carrier Rank"
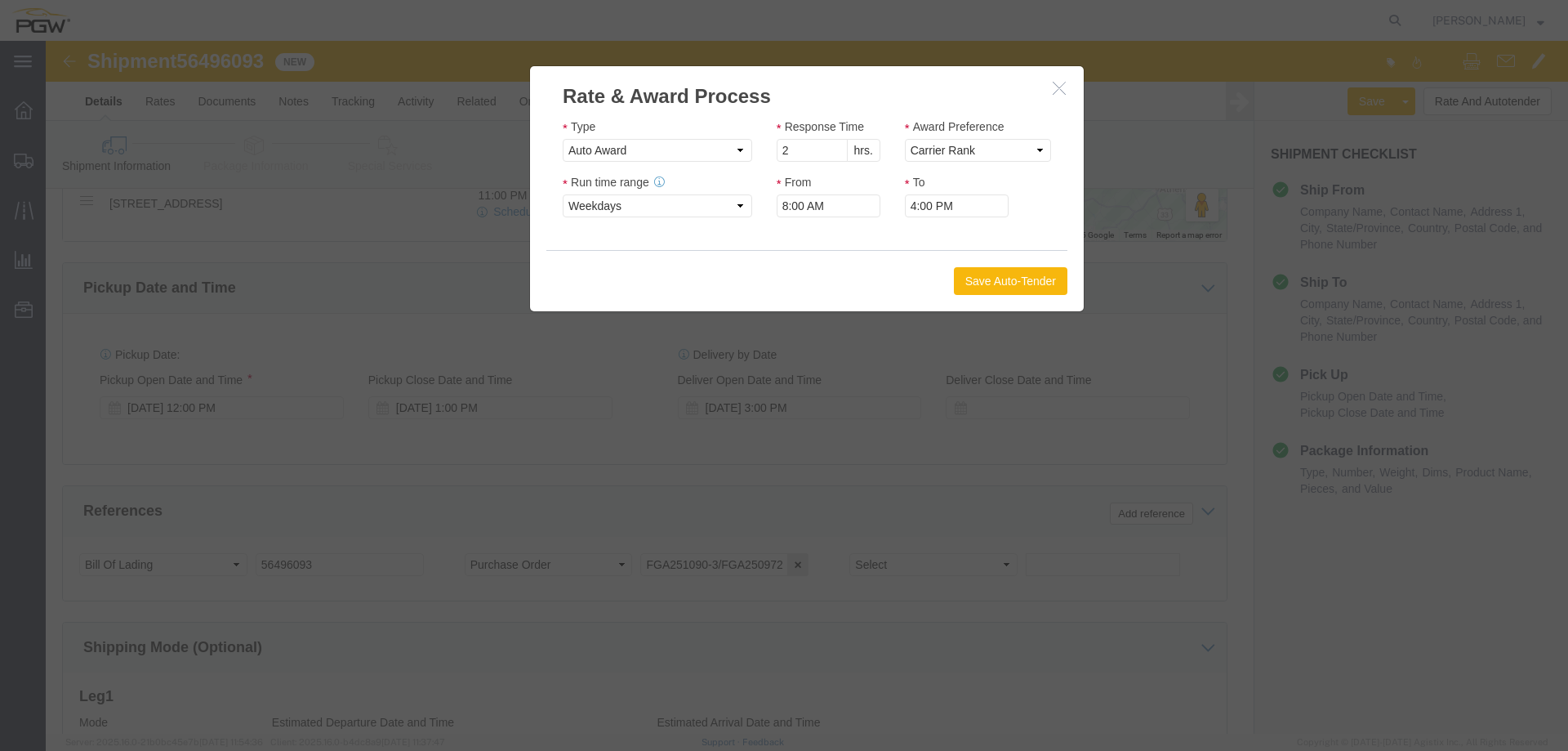
click button "Save Auto-Tender"
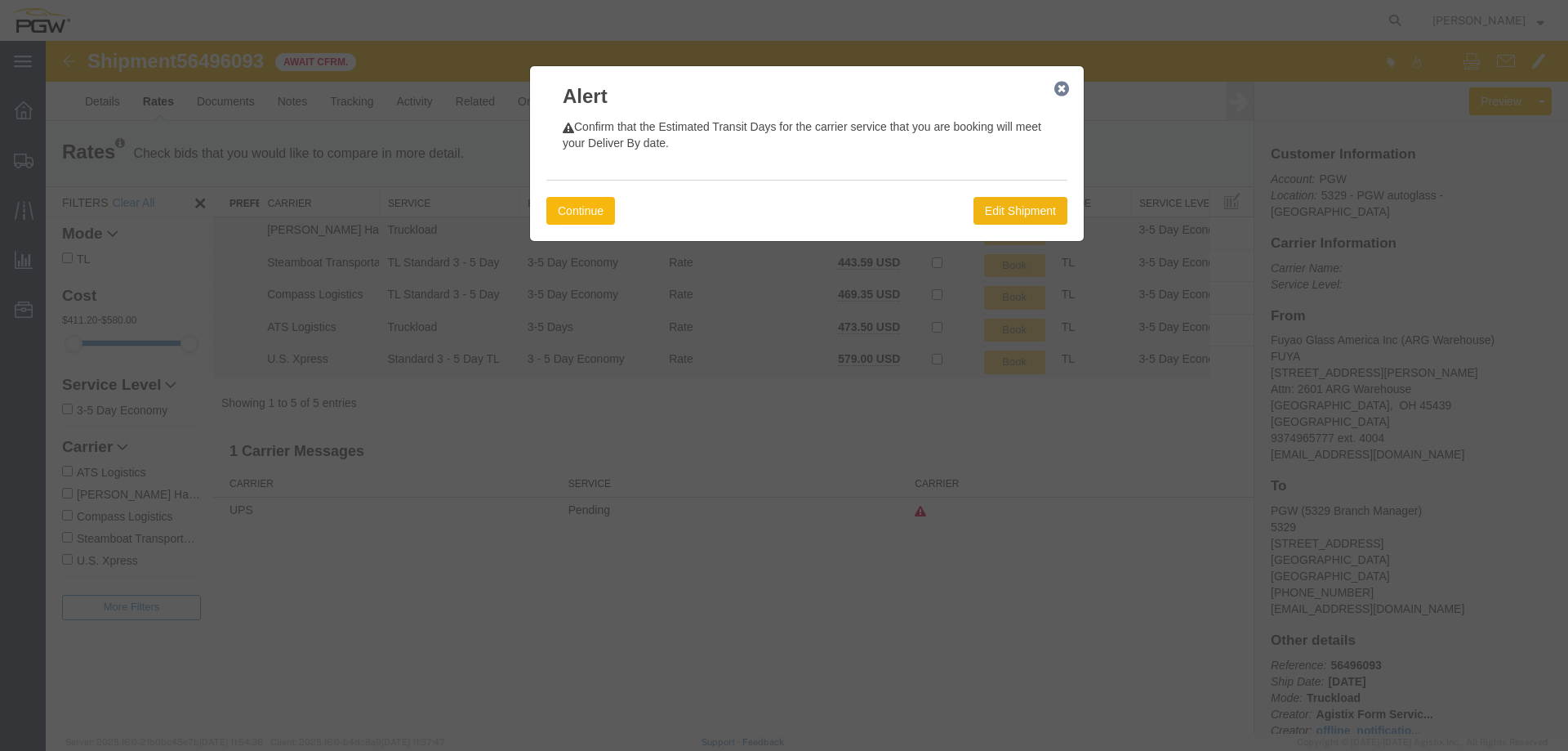
click at [578, 206] on button "Continue" at bounding box center [581, 210] width 69 height 28
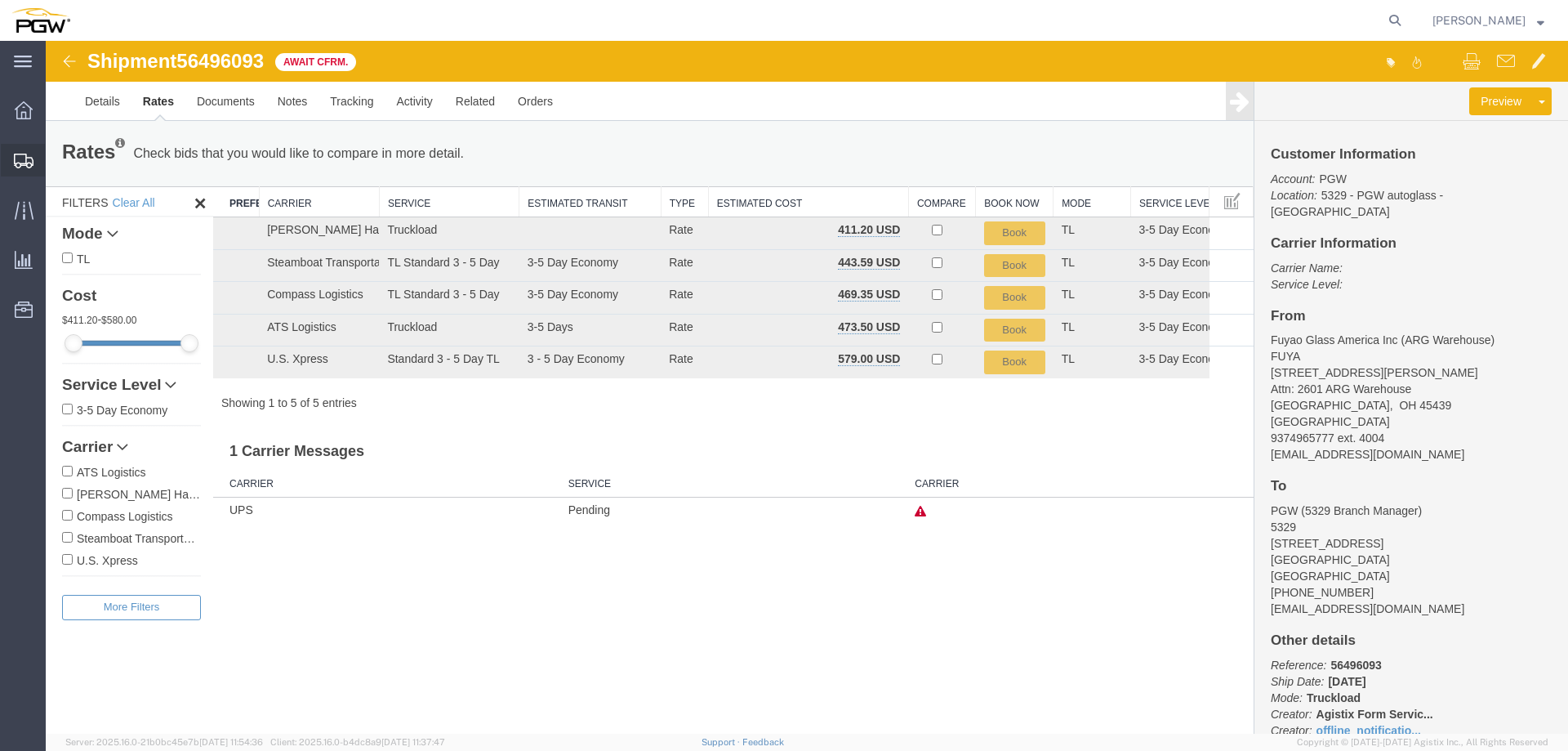
click at [0, 0] on span "Shipment Manager" at bounding box center [0, 0] width 0 height 0
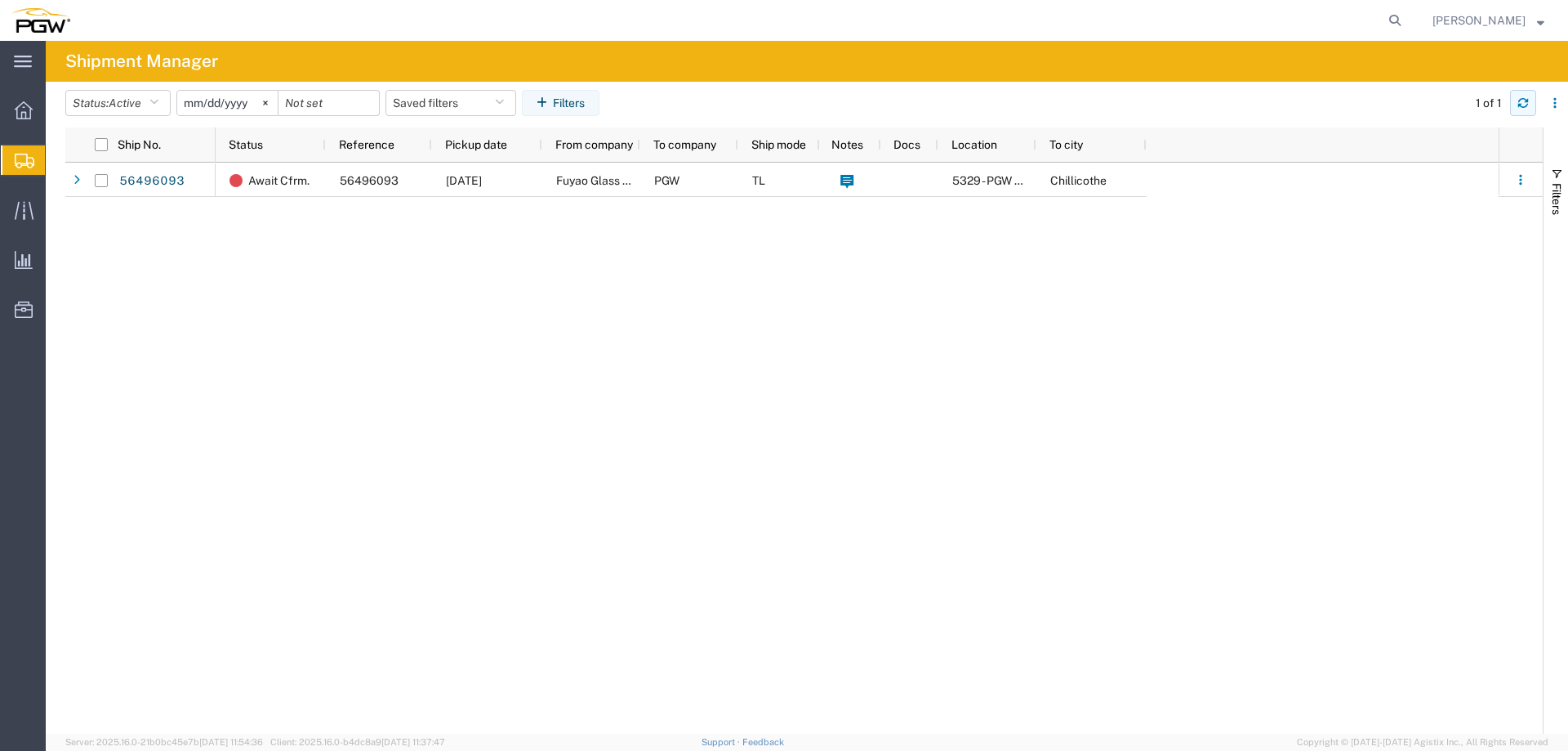
click at [1530, 102] on button "button" at bounding box center [1523, 103] width 26 height 26
